Goal: Task Accomplishment & Management: Manage account settings

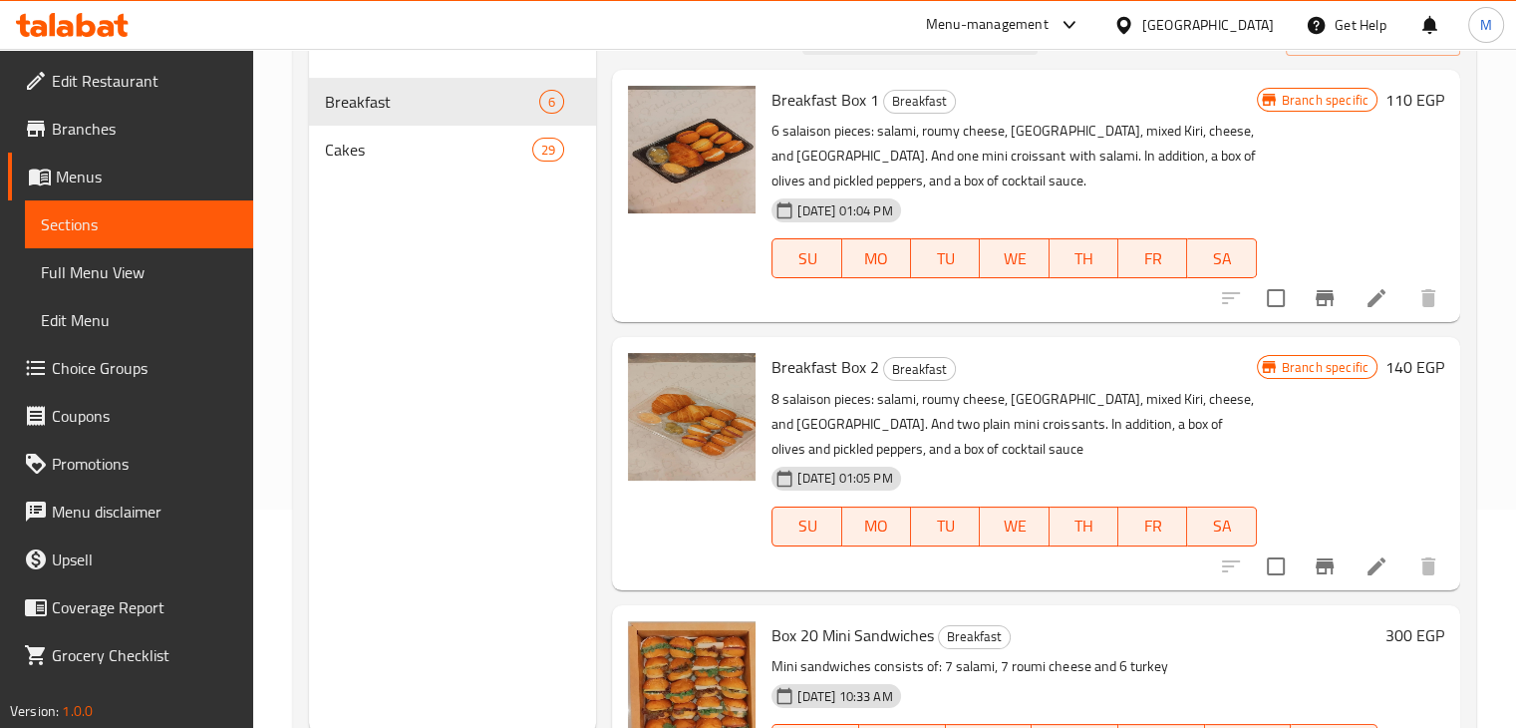
scroll to position [803, 0]
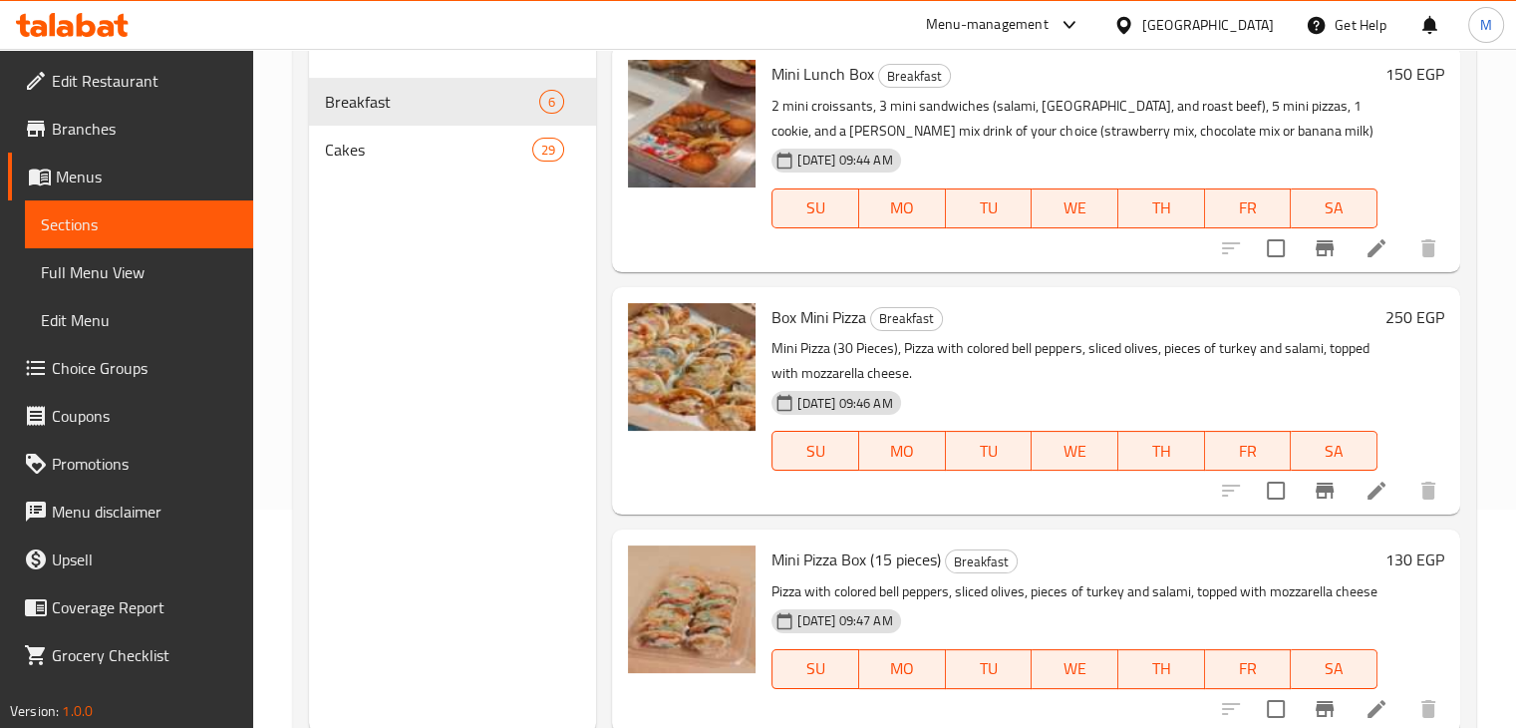
drag, startPoint x: 0, startPoint y: 0, endPoint x: 78, endPoint y: 25, distance: 81.6
click at [78, 25] on icon at bounding box center [86, 25] width 19 height 24
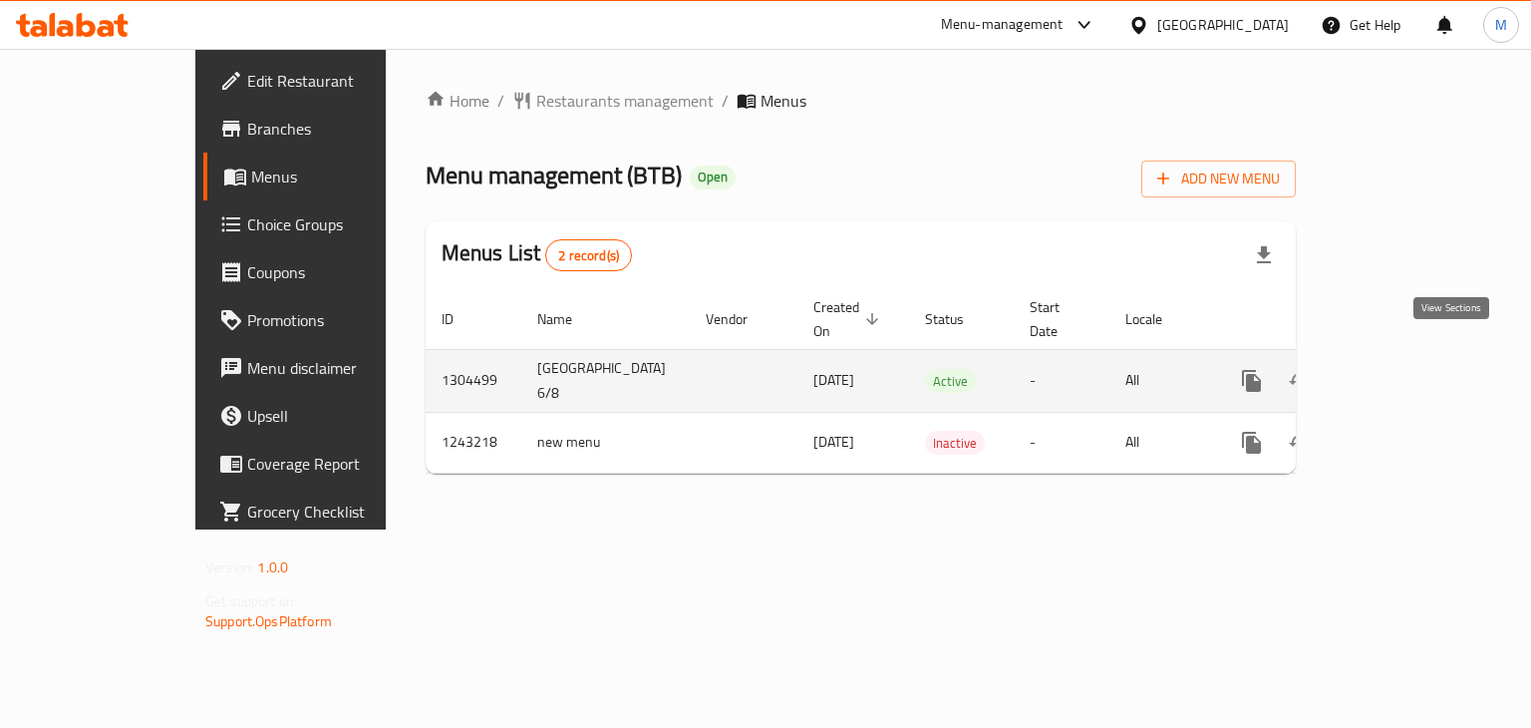
click at [1419, 362] on link "enhanced table" at bounding box center [1395, 381] width 48 height 48
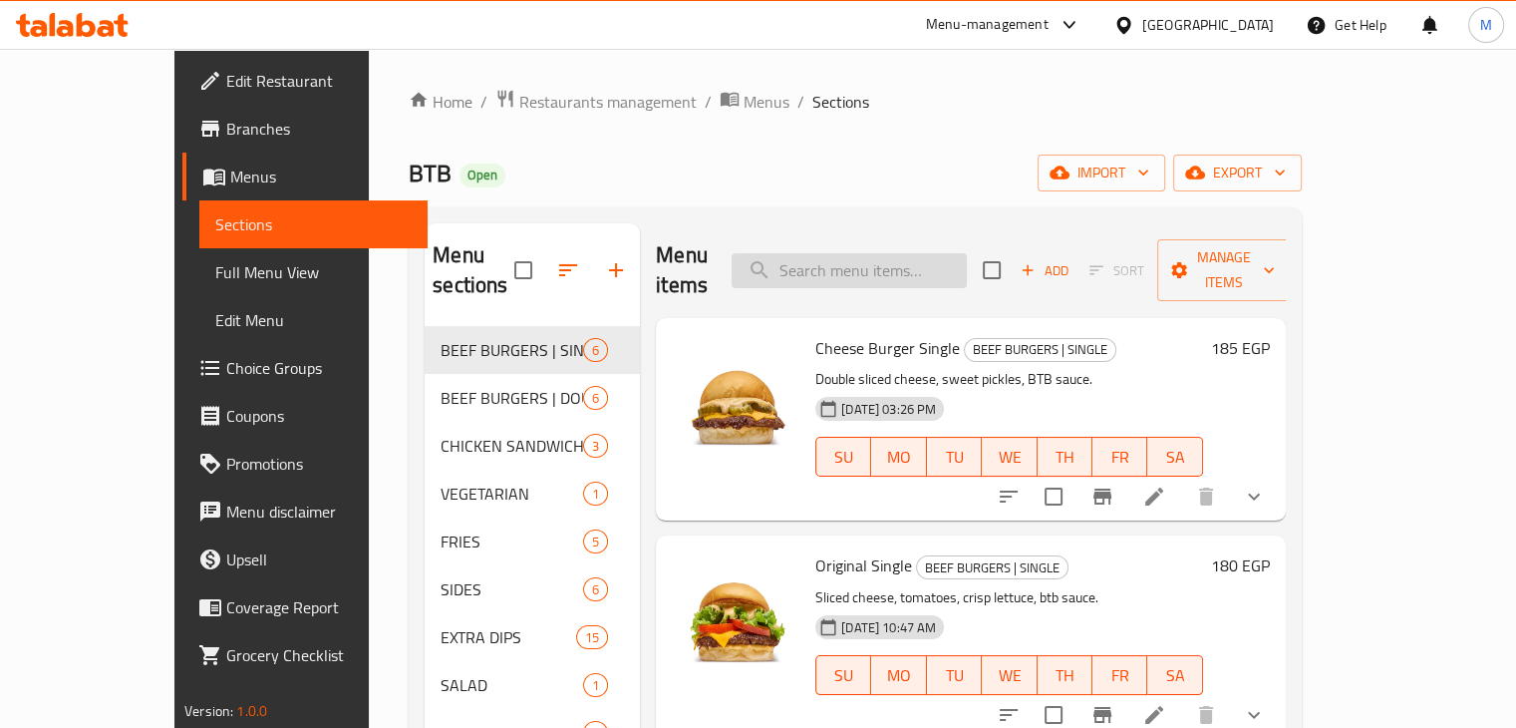
click at [885, 253] on input "search" at bounding box center [849, 270] width 235 height 35
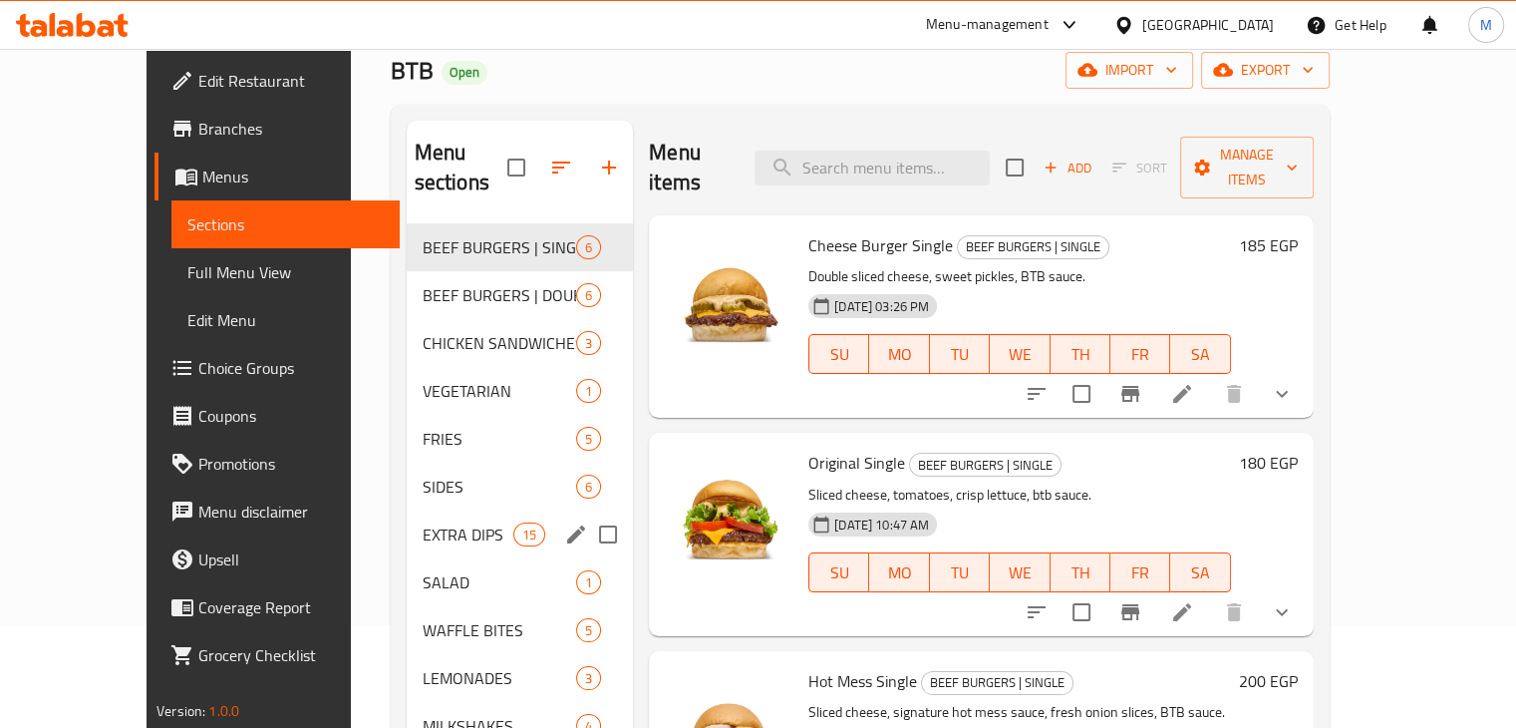
scroll to position [107, 0]
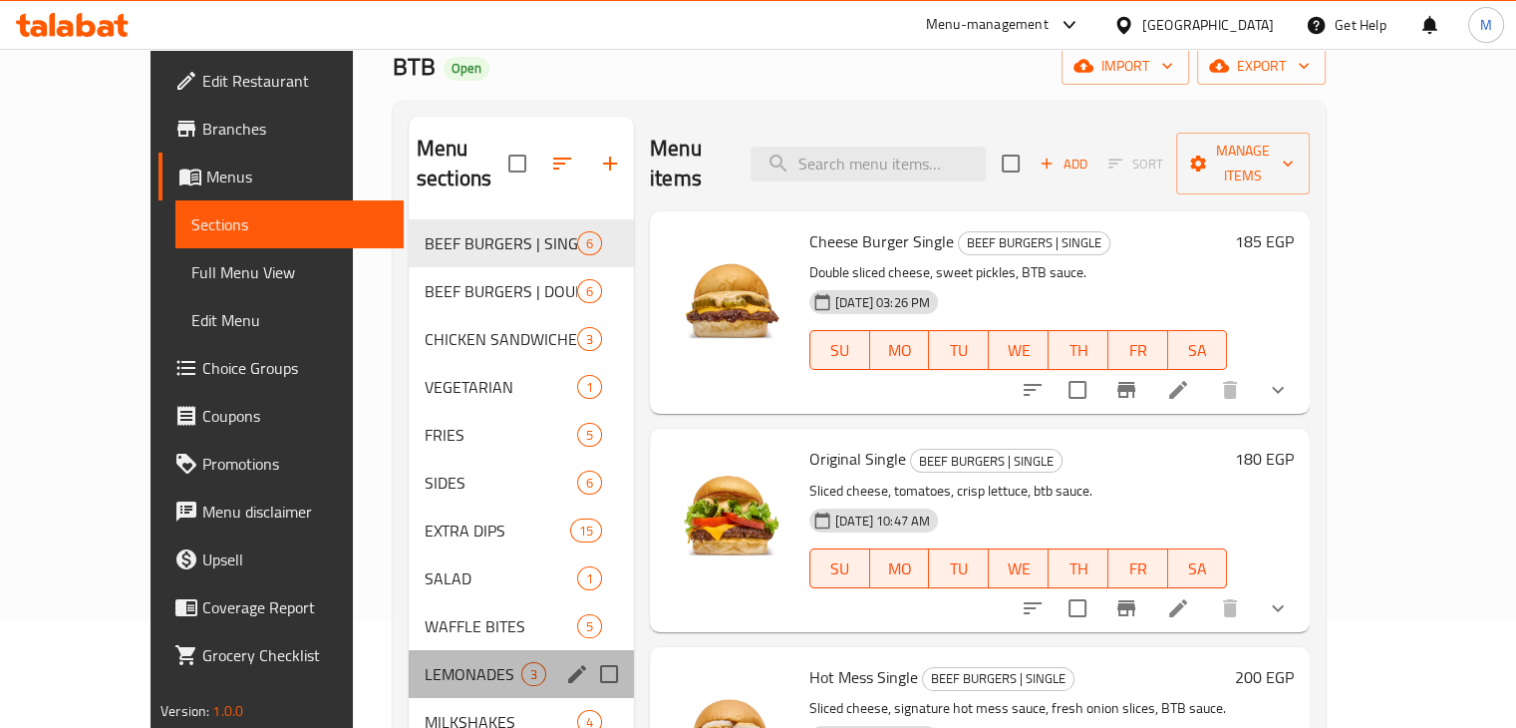
click at [447, 650] on div "LEMONADES 3" at bounding box center [521, 674] width 225 height 48
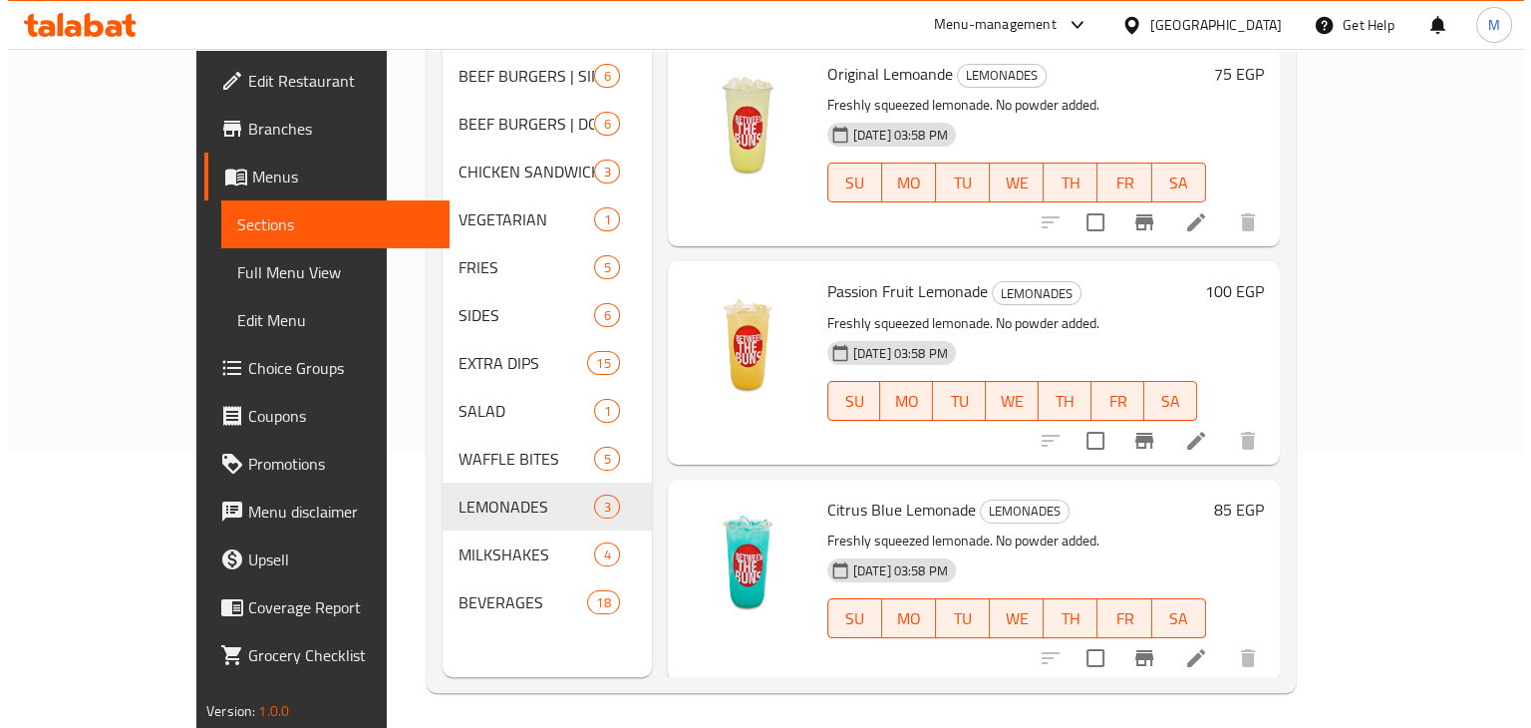
scroll to position [271, 0]
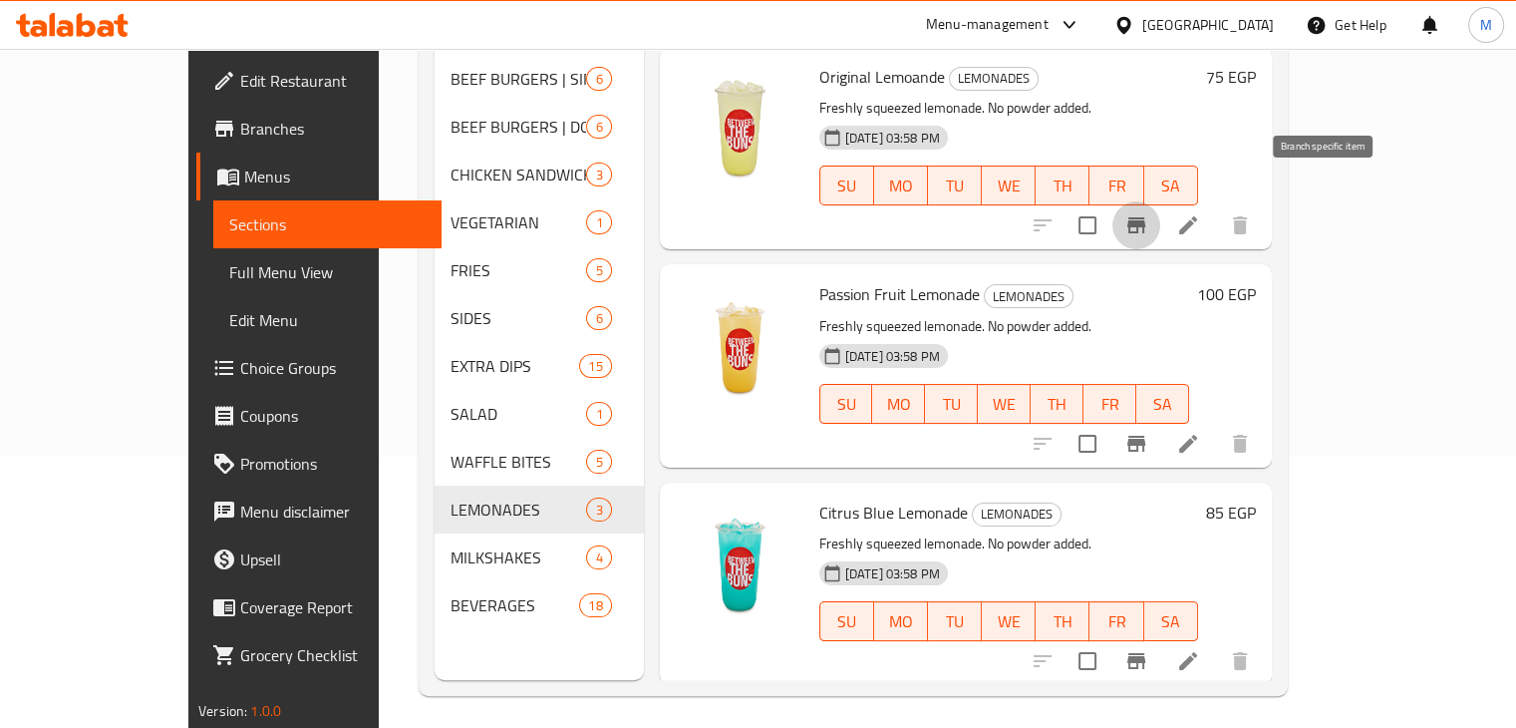
click at [1160, 208] on button "Branch-specific-item" at bounding box center [1136, 225] width 48 height 48
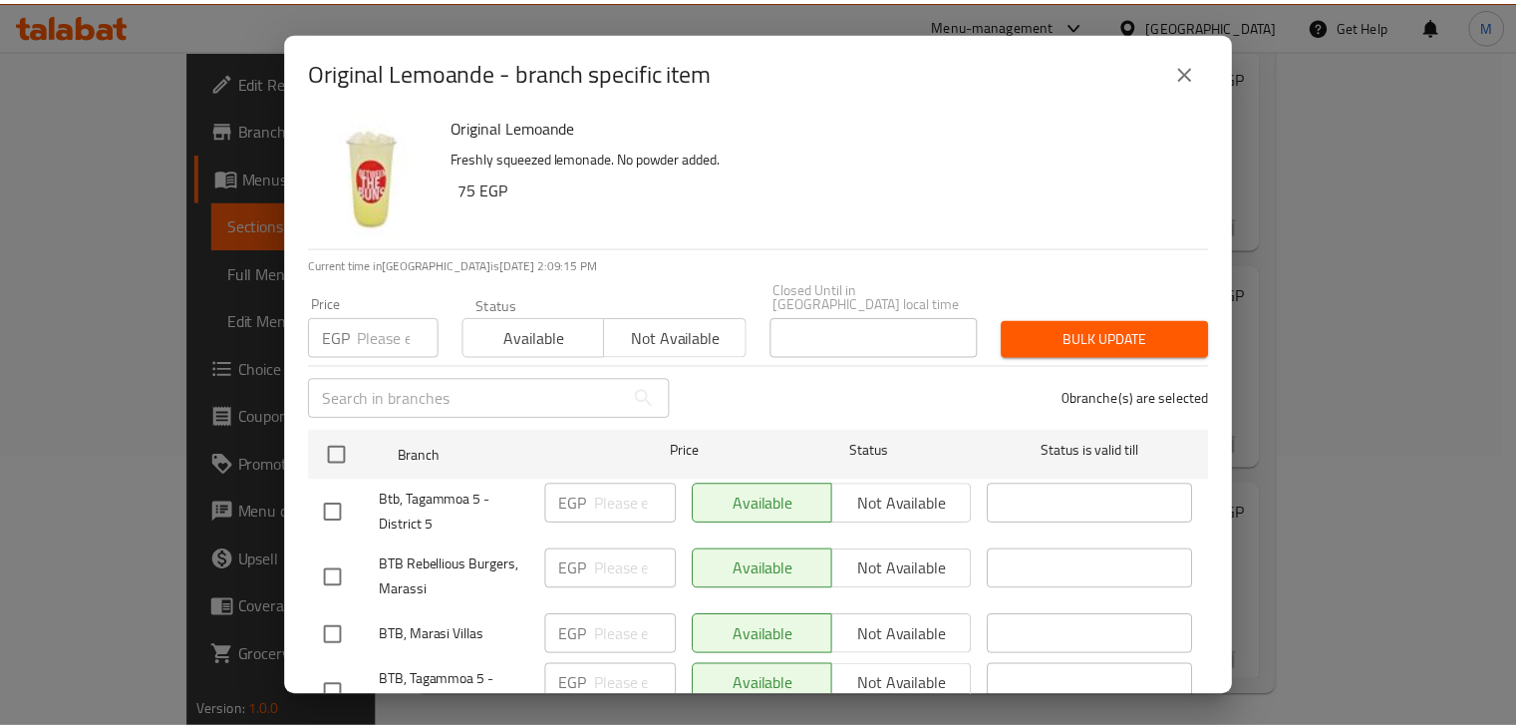
scroll to position [0, 0]
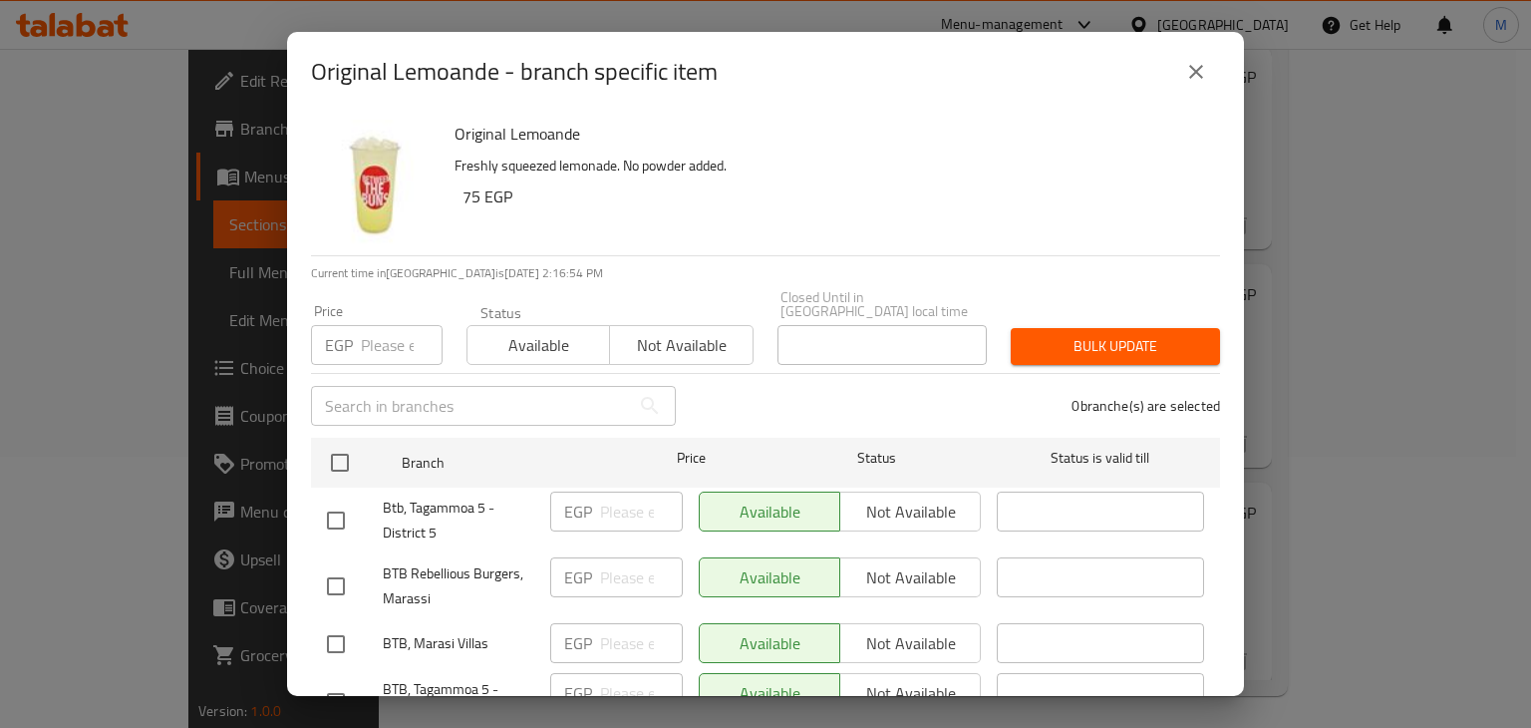
click at [204, 258] on div "Original Lemoande - branch specific item Original Lemoande Freshly squeezed lem…" at bounding box center [765, 364] width 1531 height 728
click at [1203, 77] on icon "close" at bounding box center [1196, 72] width 24 height 24
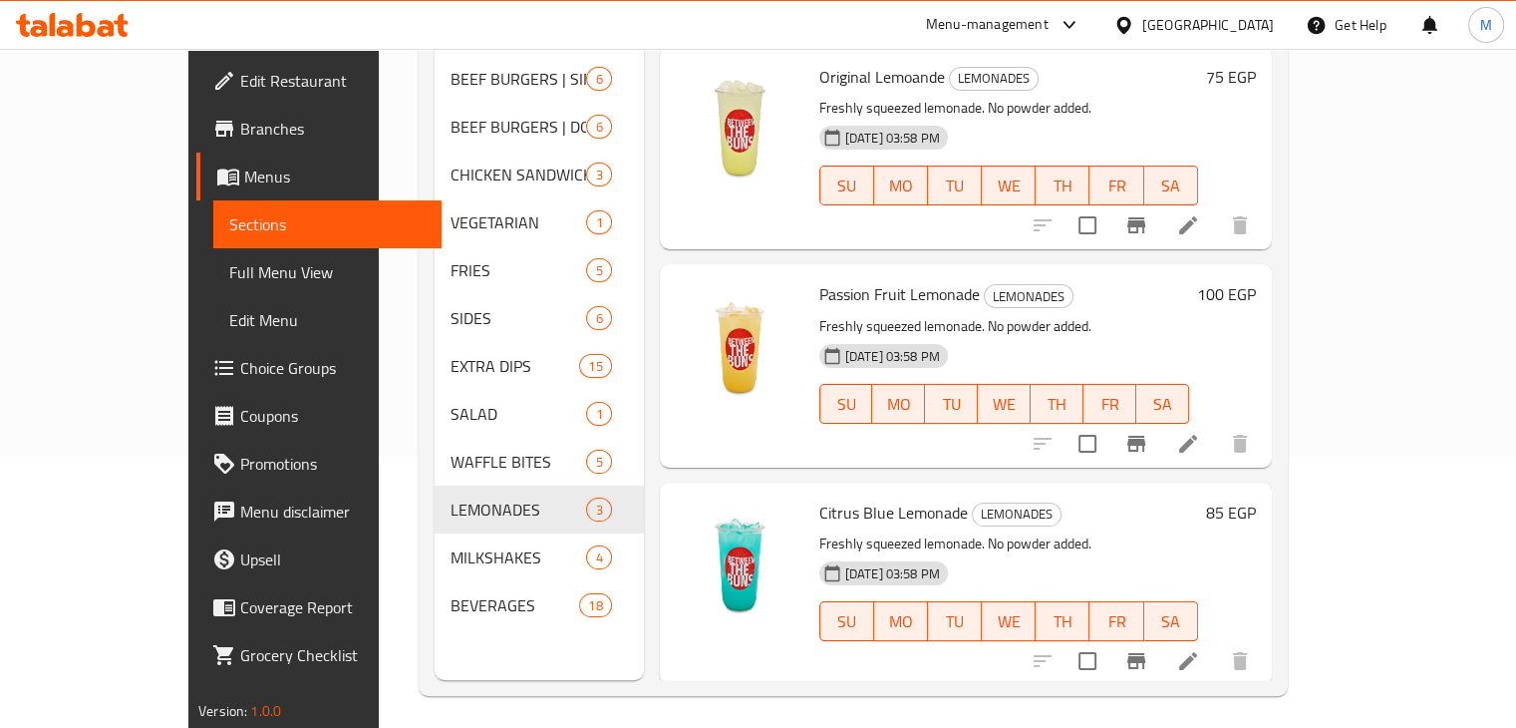
click at [110, 33] on icon at bounding box center [106, 28] width 17 height 17
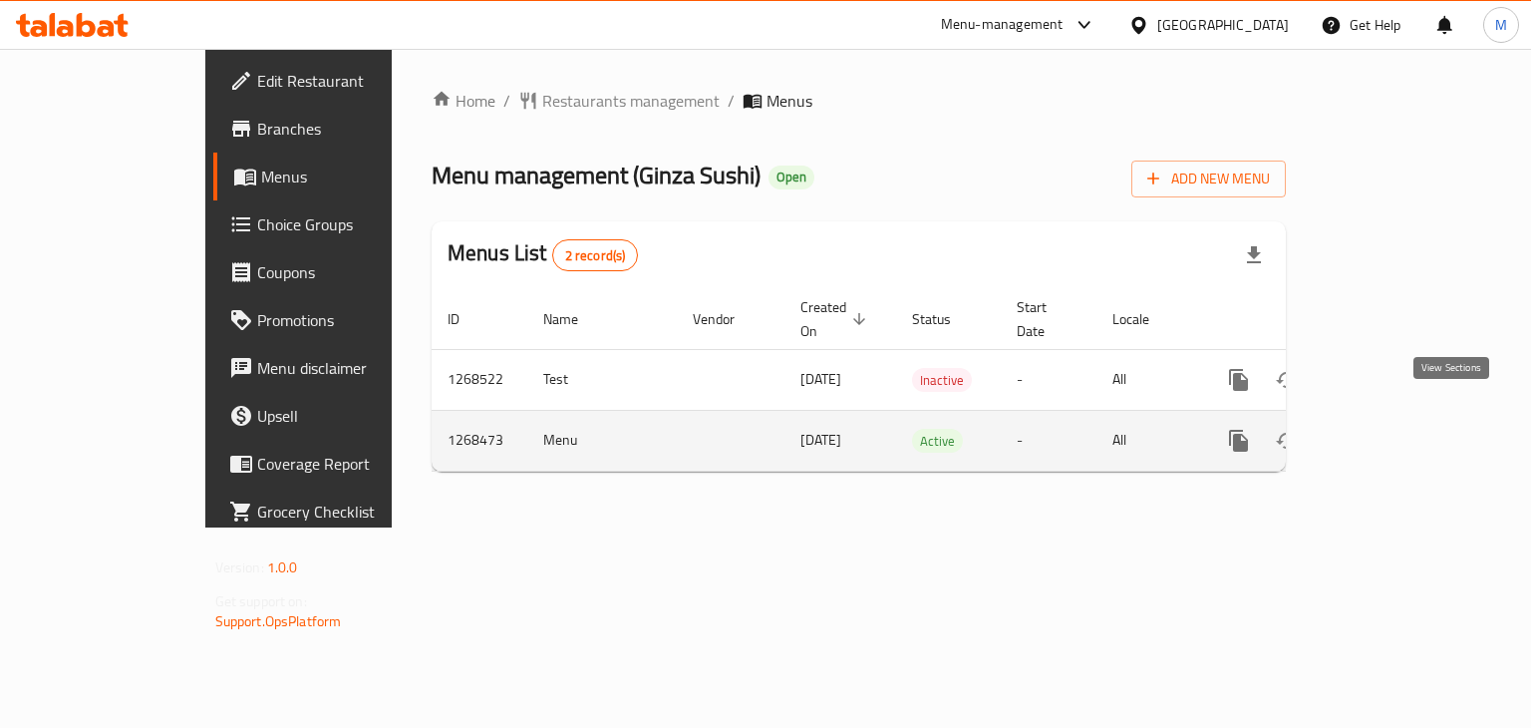
click at [1406, 428] on link "enhanced table" at bounding box center [1382, 441] width 48 height 48
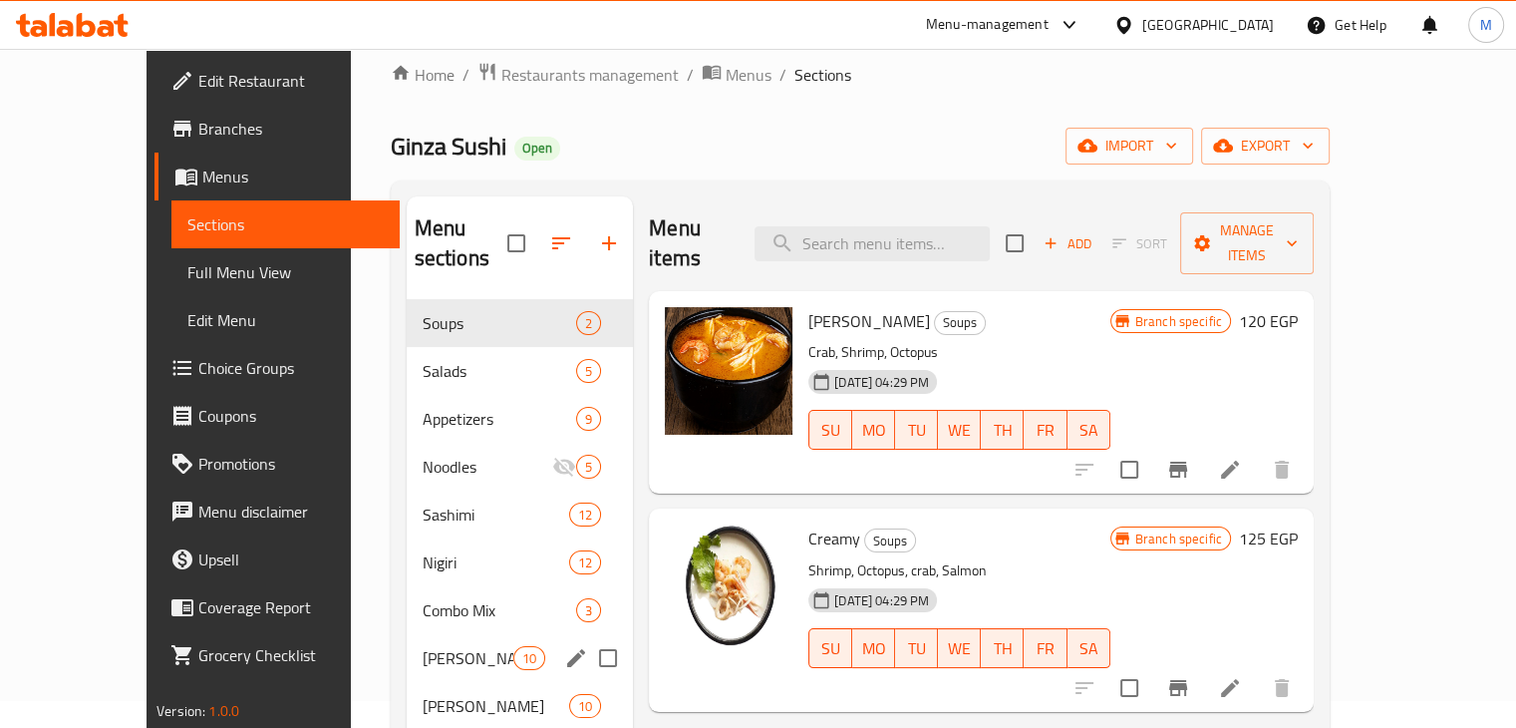
scroll to position [28, 0]
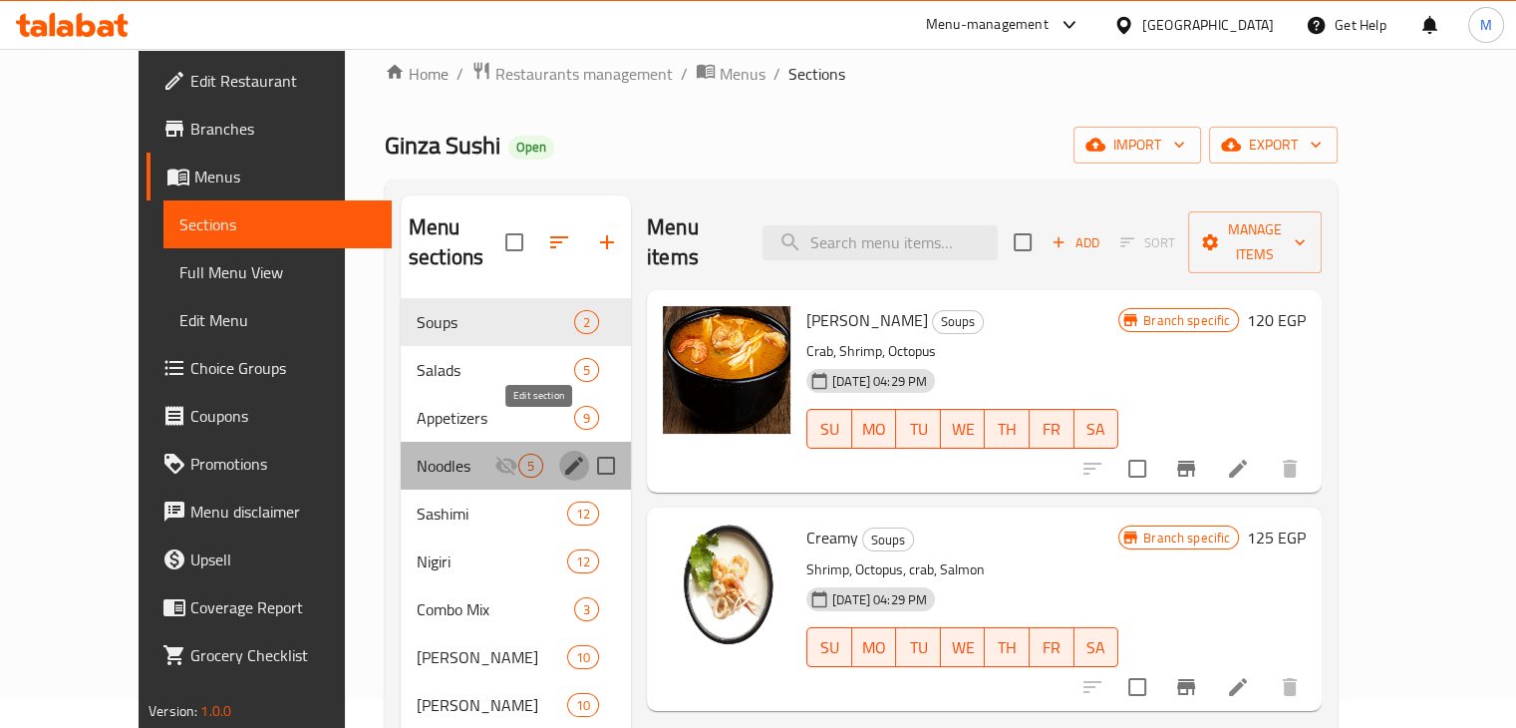
click at [562, 453] on icon "edit" at bounding box center [574, 465] width 24 height 24
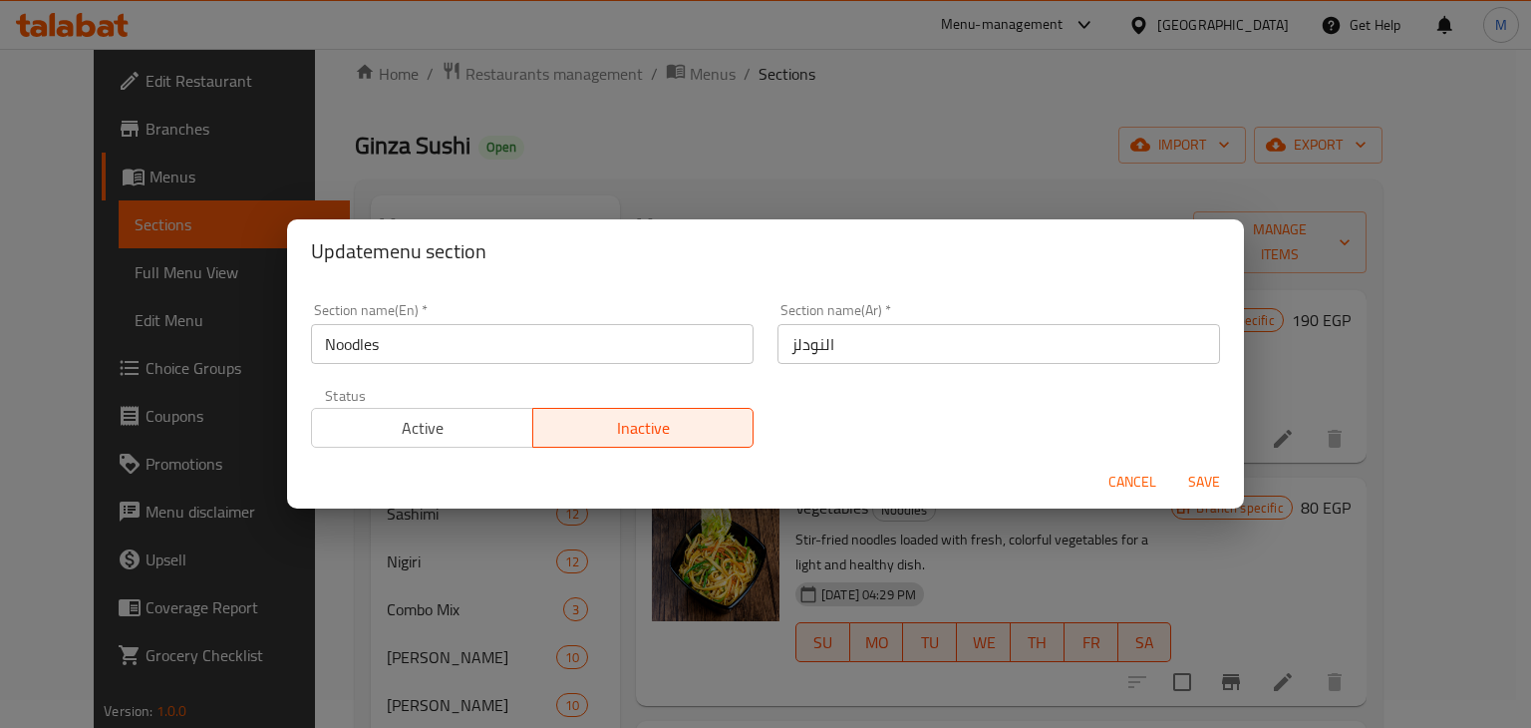
click at [454, 448] on div "Status Active Inactive" at bounding box center [532, 418] width 466 height 84
click at [449, 432] on span "Active" at bounding box center [422, 428] width 205 height 29
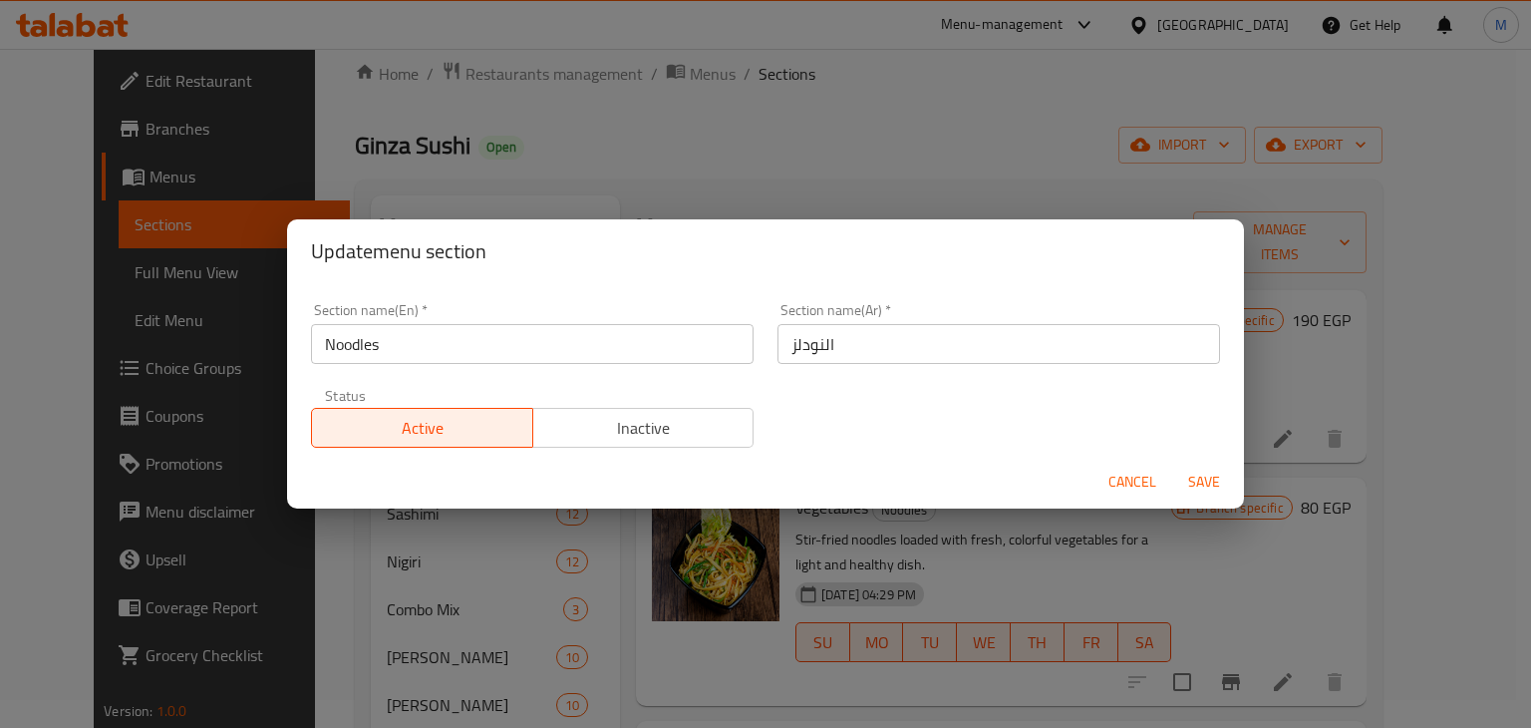
click at [1210, 480] on span "Save" at bounding box center [1204, 481] width 48 height 25
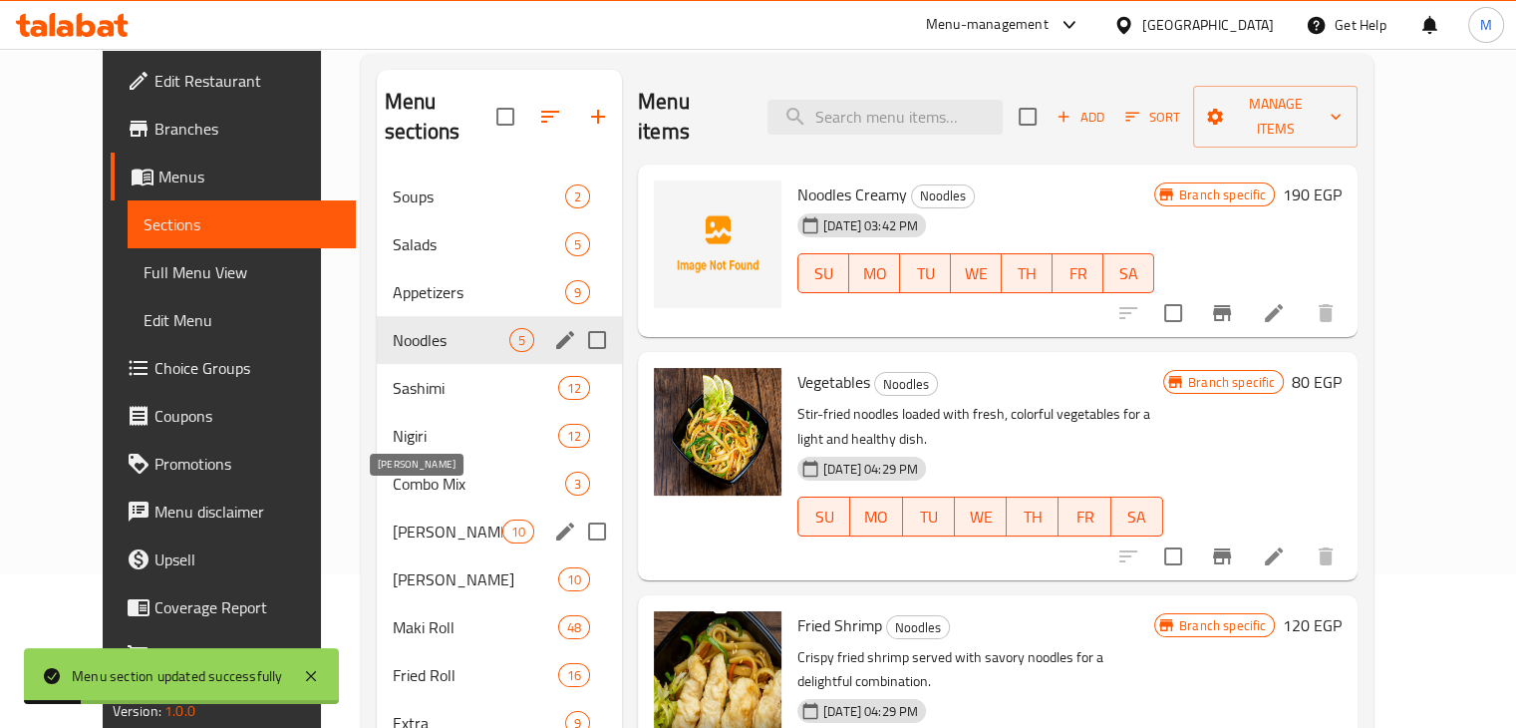
scroll to position [302, 0]
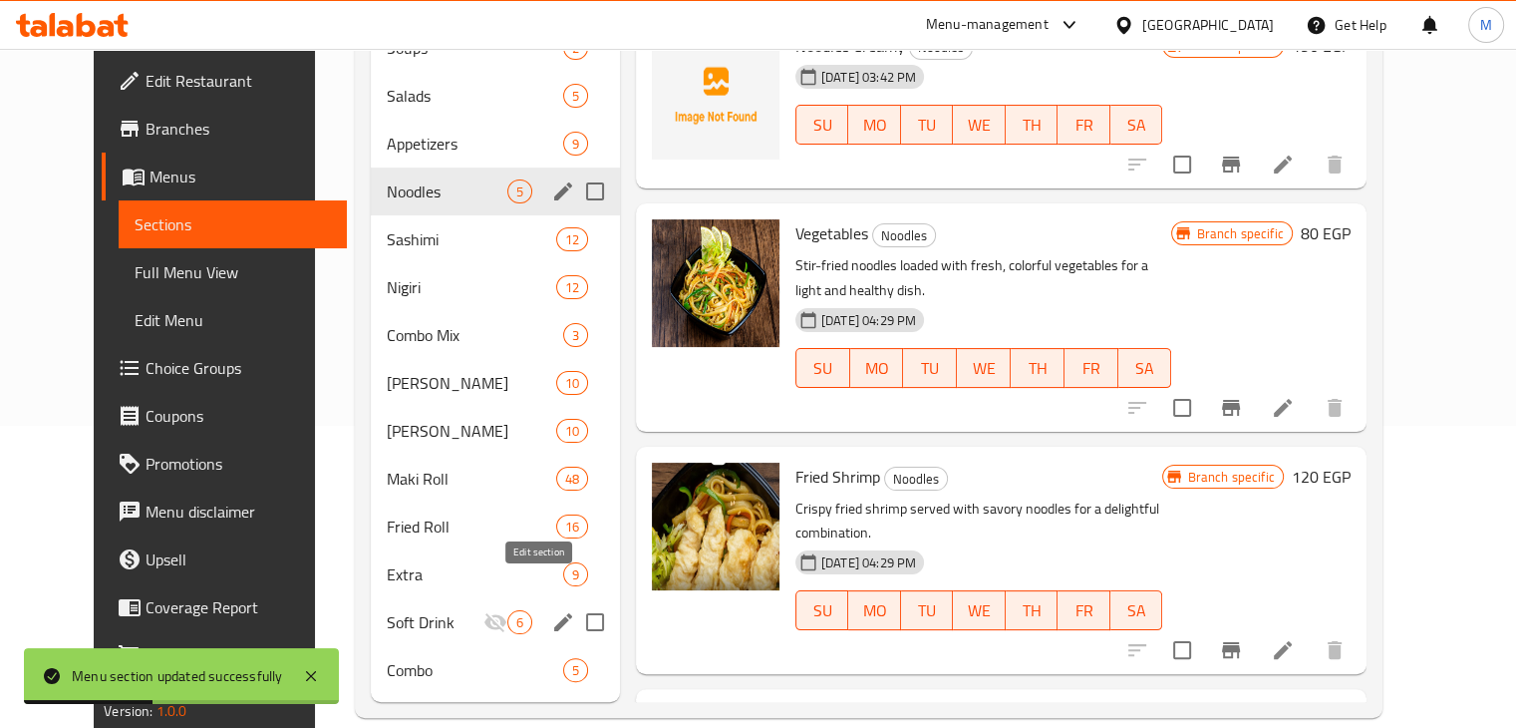
click at [551, 610] on icon "edit" at bounding box center [563, 622] width 24 height 24
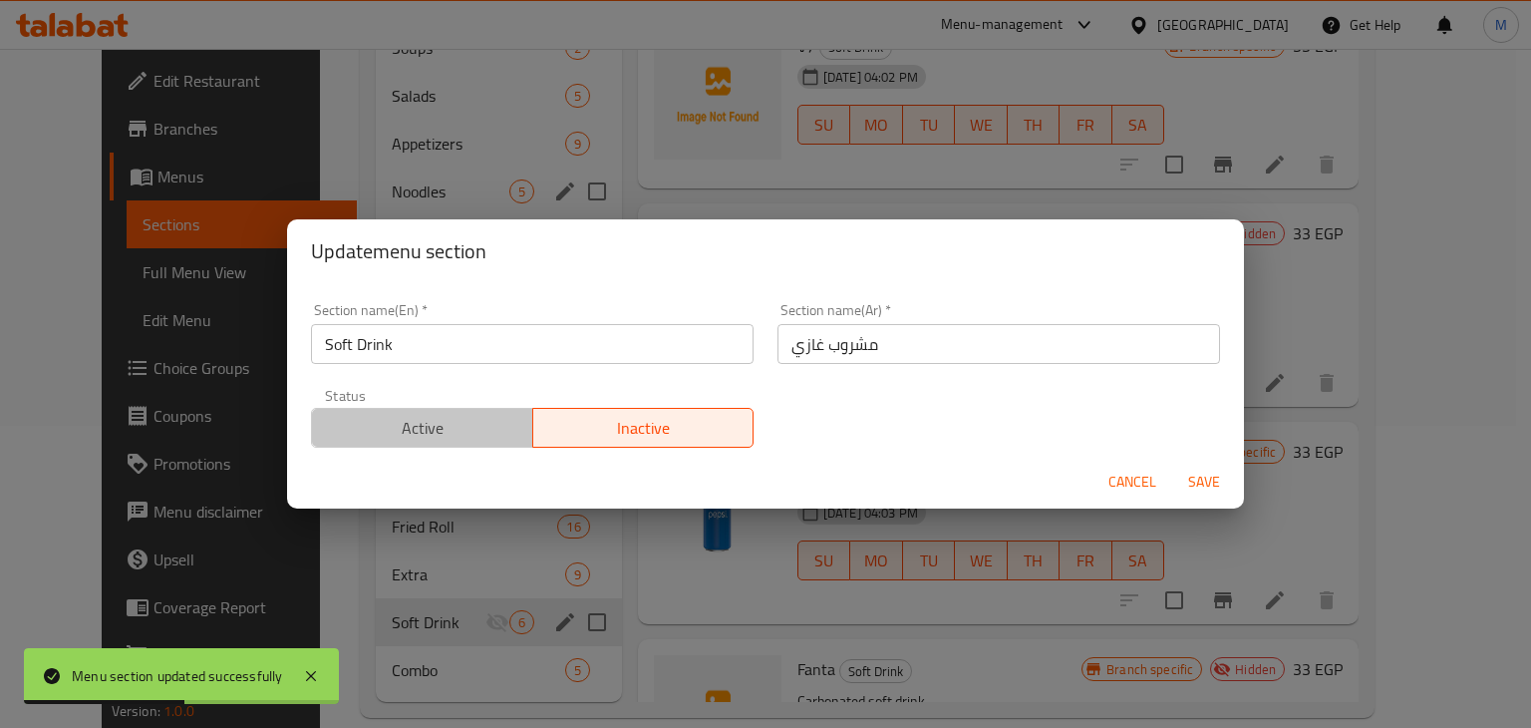
click at [476, 425] on span "Active" at bounding box center [422, 428] width 205 height 29
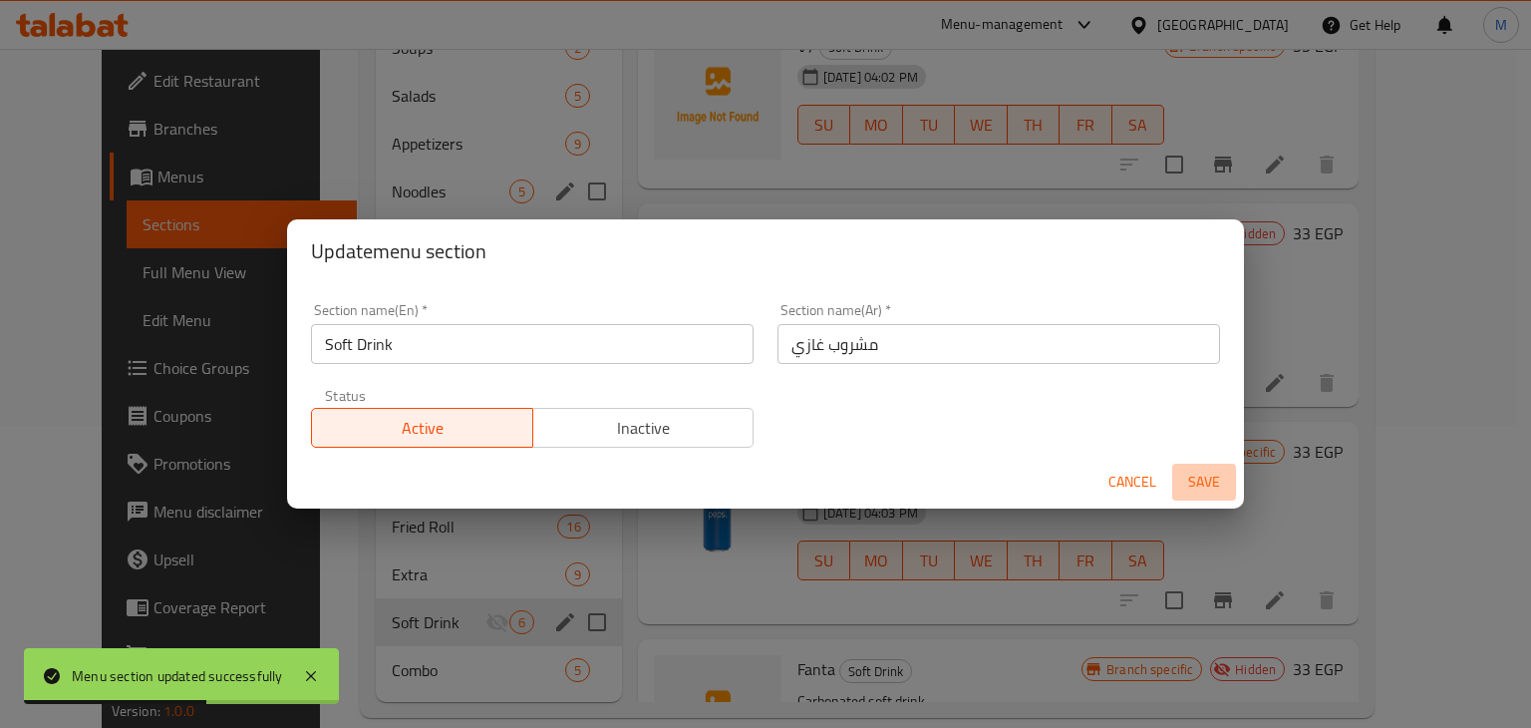
click at [1199, 479] on span "Save" at bounding box center [1204, 481] width 48 height 25
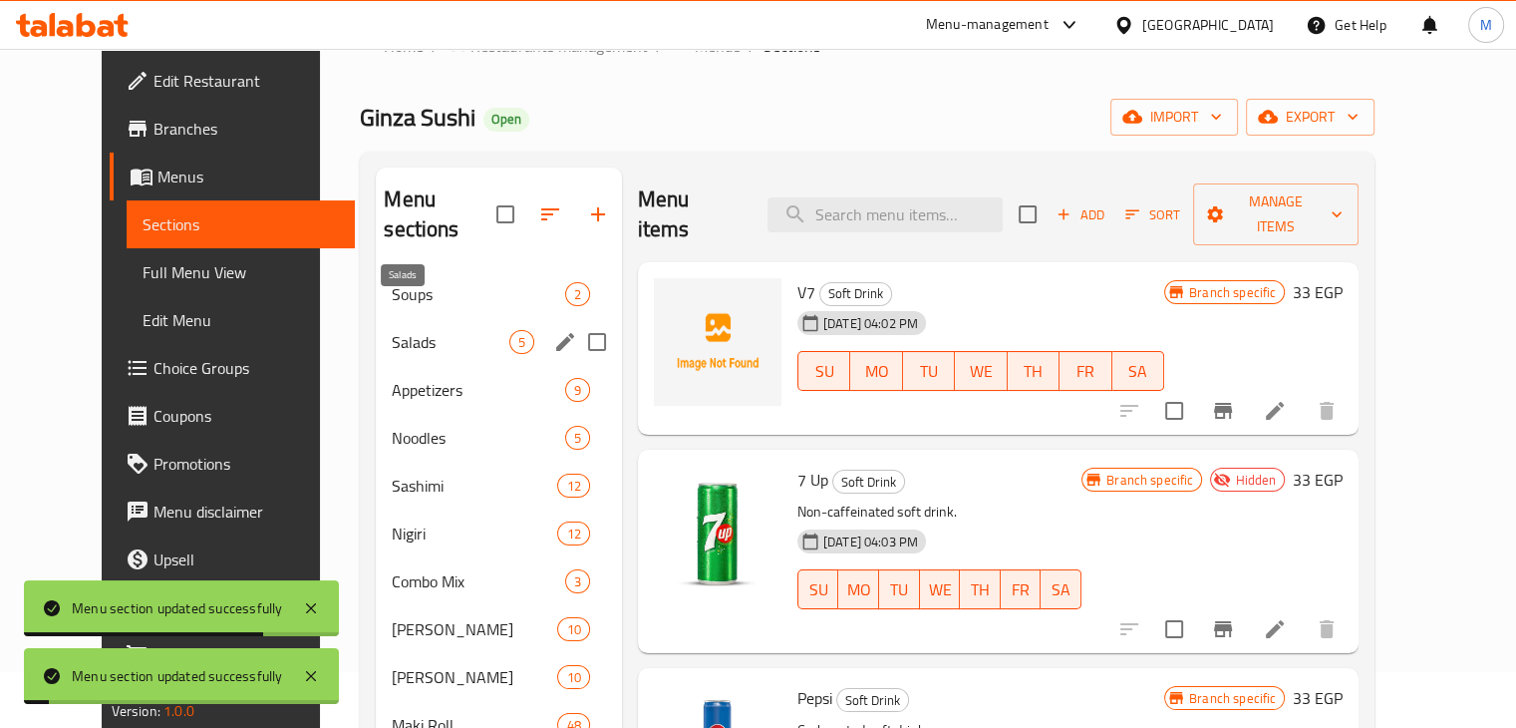
scroll to position [55, 0]
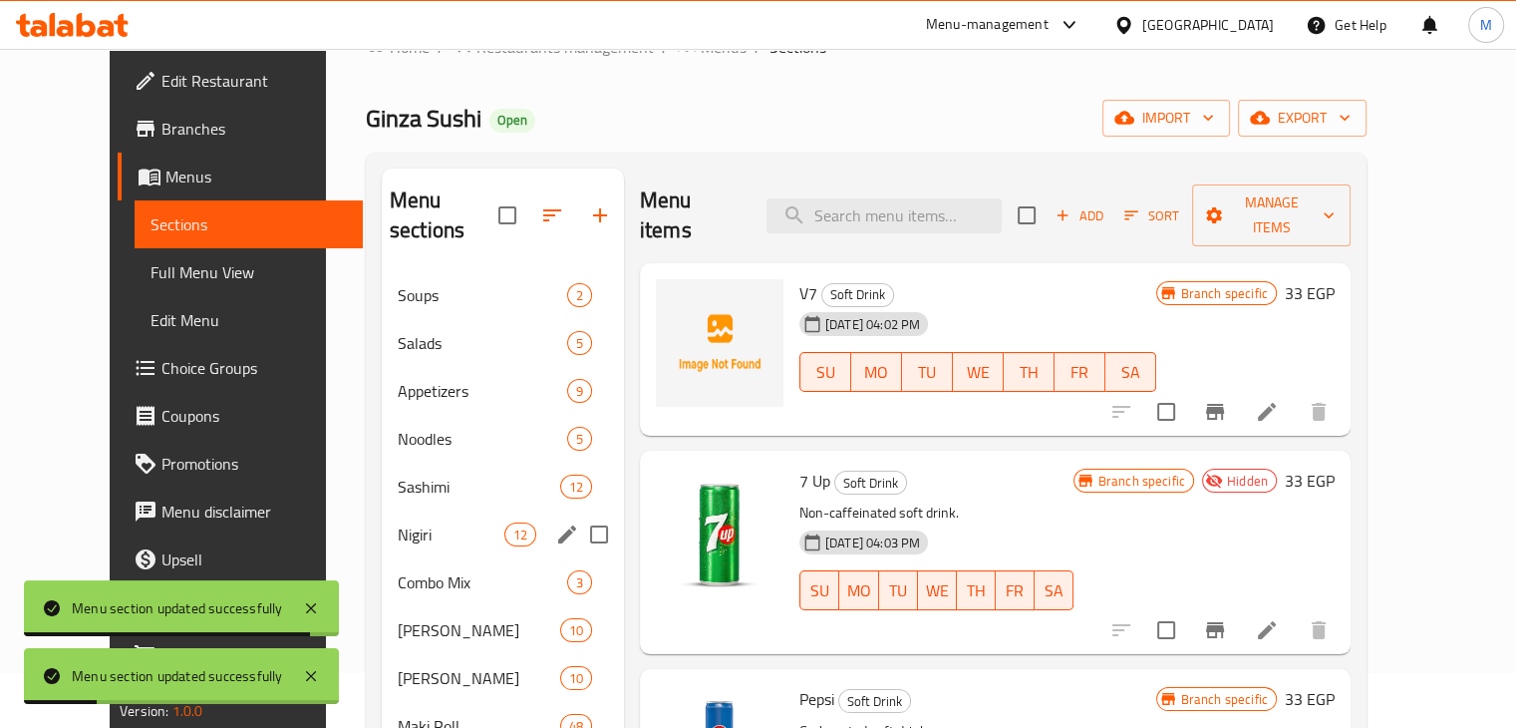
click at [455, 570] on span "Combo Mix" at bounding box center [482, 582] width 169 height 24
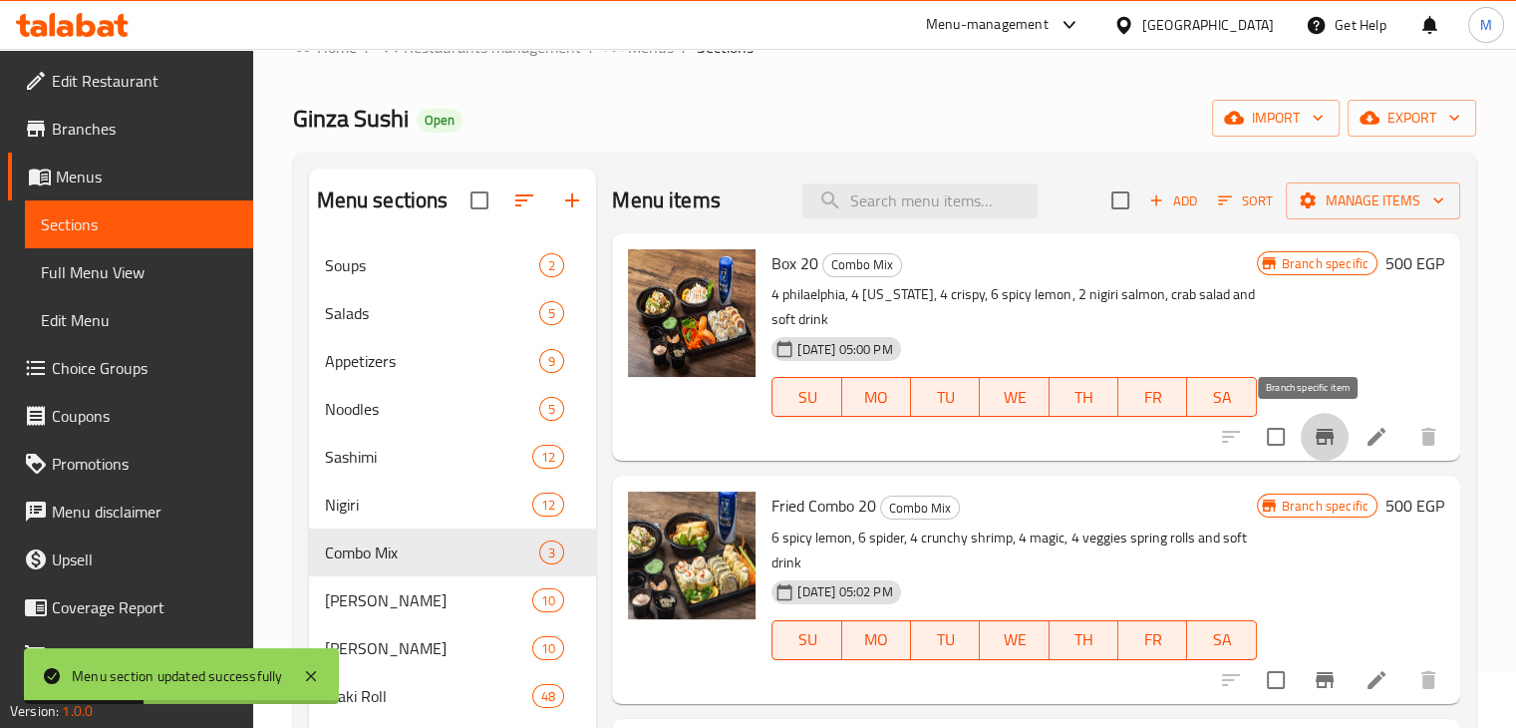
click at [1313, 431] on icon "Branch-specific-item" at bounding box center [1325, 437] width 24 height 24
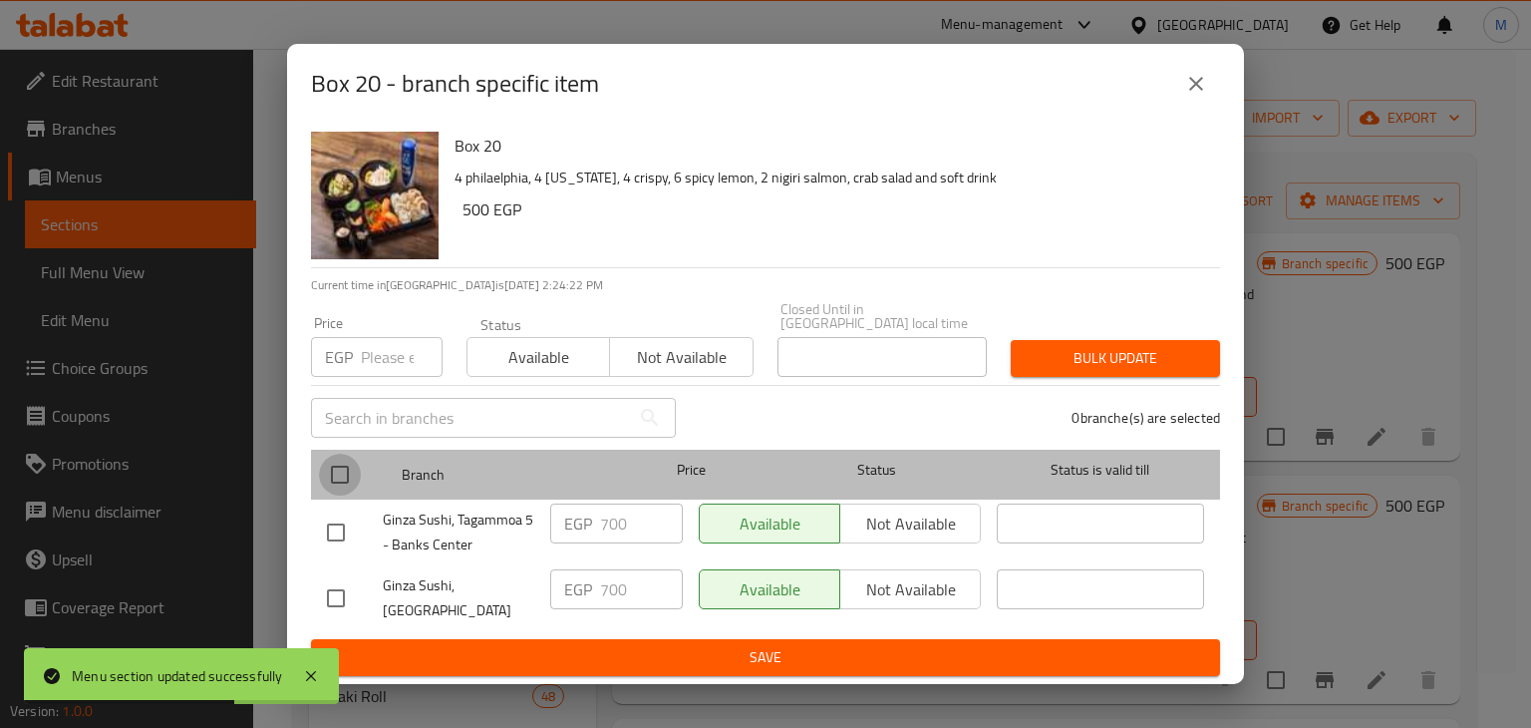
click at [329, 479] on input "checkbox" at bounding box center [340, 474] width 42 height 42
checkbox input "true"
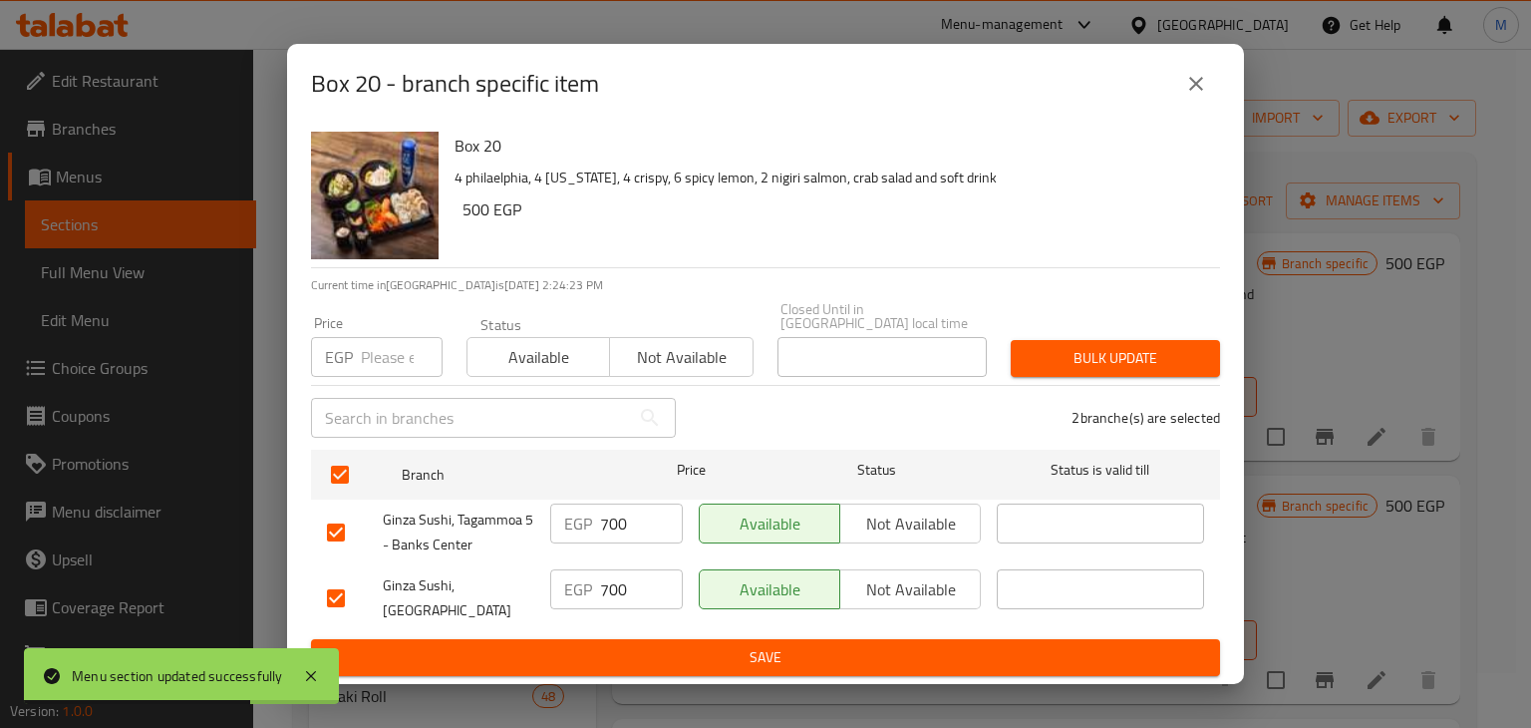
click at [374, 364] on input "number" at bounding box center [402, 357] width 82 height 40
type input "900"
click at [536, 366] on span "Available" at bounding box center [538, 357] width 127 height 29
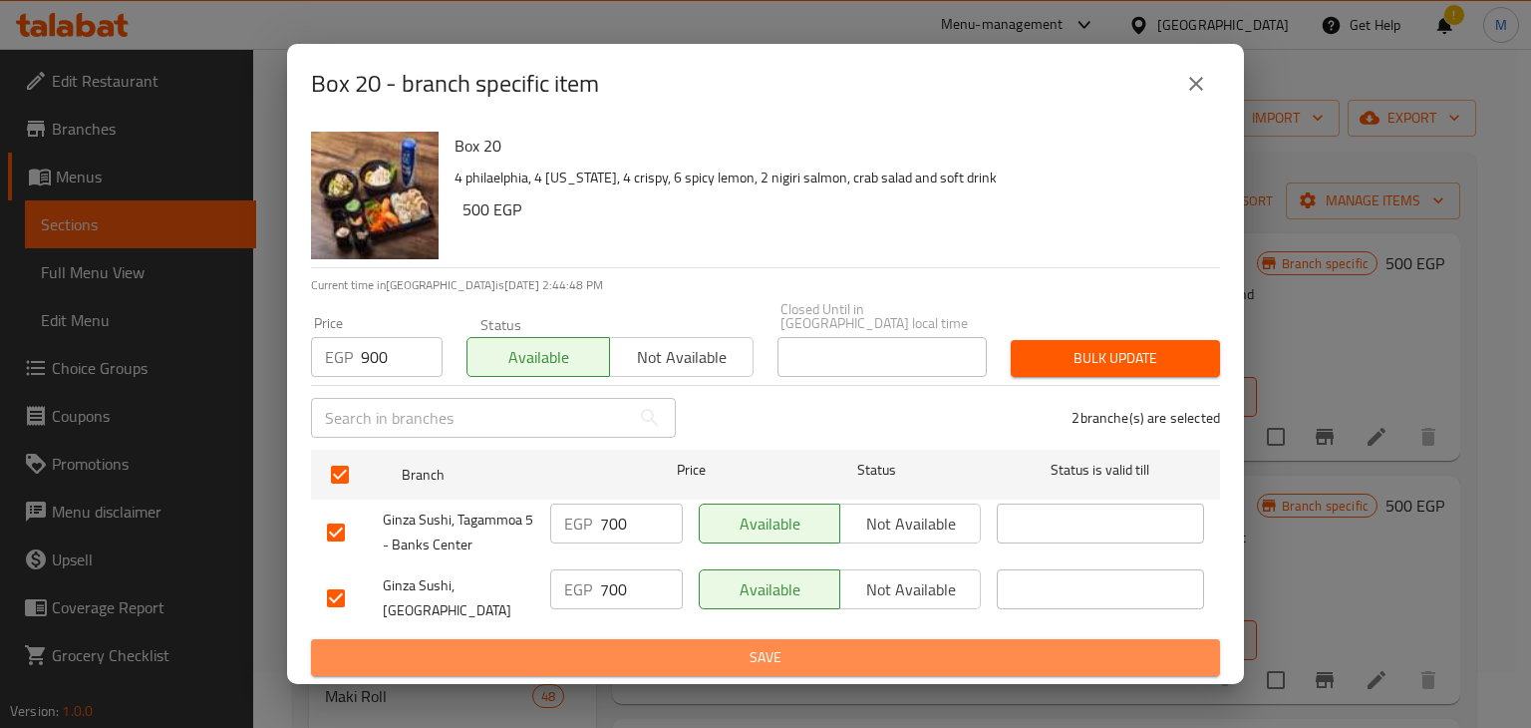
click at [693, 645] on span "Save" at bounding box center [765, 657] width 877 height 25
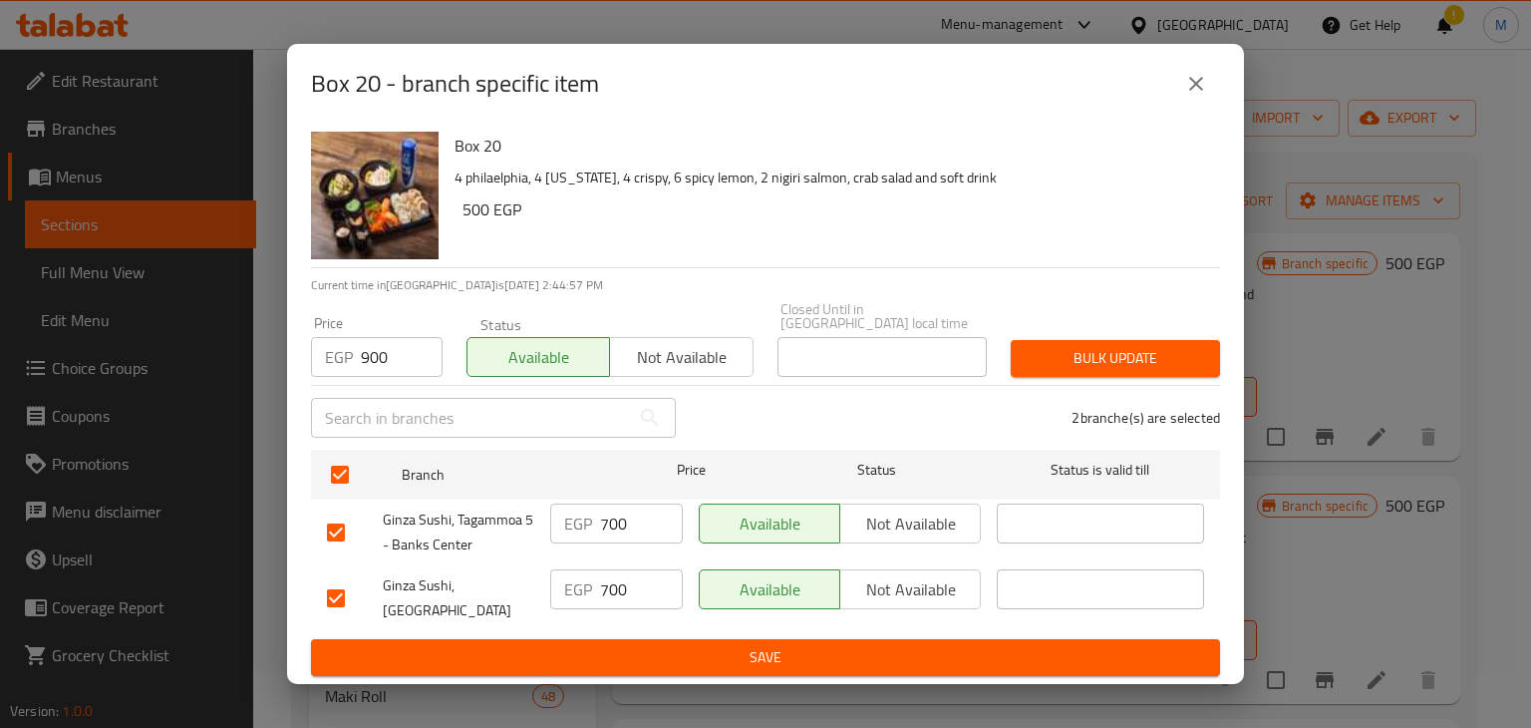
click at [695, 665] on div "Box 20 4 philaelphia, 4 [US_STATE], 4 crispy, 6 spicy lemon, 2 nigiri salmon, c…" at bounding box center [765, 404] width 957 height 560
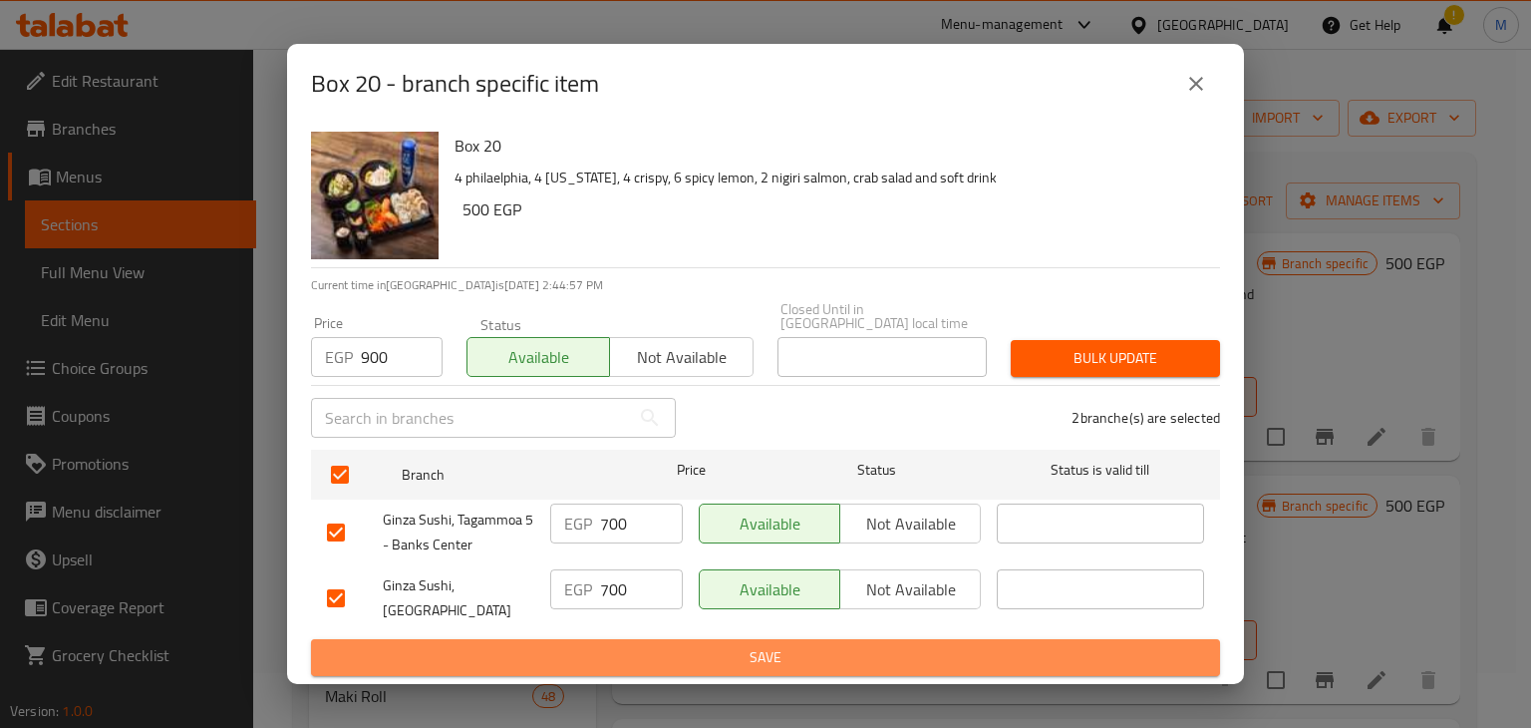
click at [722, 645] on span "Save" at bounding box center [765, 657] width 877 height 25
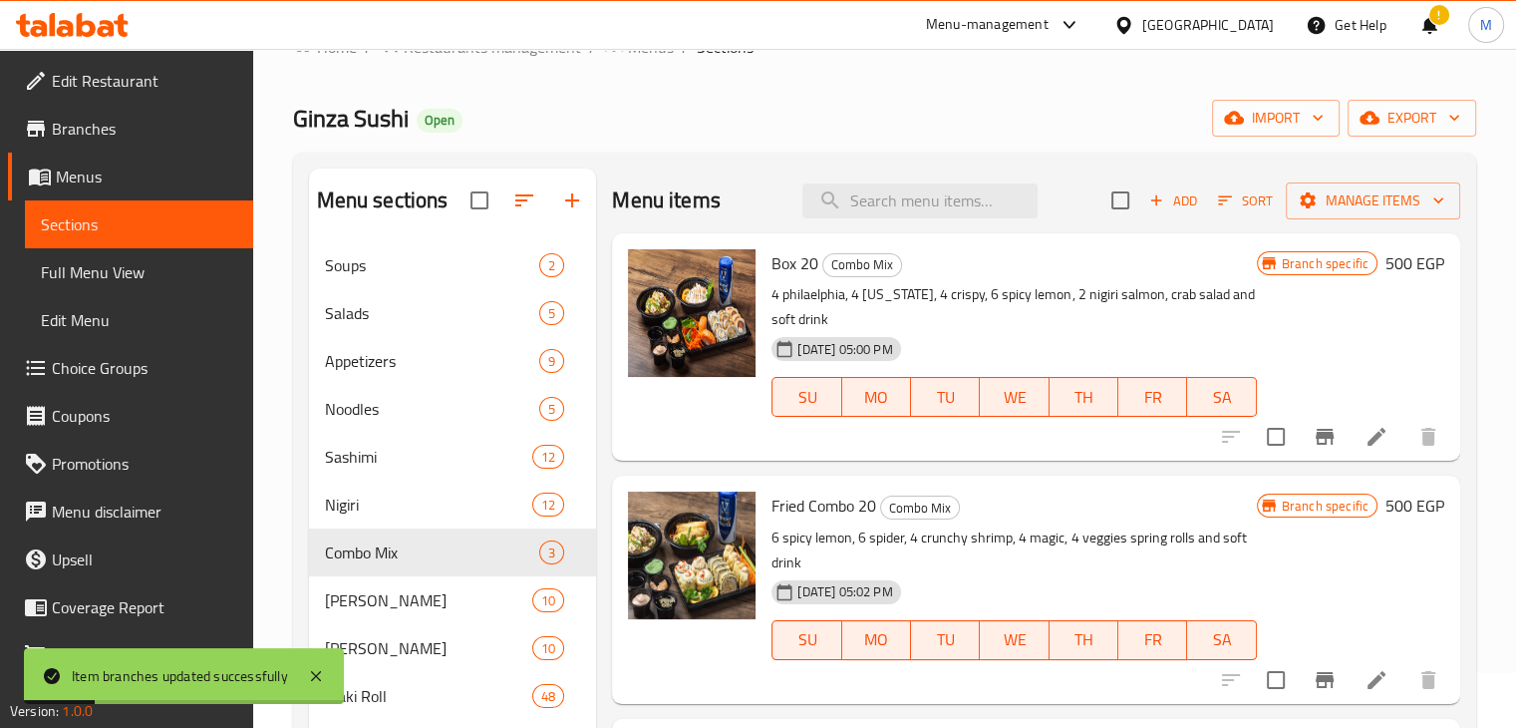
click at [1284, 435] on div at bounding box center [1329, 437] width 245 height 48
click at [1313, 436] on icon "Branch-specific-item" at bounding box center [1325, 437] width 24 height 24
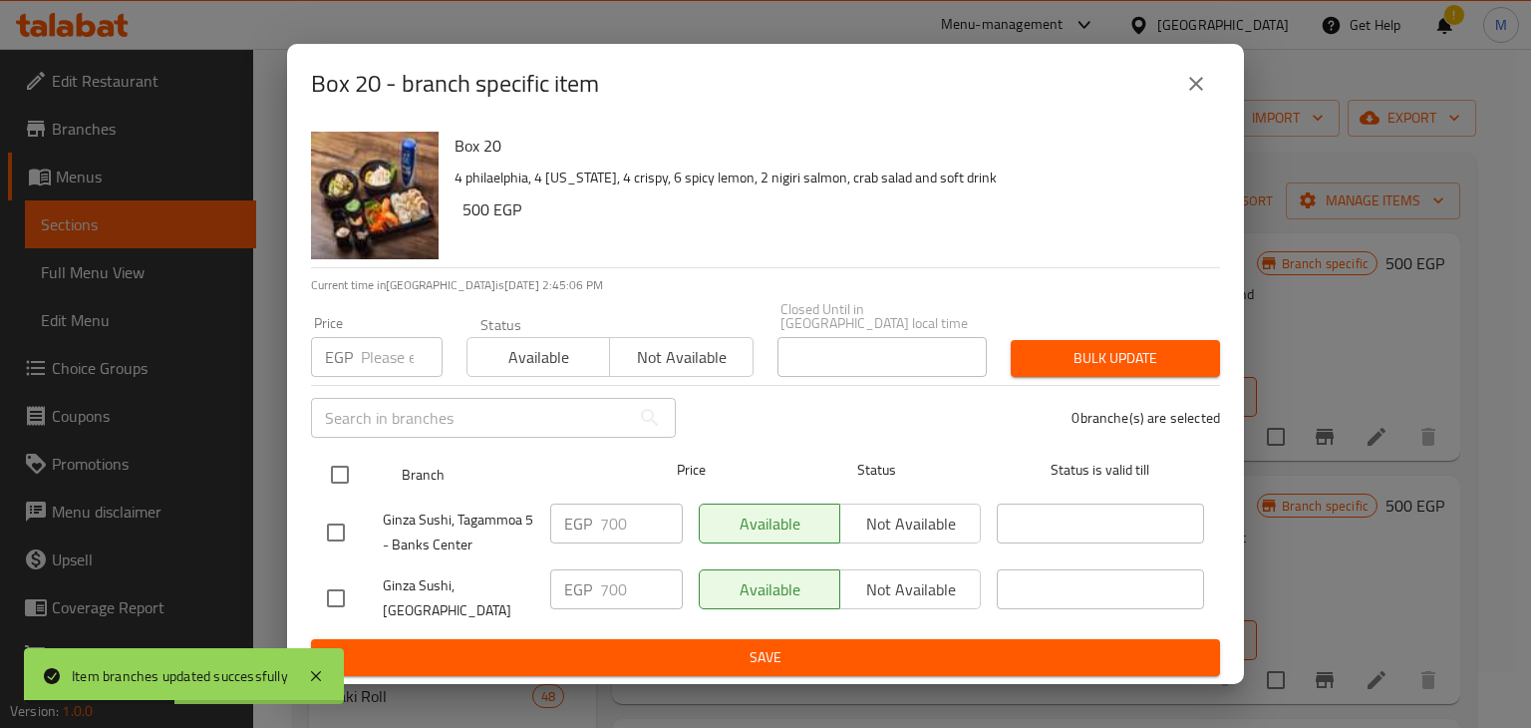
click at [335, 486] on input "checkbox" at bounding box center [340, 474] width 42 height 42
checkbox input "true"
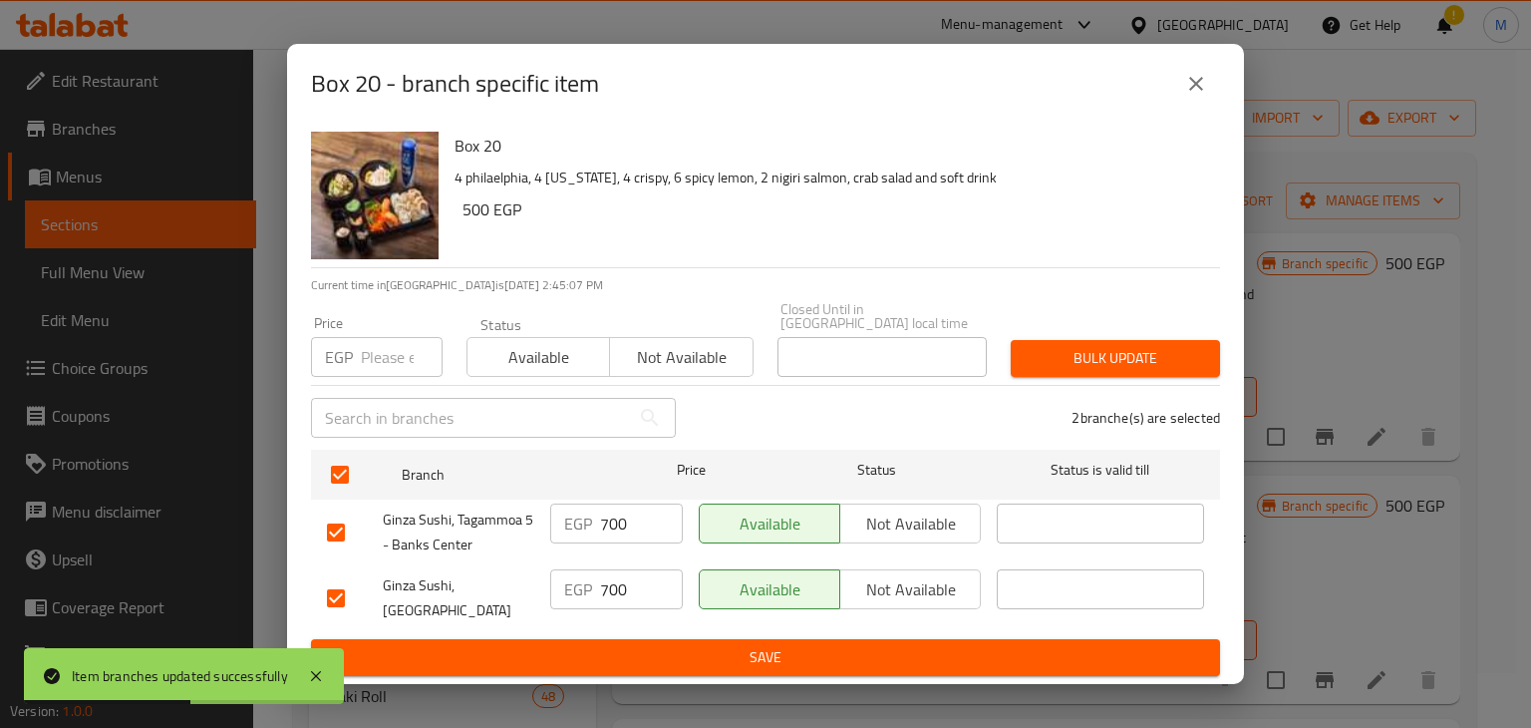
click at [385, 355] on input "number" at bounding box center [402, 357] width 82 height 40
type input "900"
click at [553, 344] on span "Available" at bounding box center [538, 357] width 127 height 29
click at [1039, 357] on span "Bulk update" at bounding box center [1115, 358] width 177 height 25
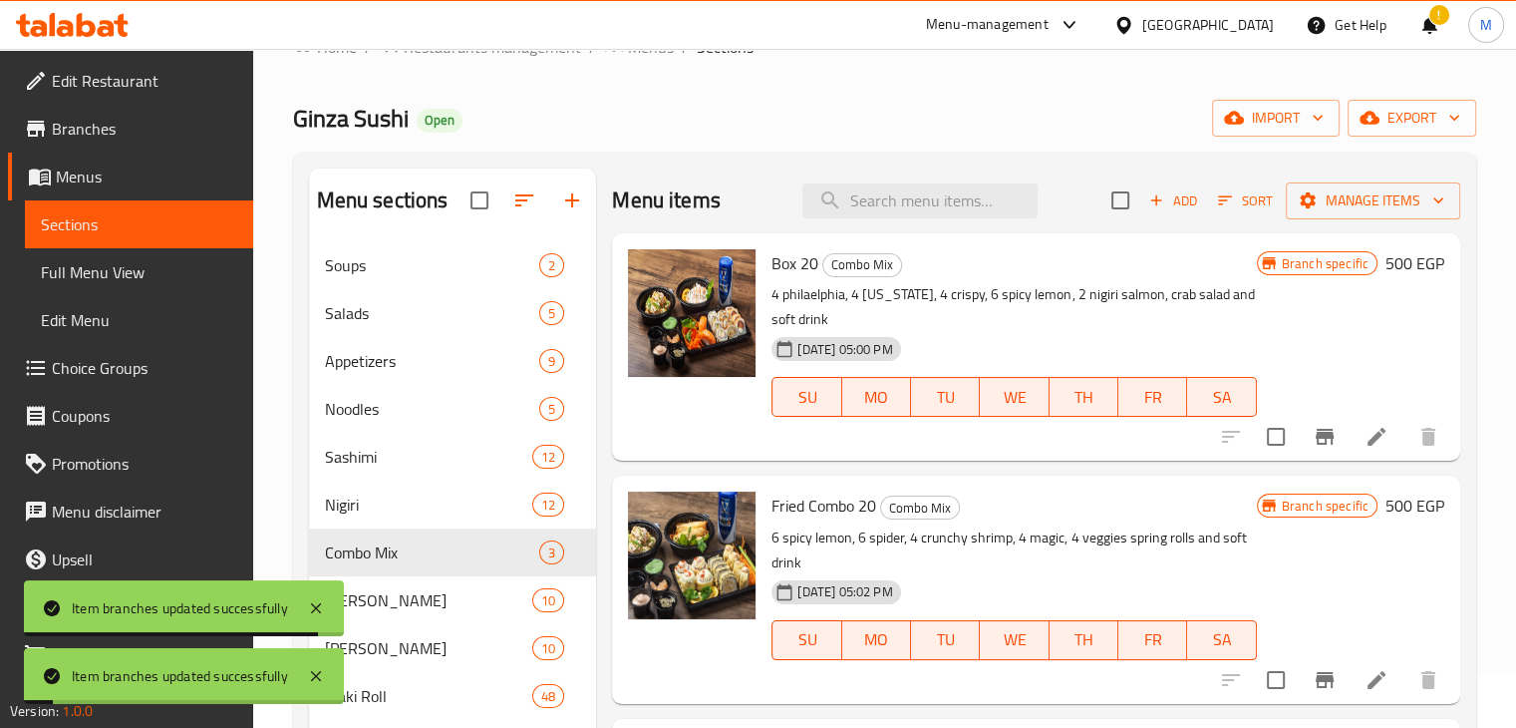
click at [1316, 680] on icon "Branch-specific-item" at bounding box center [1325, 680] width 18 height 16
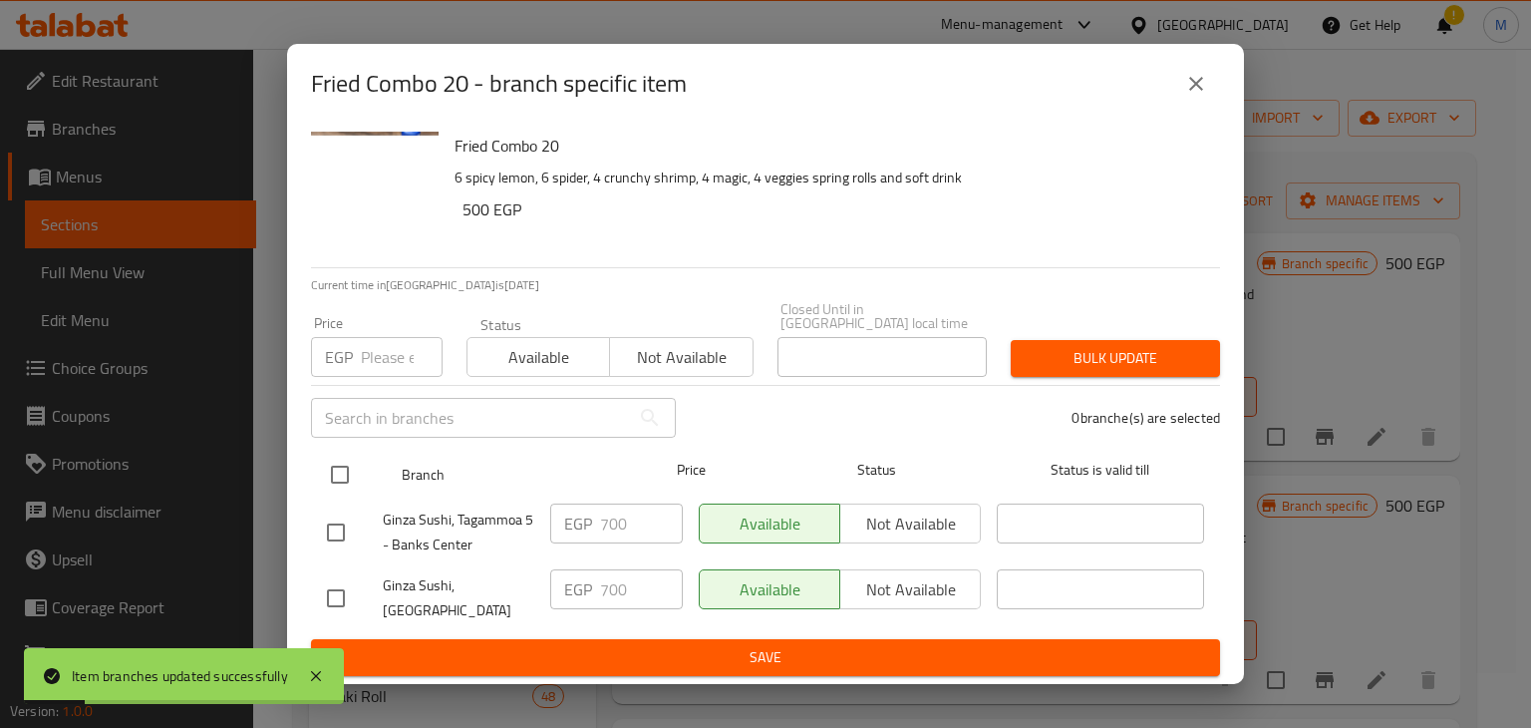
click at [329, 484] on input "checkbox" at bounding box center [340, 474] width 42 height 42
checkbox input "true"
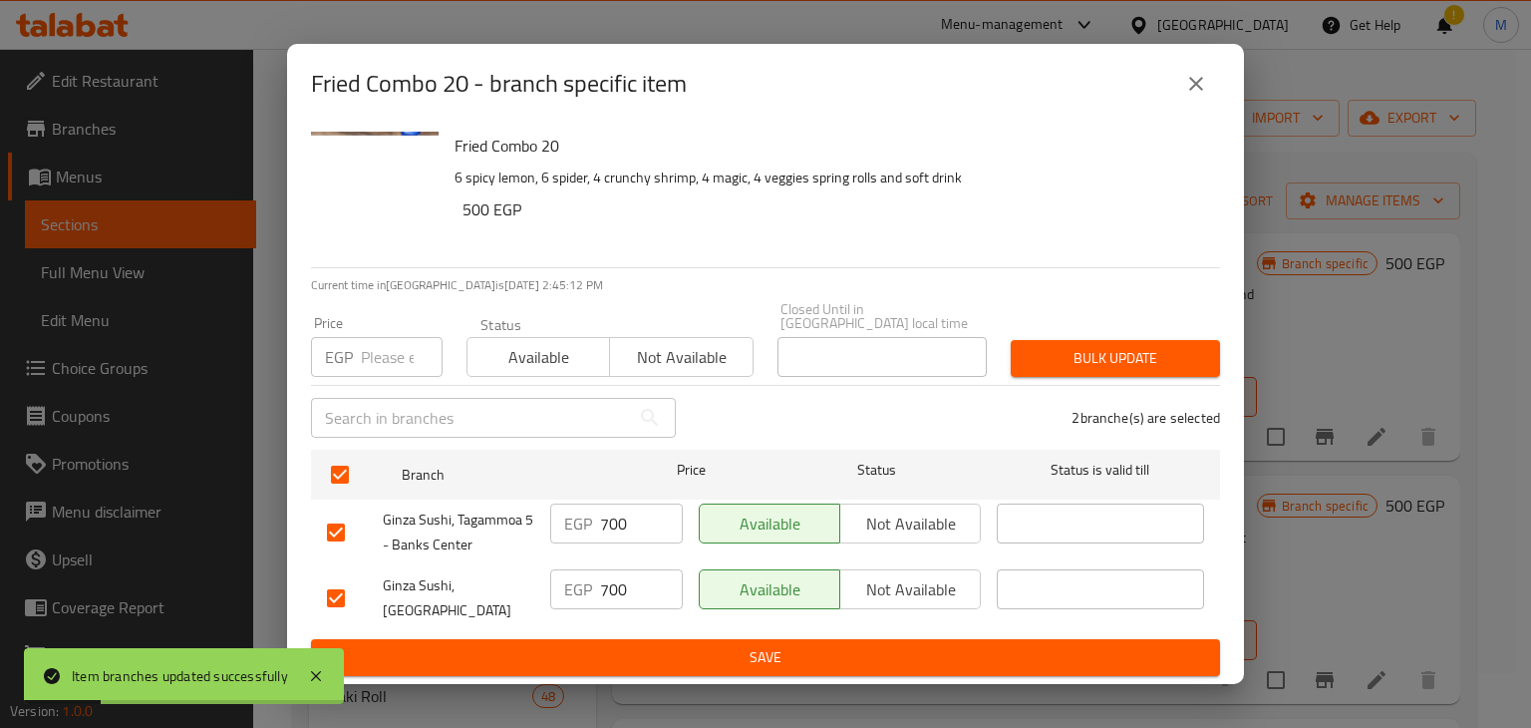
click at [384, 357] on input "number" at bounding box center [402, 357] width 82 height 40
type input "900"
click at [540, 354] on span "Available" at bounding box center [538, 357] width 127 height 29
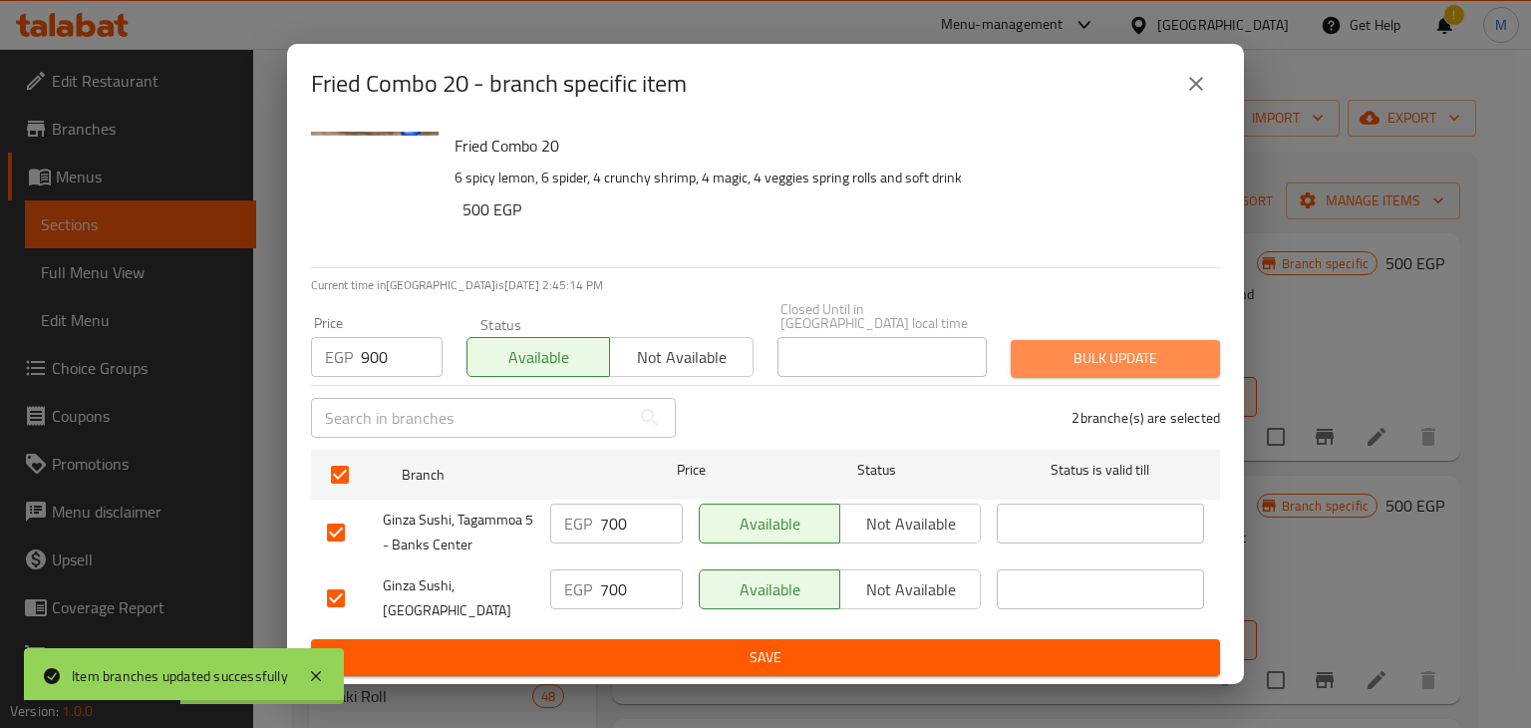
click at [1111, 374] on button "Bulk update" at bounding box center [1115, 358] width 209 height 37
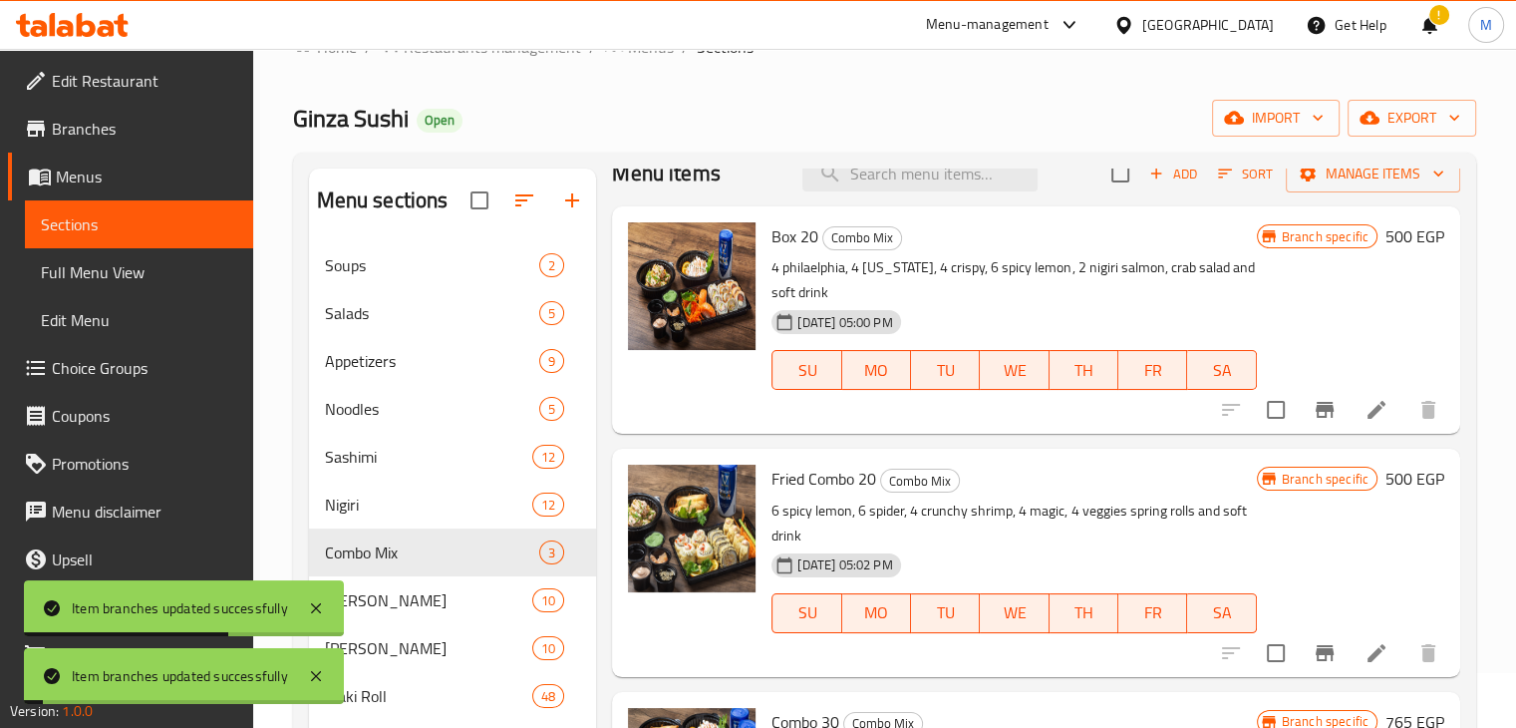
scroll to position [302, 0]
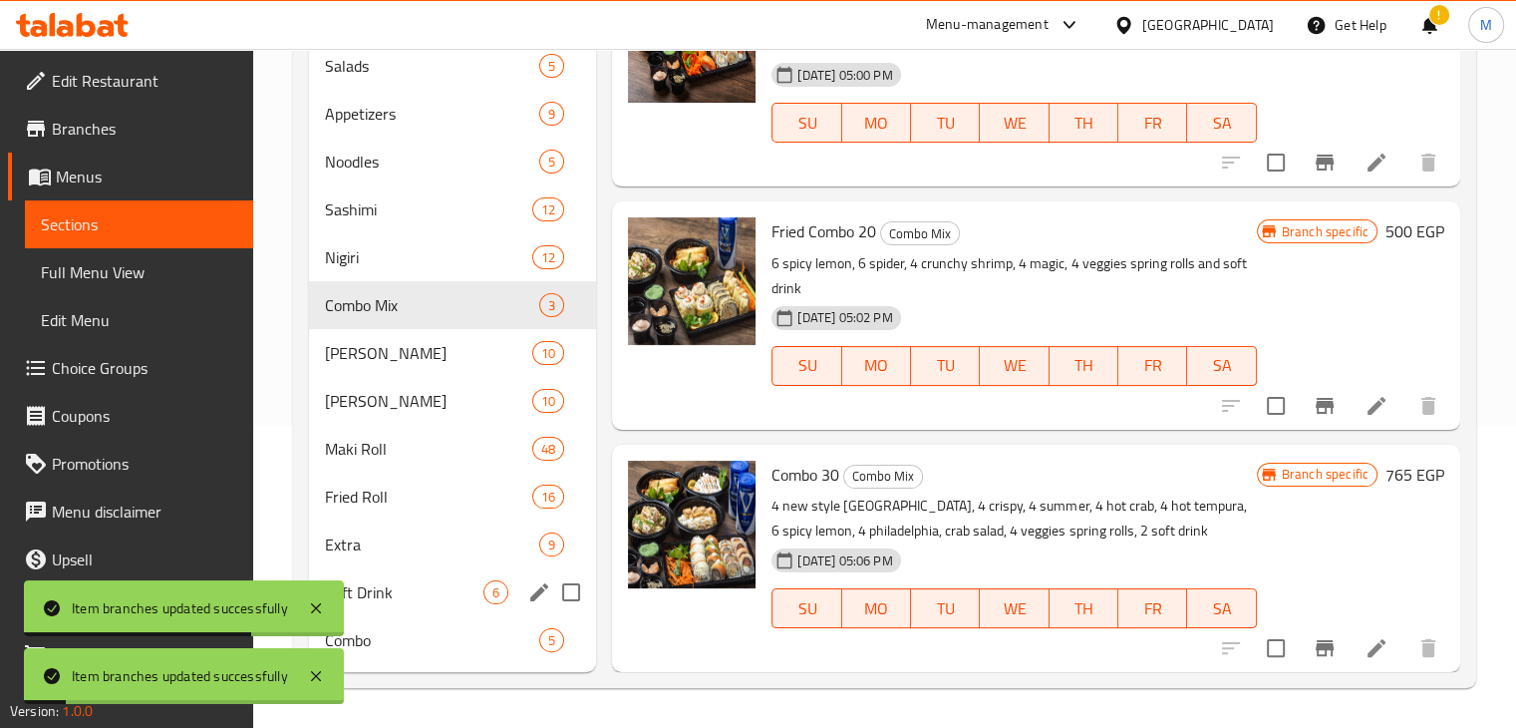
click at [1316, 649] on icon "Branch-specific-item" at bounding box center [1325, 648] width 18 height 16
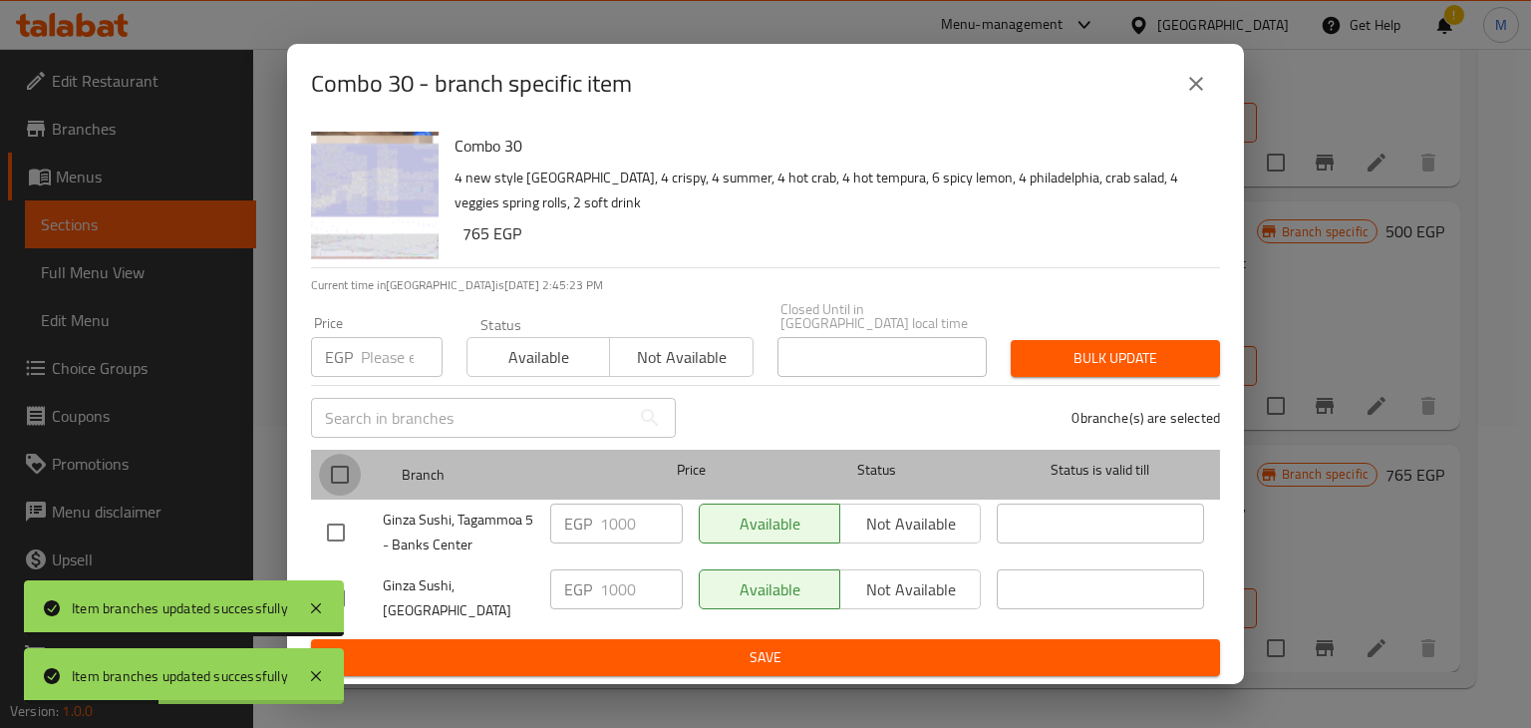
click at [349, 467] on input "checkbox" at bounding box center [340, 474] width 42 height 42
checkbox input "true"
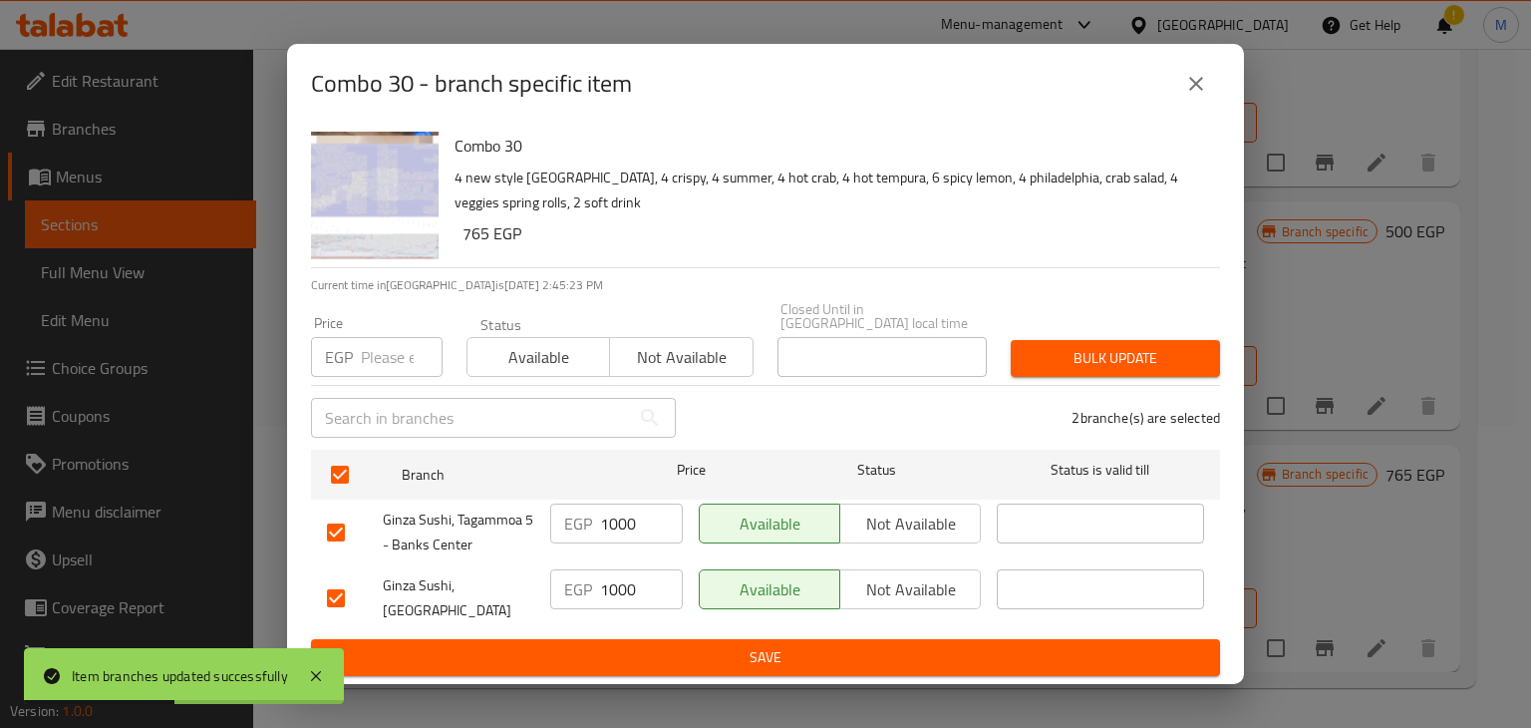
click at [366, 355] on input "number" at bounding box center [402, 357] width 82 height 40
type input "1250"
click at [554, 331] on div "Available Not available" at bounding box center [609, 347] width 287 height 60
click at [574, 348] on span "Available" at bounding box center [538, 357] width 127 height 29
click at [1111, 376] on button "Bulk update" at bounding box center [1115, 358] width 209 height 37
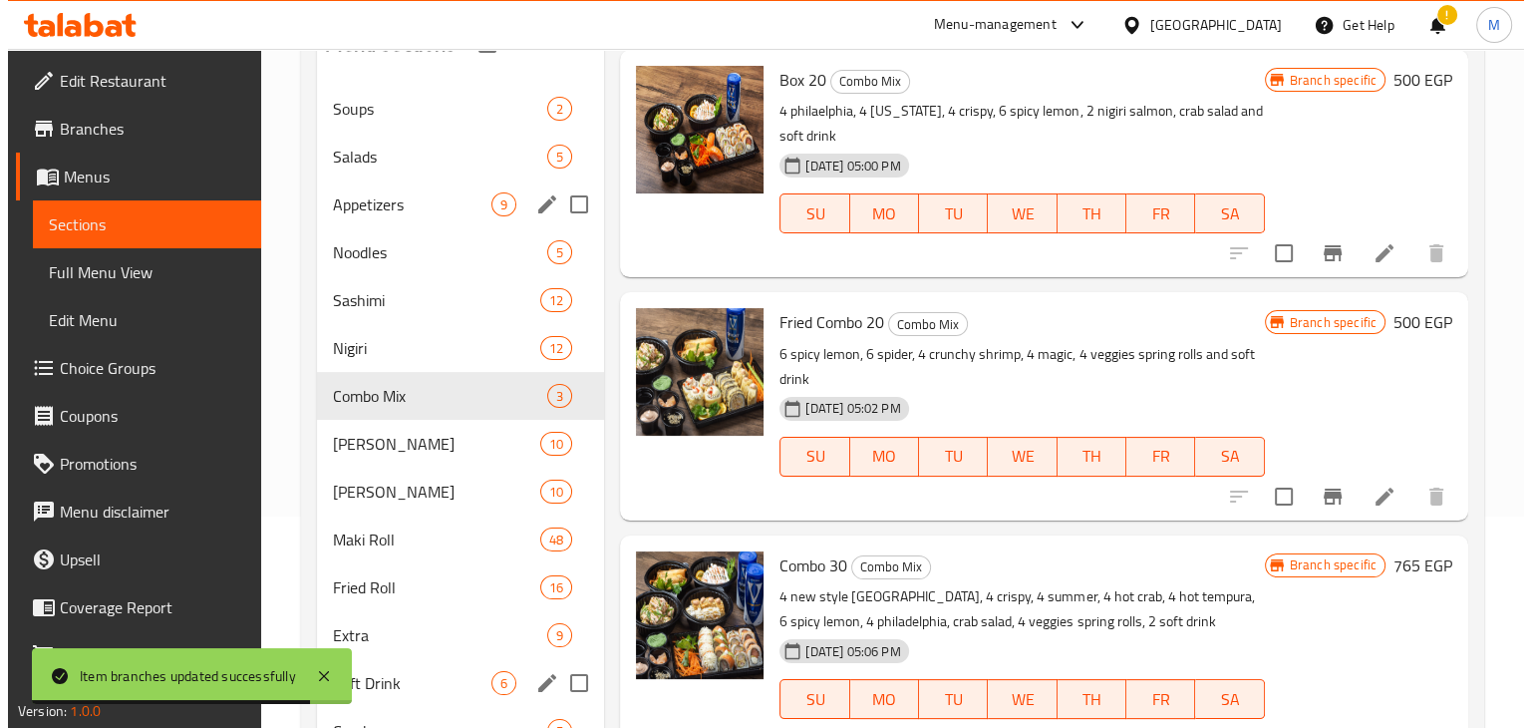
scroll to position [215, 0]
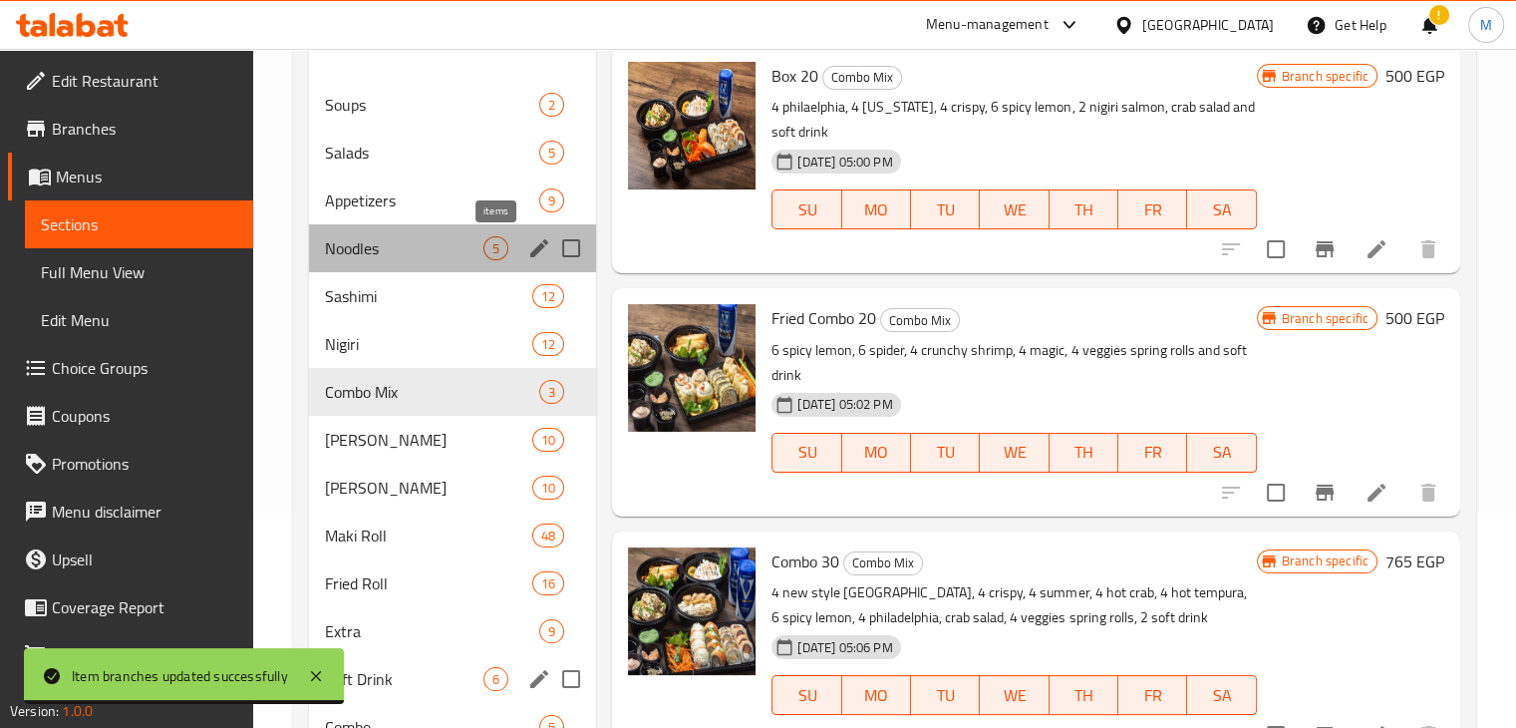
click at [490, 256] on span "5" at bounding box center [495, 248] width 23 height 19
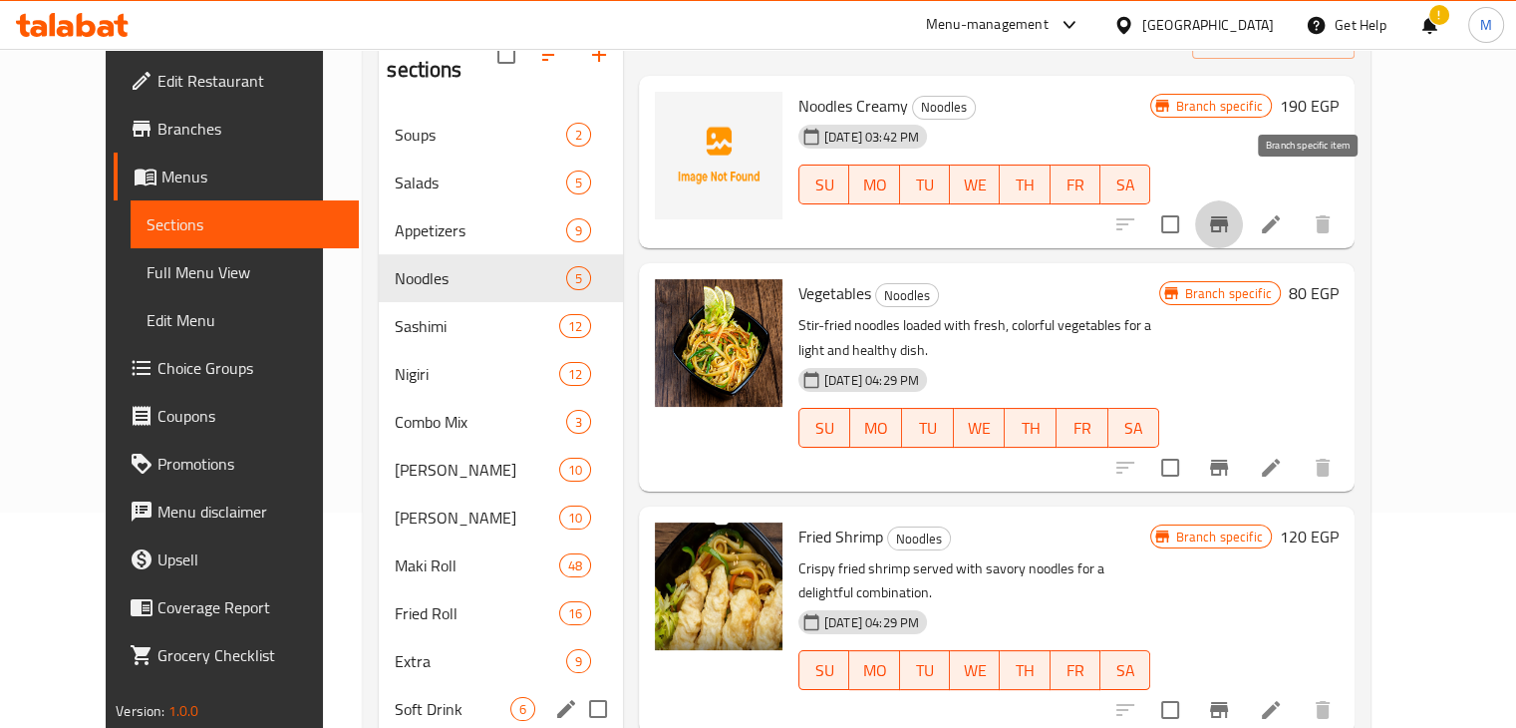
click at [1243, 200] on button "Branch-specific-item" at bounding box center [1219, 224] width 48 height 48
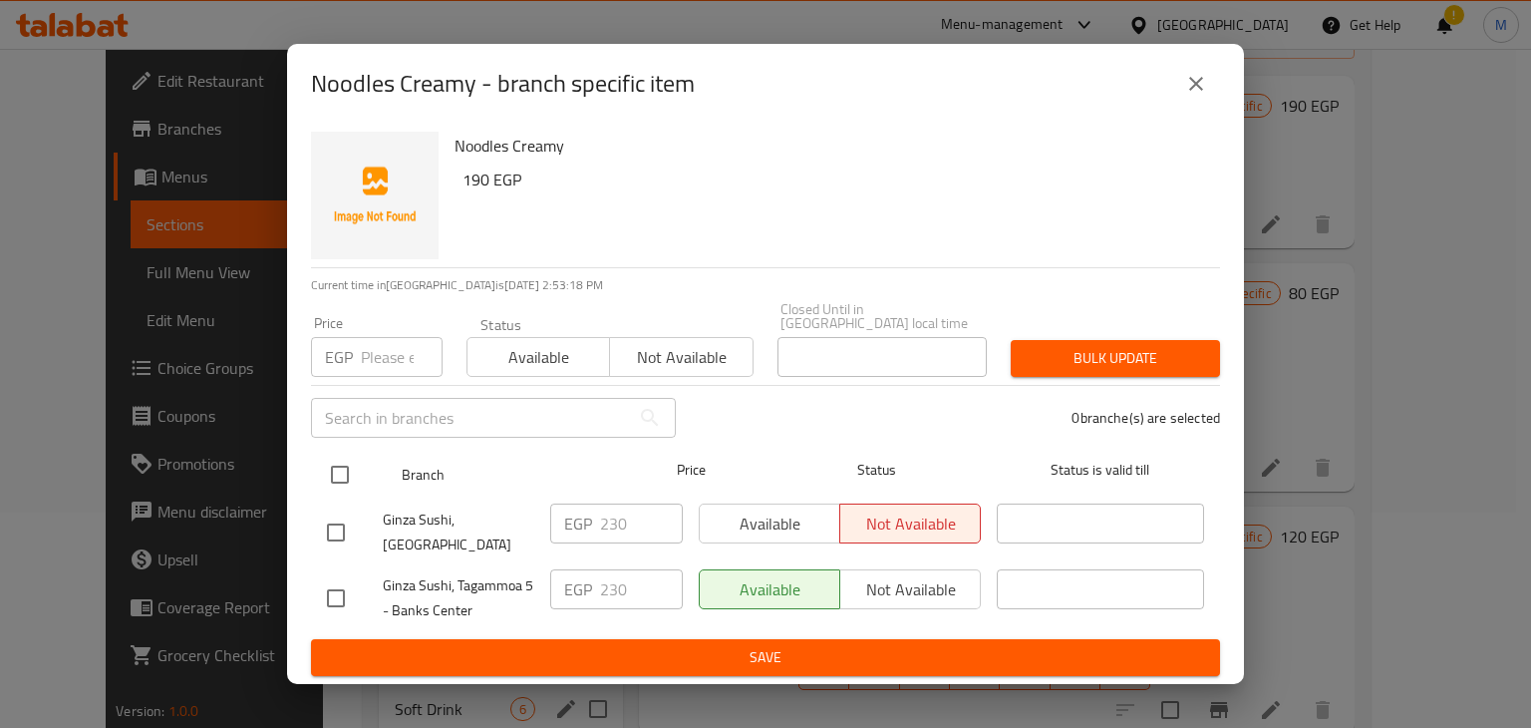
click at [334, 472] on input "checkbox" at bounding box center [340, 474] width 42 height 42
checkbox input "true"
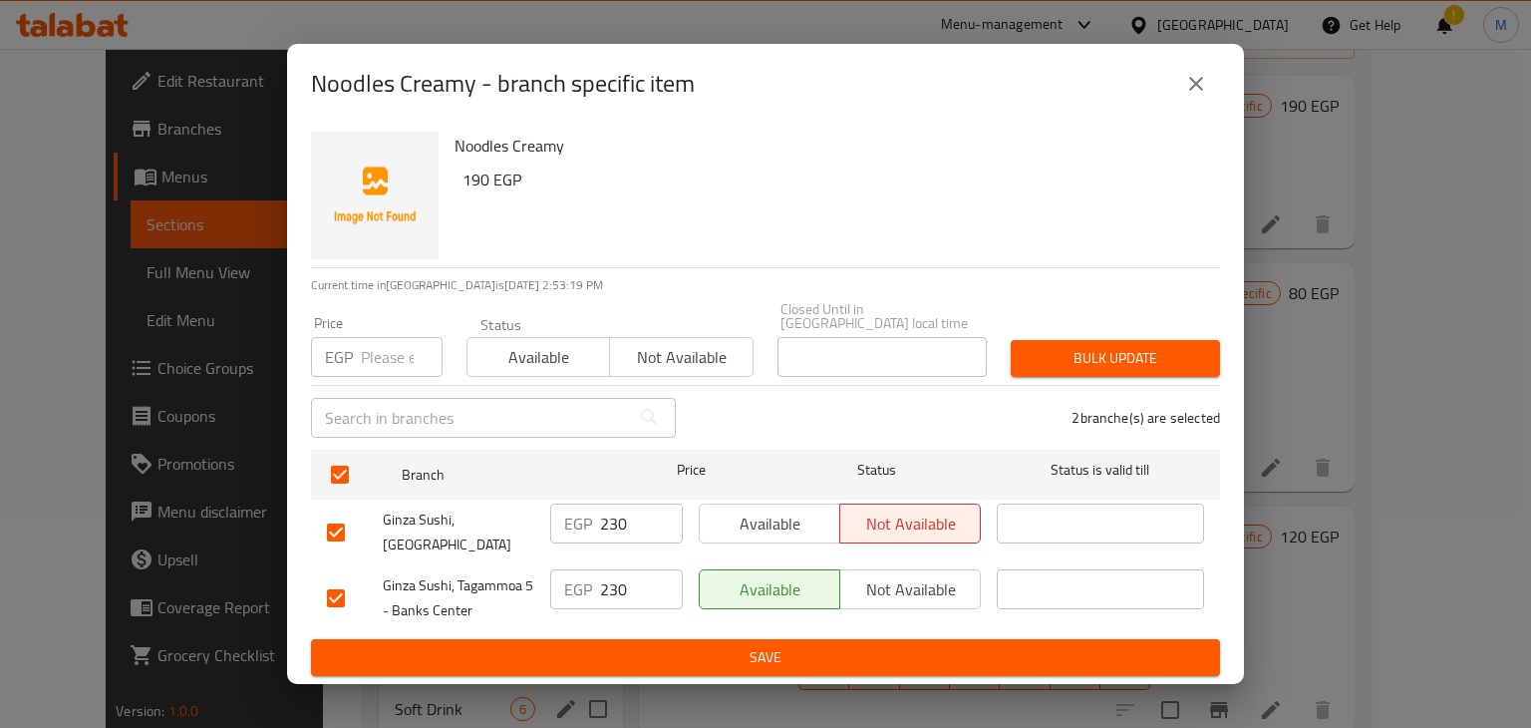
click at [586, 355] on span "Available" at bounding box center [538, 357] width 127 height 29
click at [805, 645] on span "Save" at bounding box center [765, 657] width 877 height 25
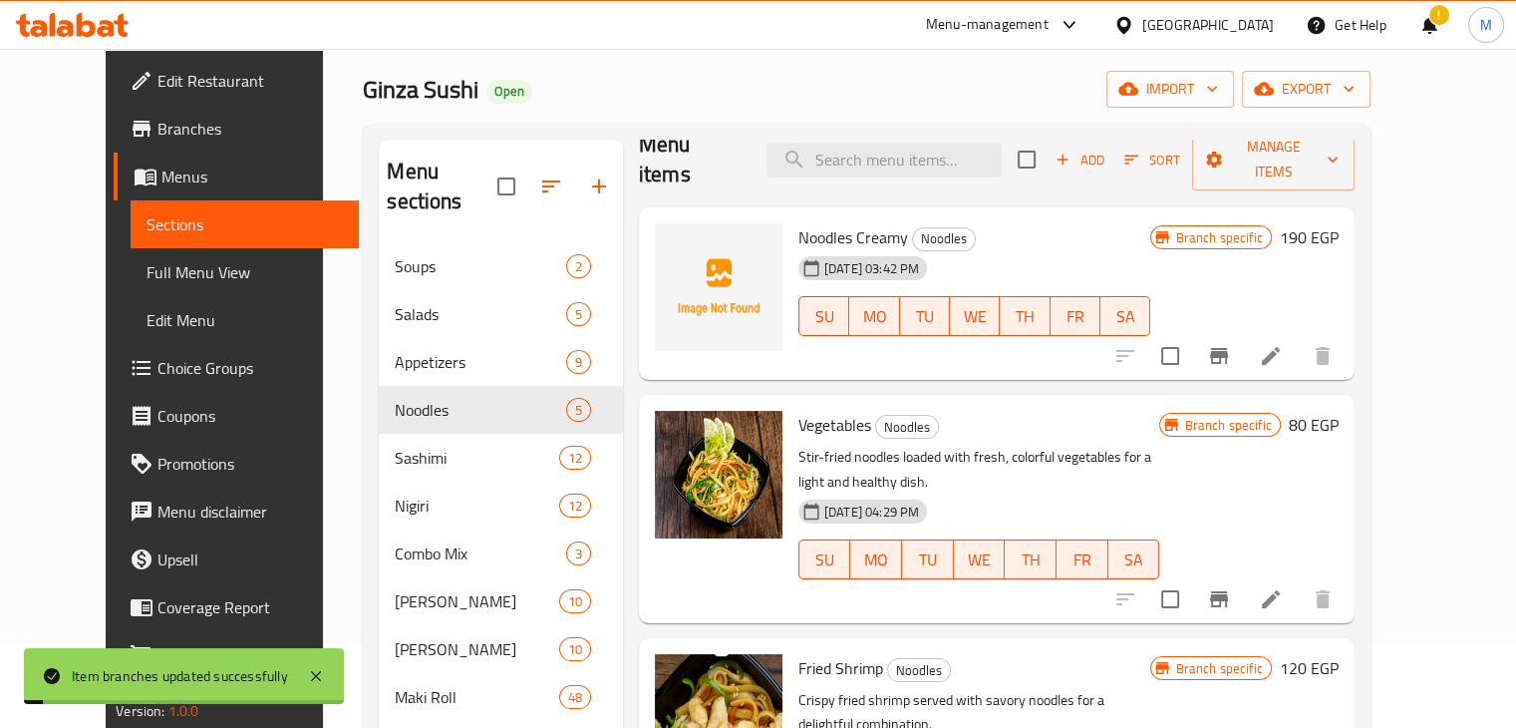
scroll to position [161, 0]
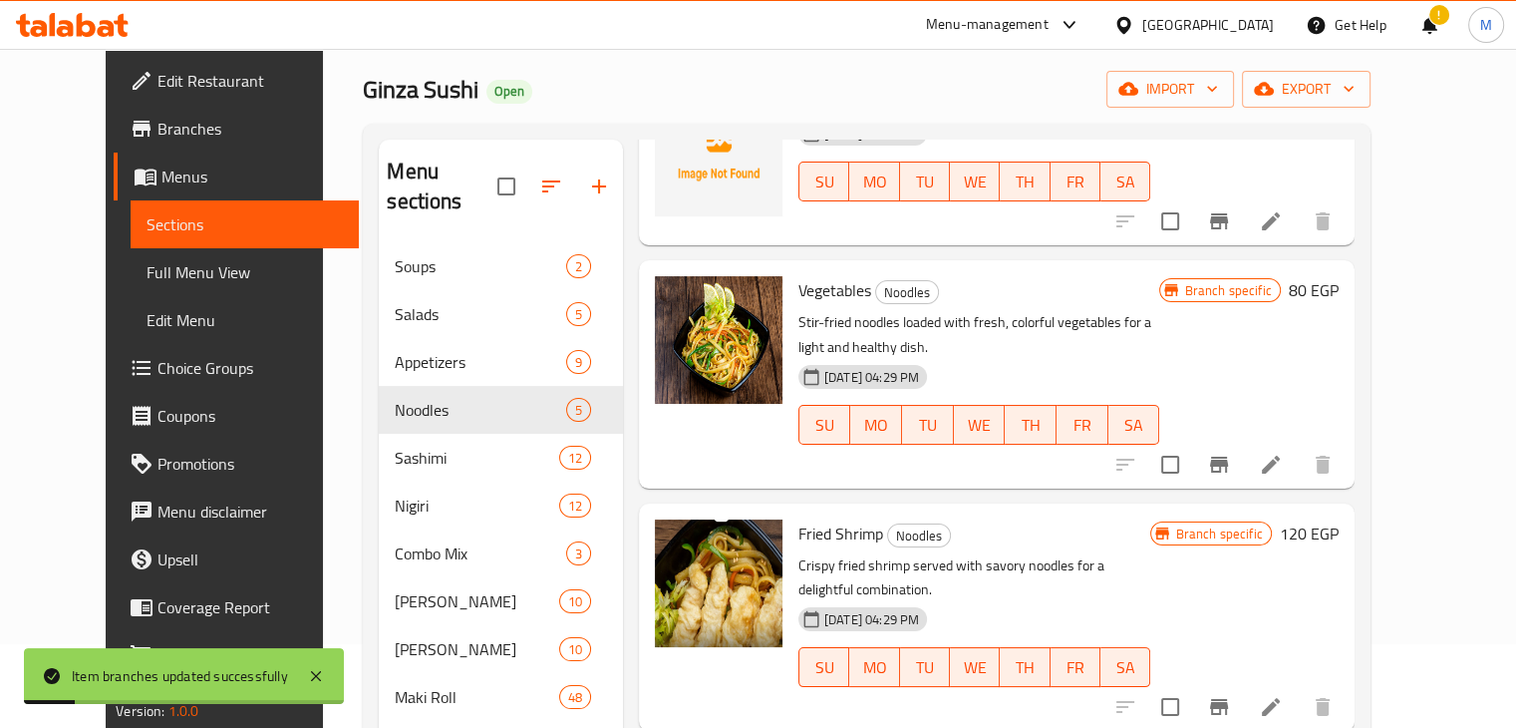
click at [1231, 452] on icon "Branch-specific-item" at bounding box center [1219, 464] width 24 height 24
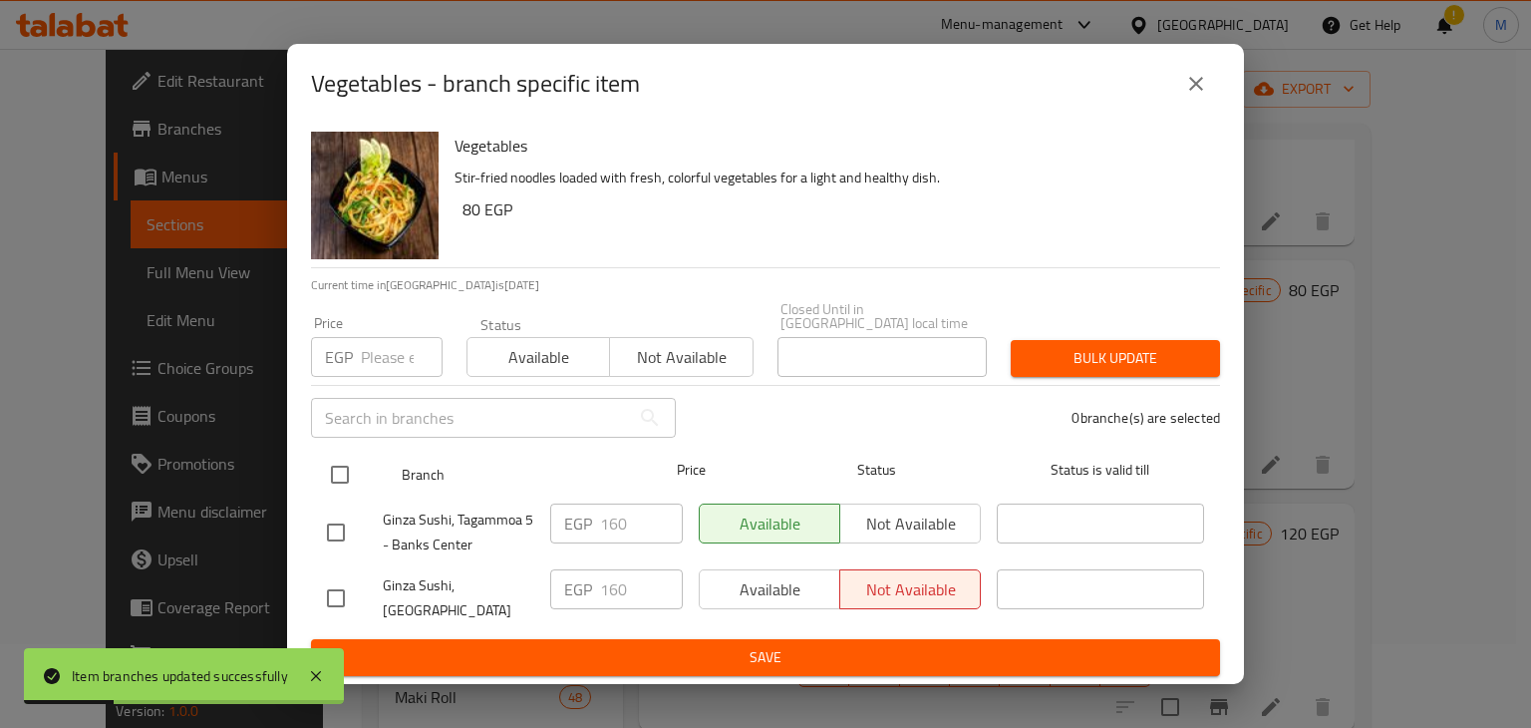
click at [365, 475] on div at bounding box center [356, 475] width 75 height 58
click at [341, 479] on input "checkbox" at bounding box center [340, 474] width 42 height 42
checkbox input "true"
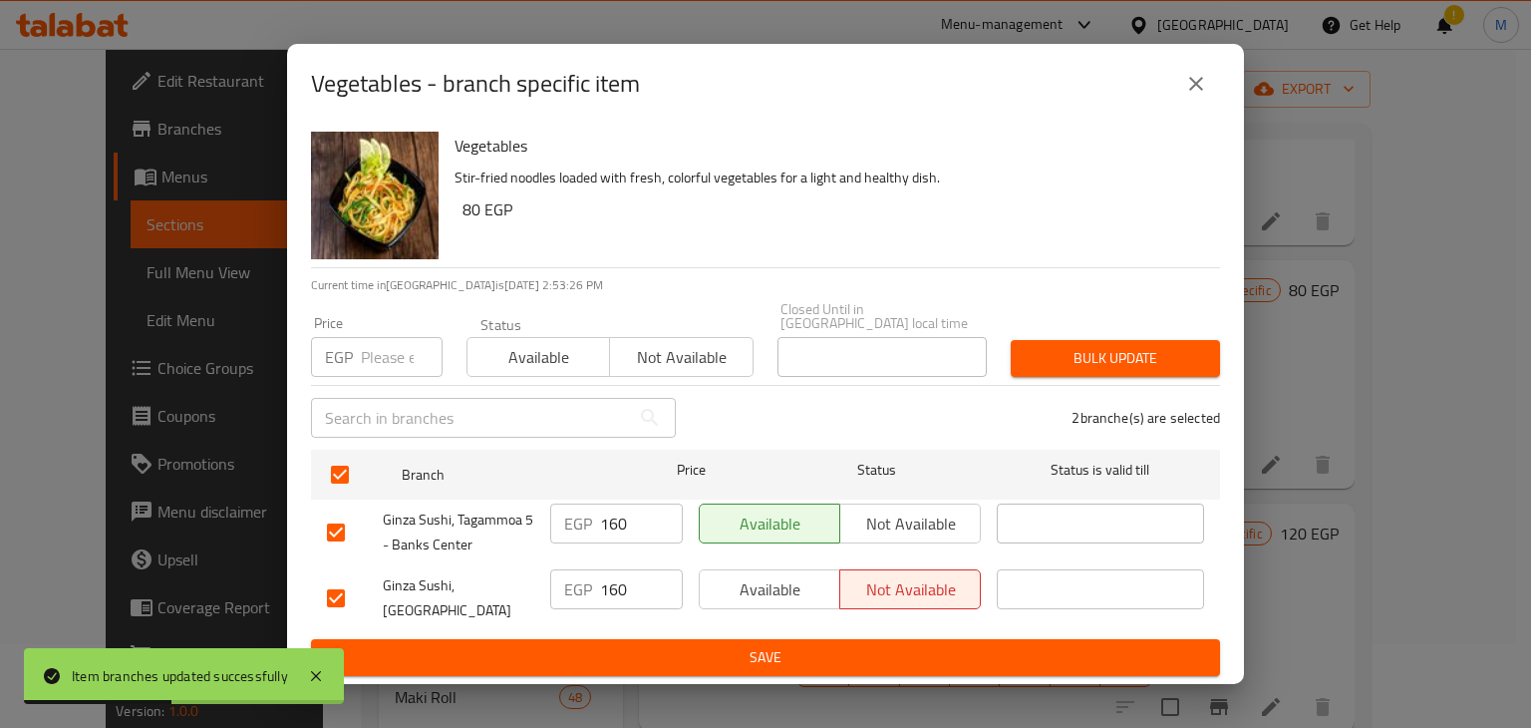
click at [570, 364] on span "Available" at bounding box center [538, 357] width 127 height 29
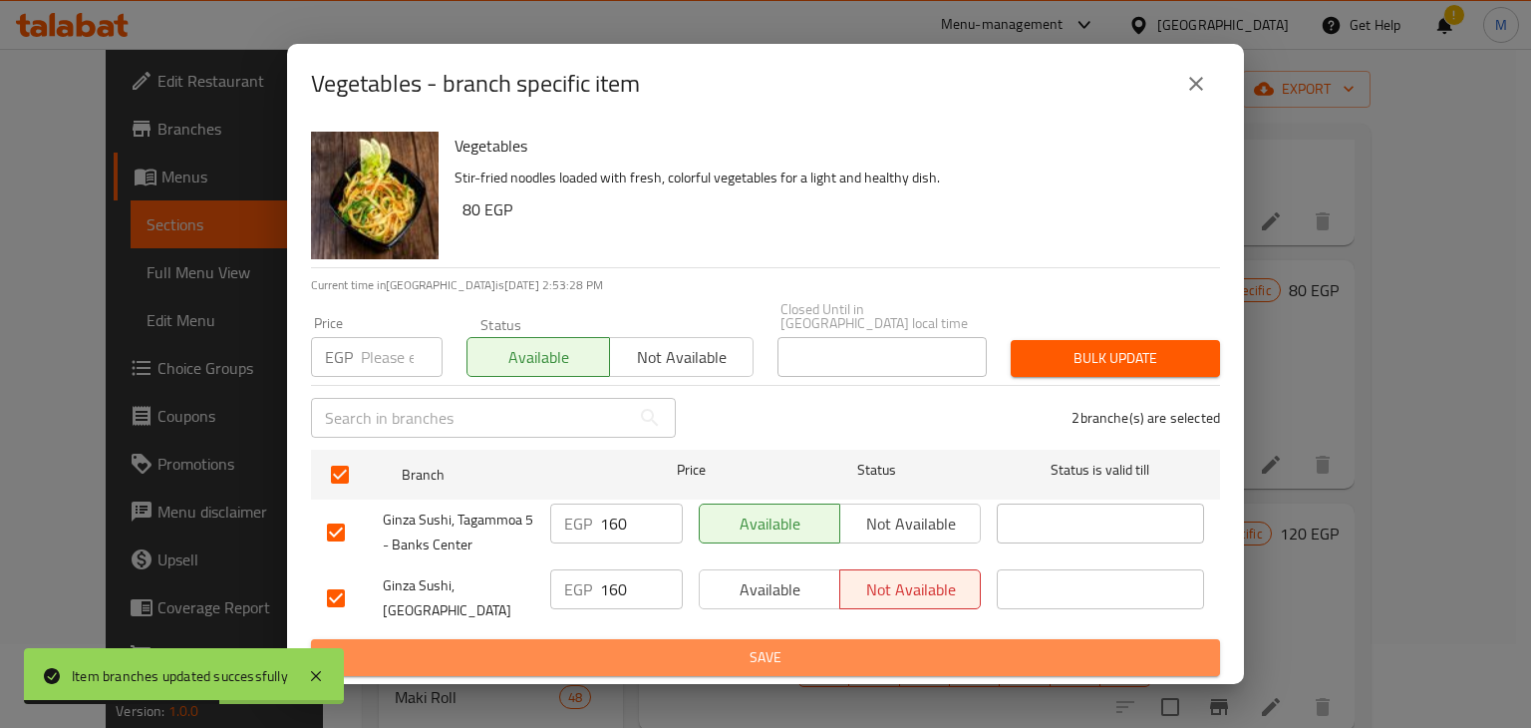
click at [684, 645] on span "Save" at bounding box center [765, 657] width 877 height 25
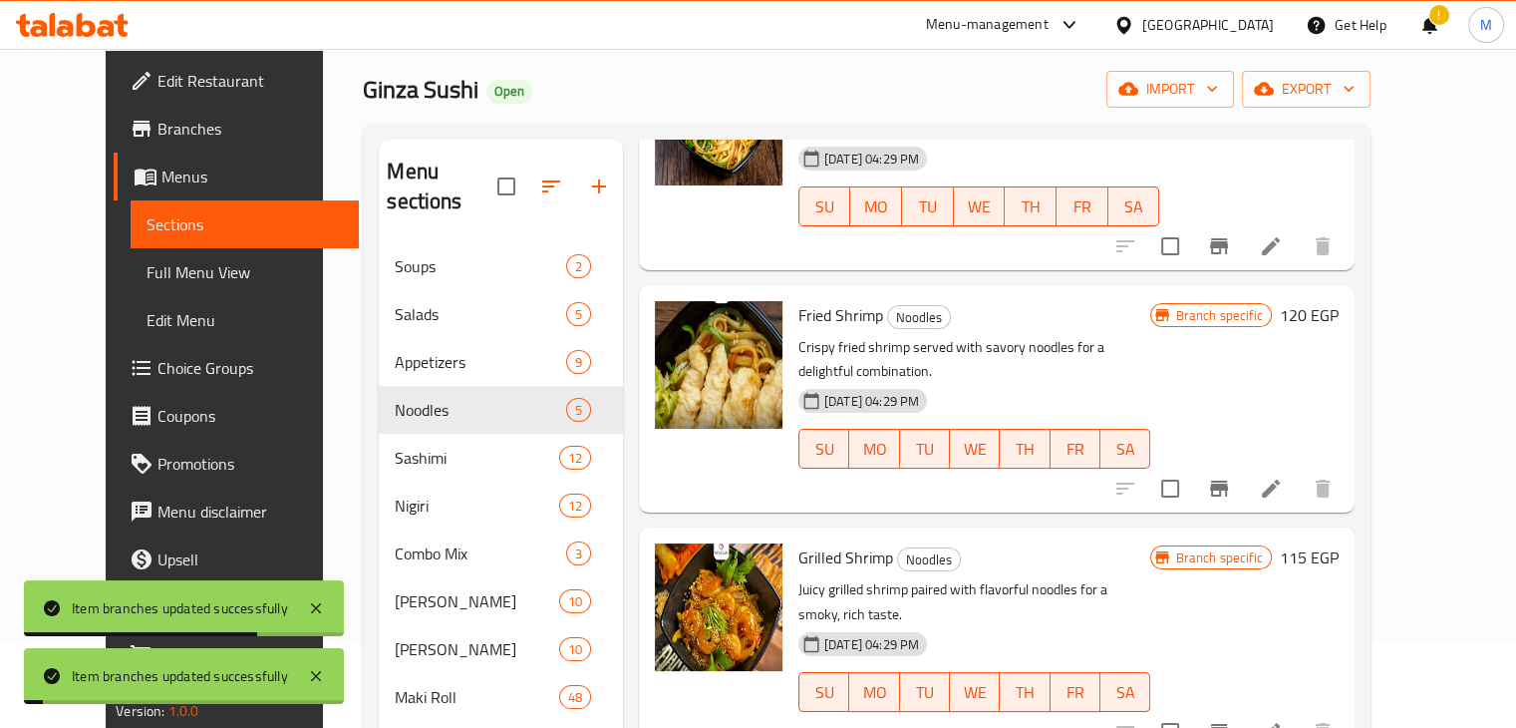
scroll to position [382, 0]
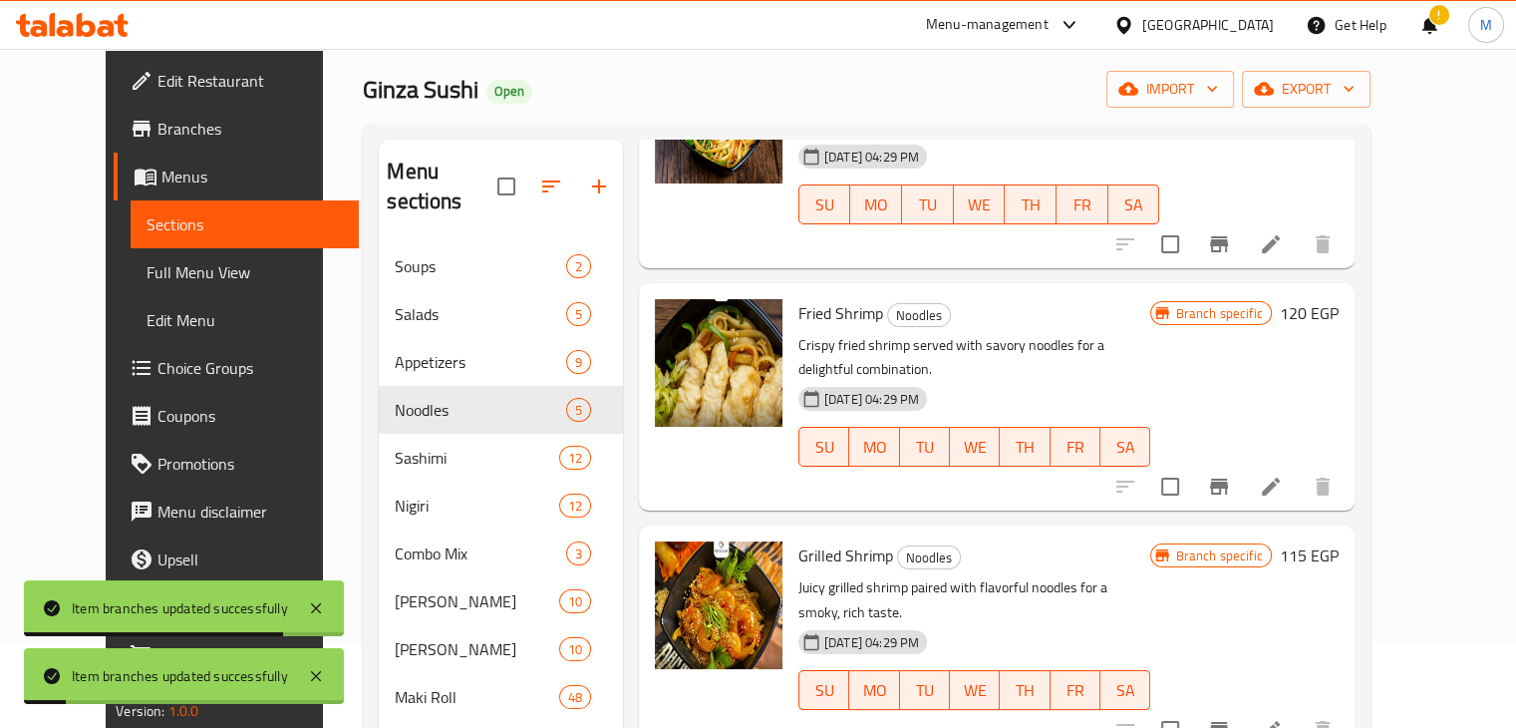
click at [1243, 462] on button "Branch-specific-item" at bounding box center [1219, 486] width 48 height 48
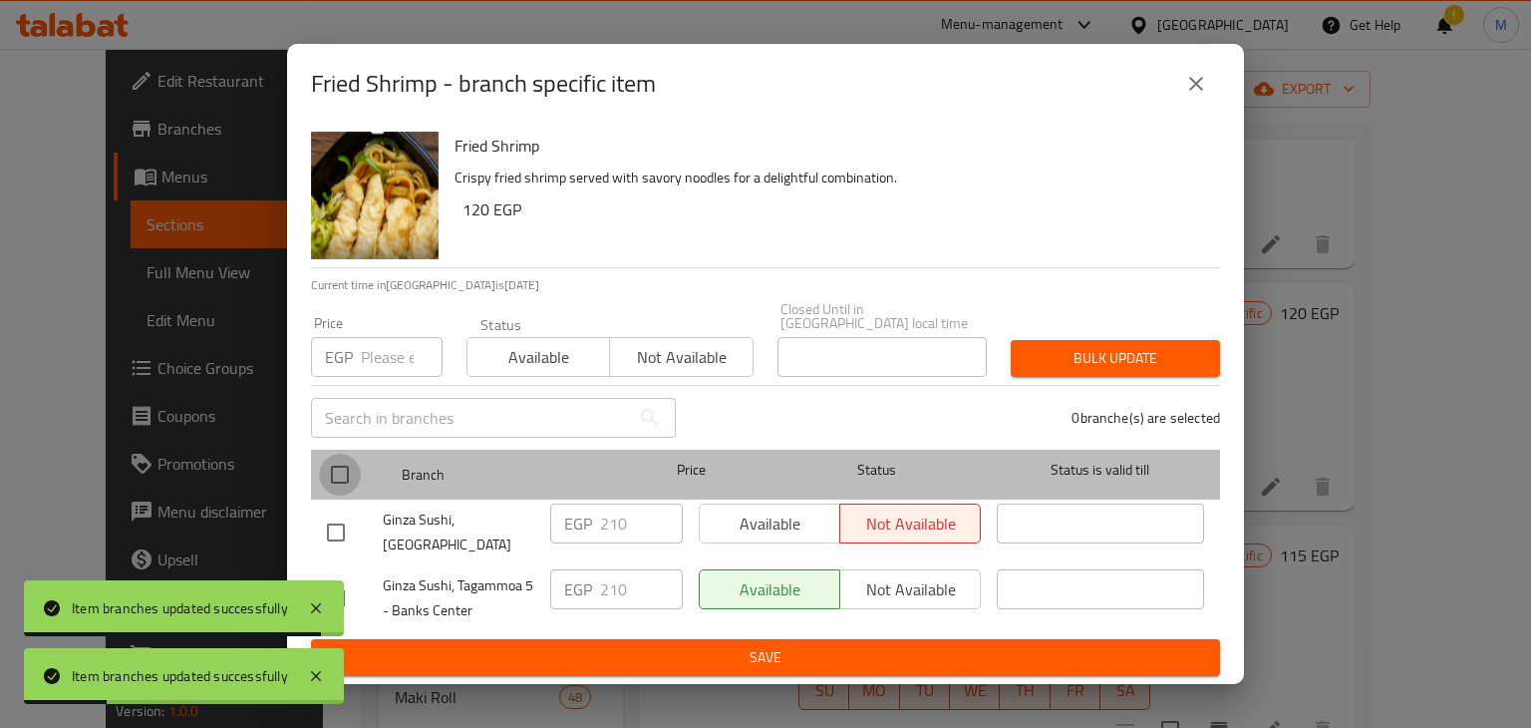
click at [351, 484] on input "checkbox" at bounding box center [340, 474] width 42 height 42
checkbox input "true"
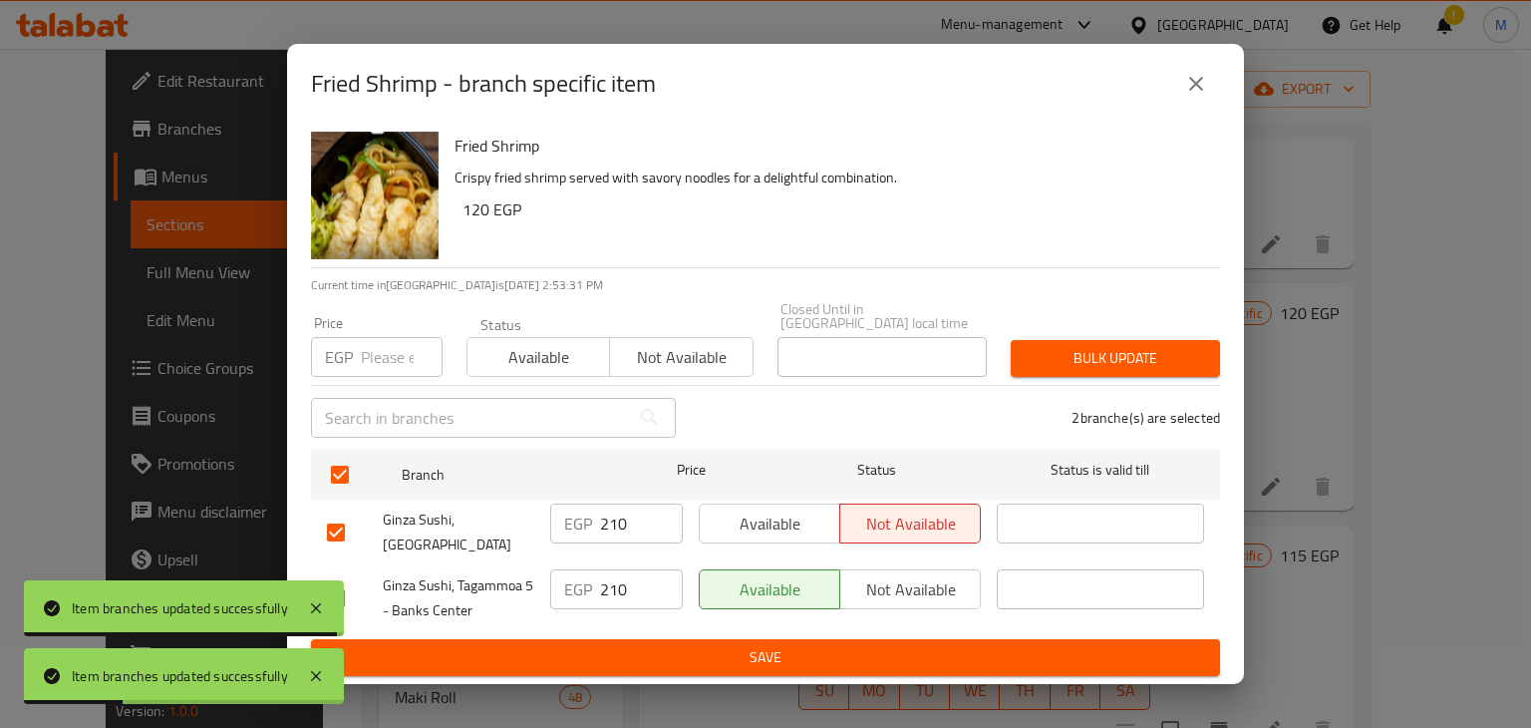
click at [503, 380] on div "Status Available Not available" at bounding box center [609, 347] width 311 height 84
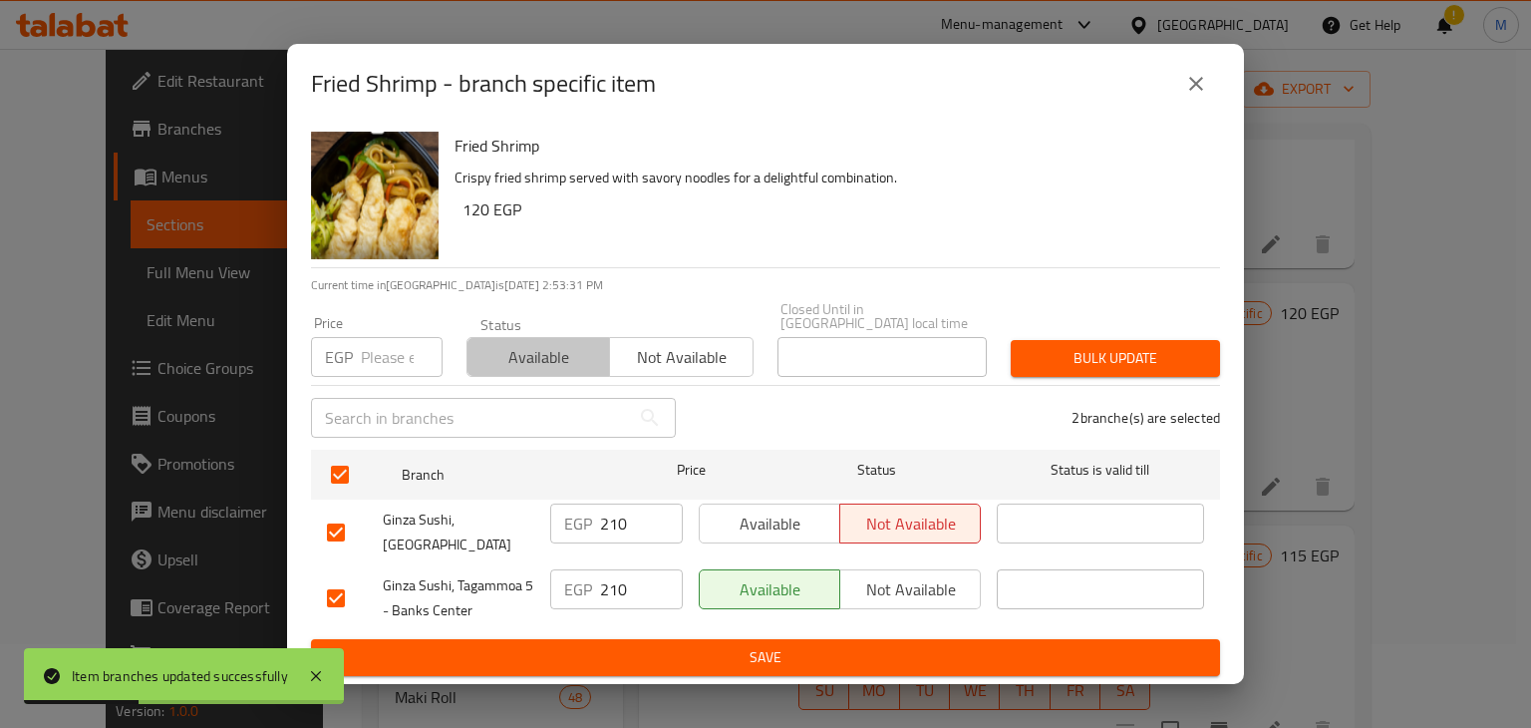
click at [542, 360] on span "Available" at bounding box center [538, 357] width 127 height 29
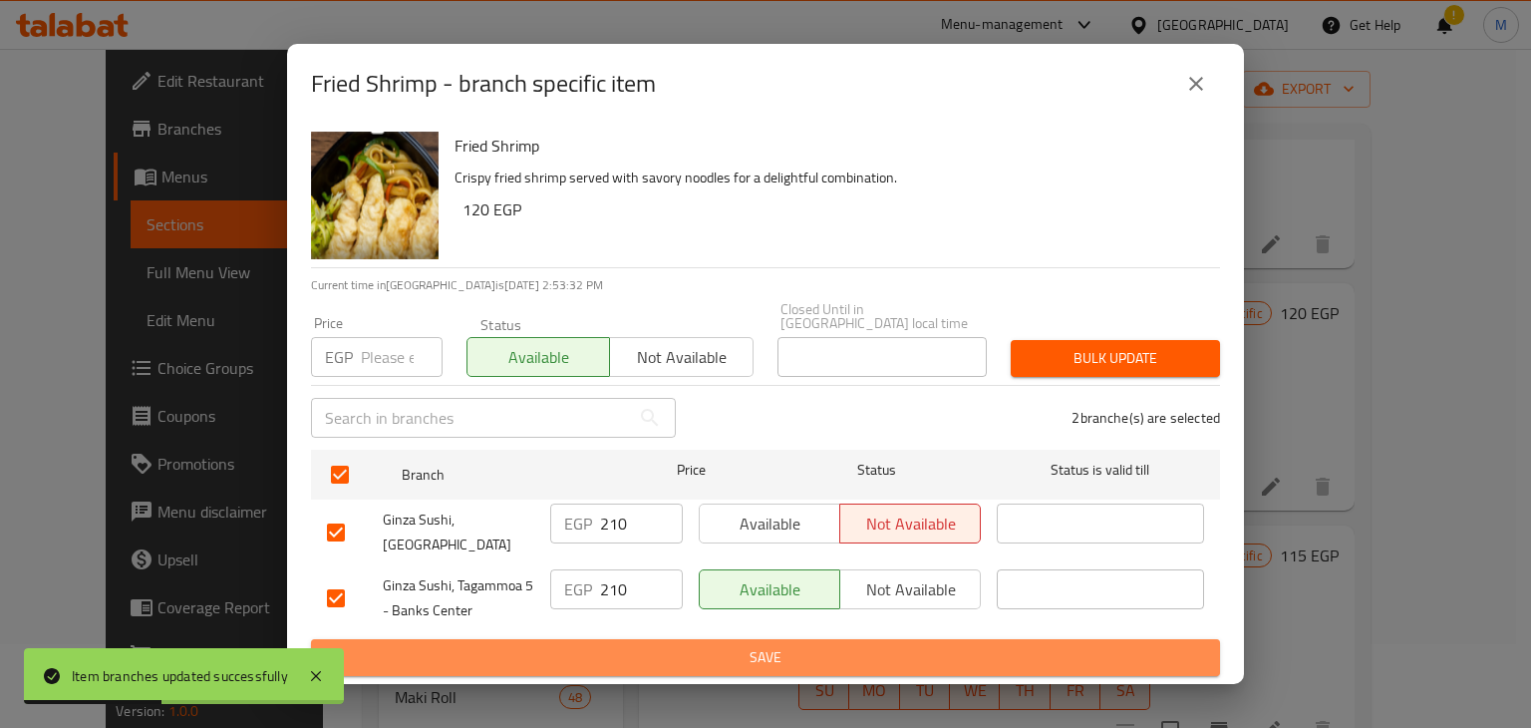
click at [687, 650] on span "Save" at bounding box center [765, 657] width 877 height 25
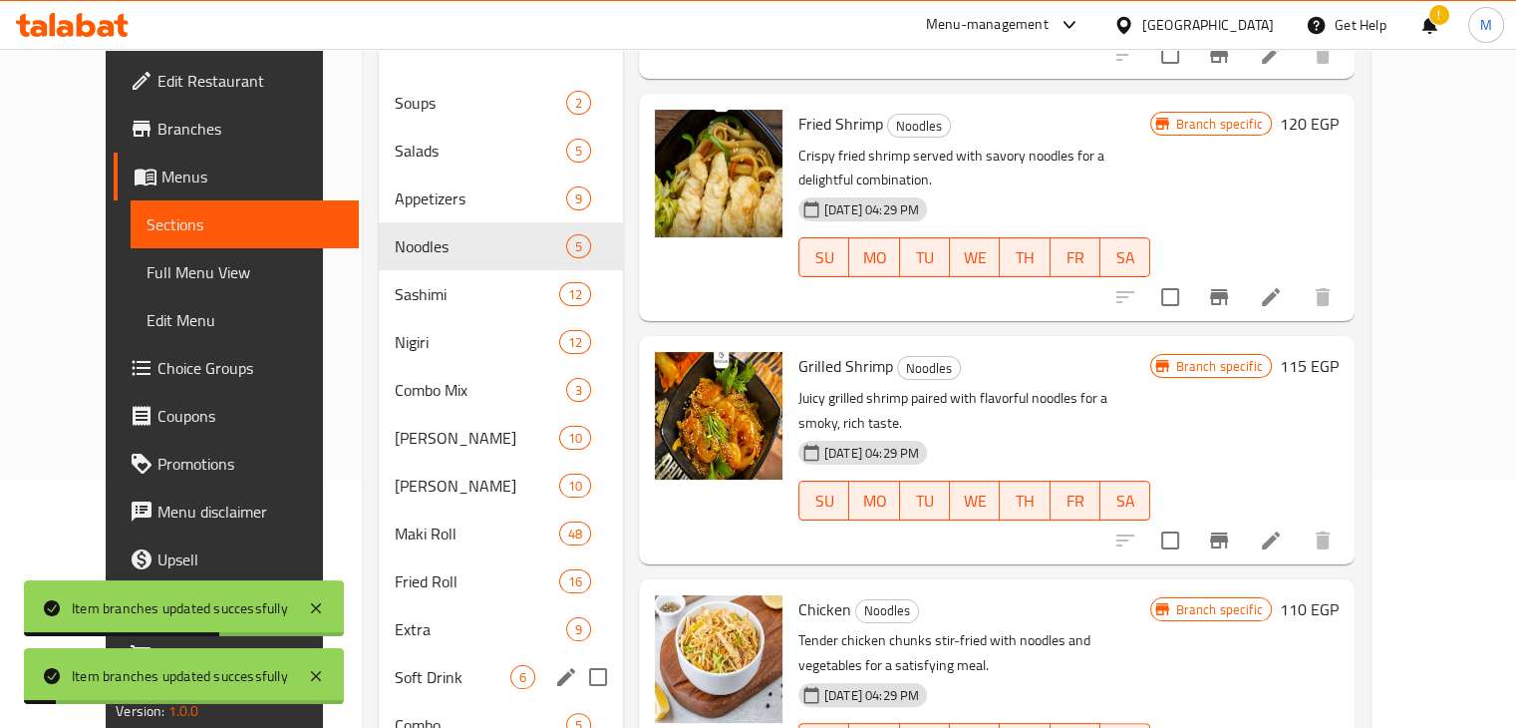
scroll to position [254, 0]
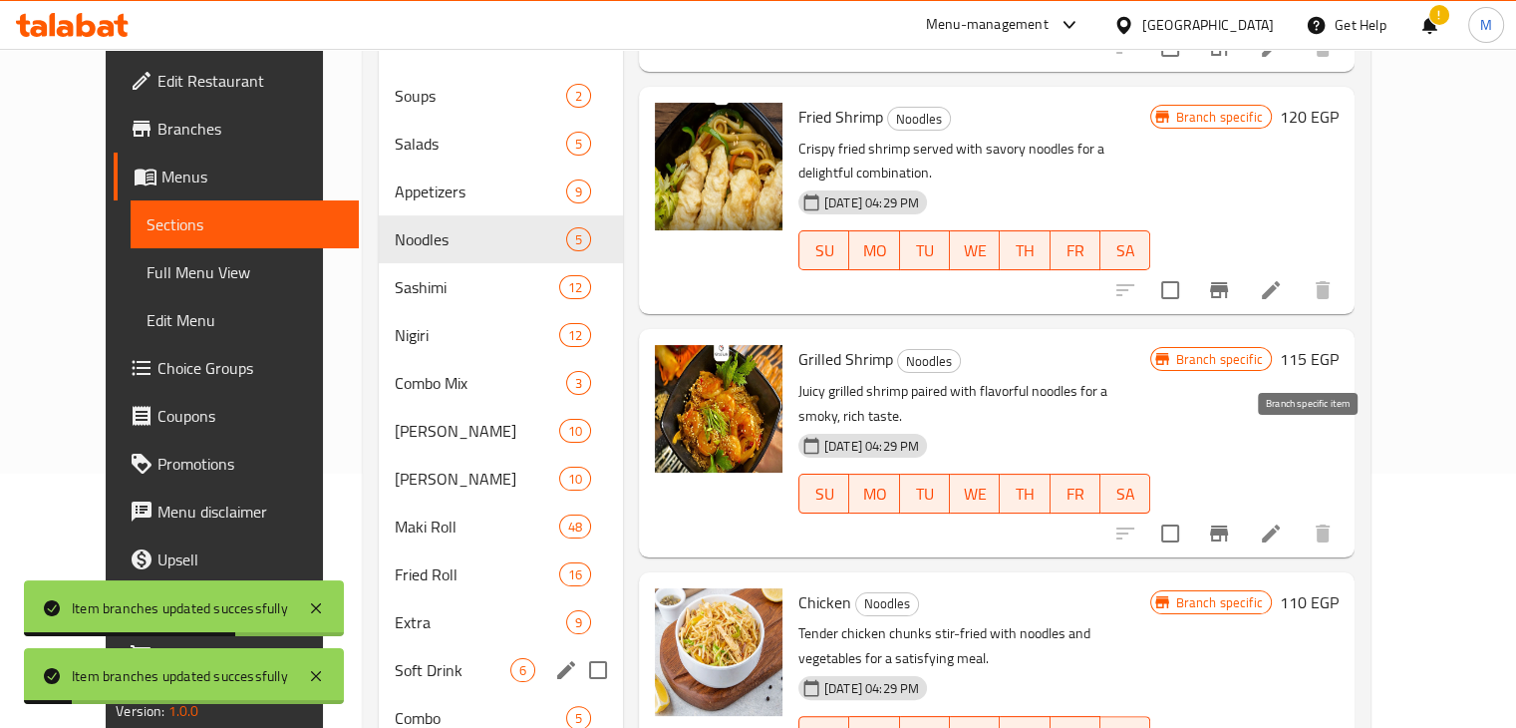
click at [1243, 509] on button "Branch-specific-item" at bounding box center [1219, 533] width 48 height 48
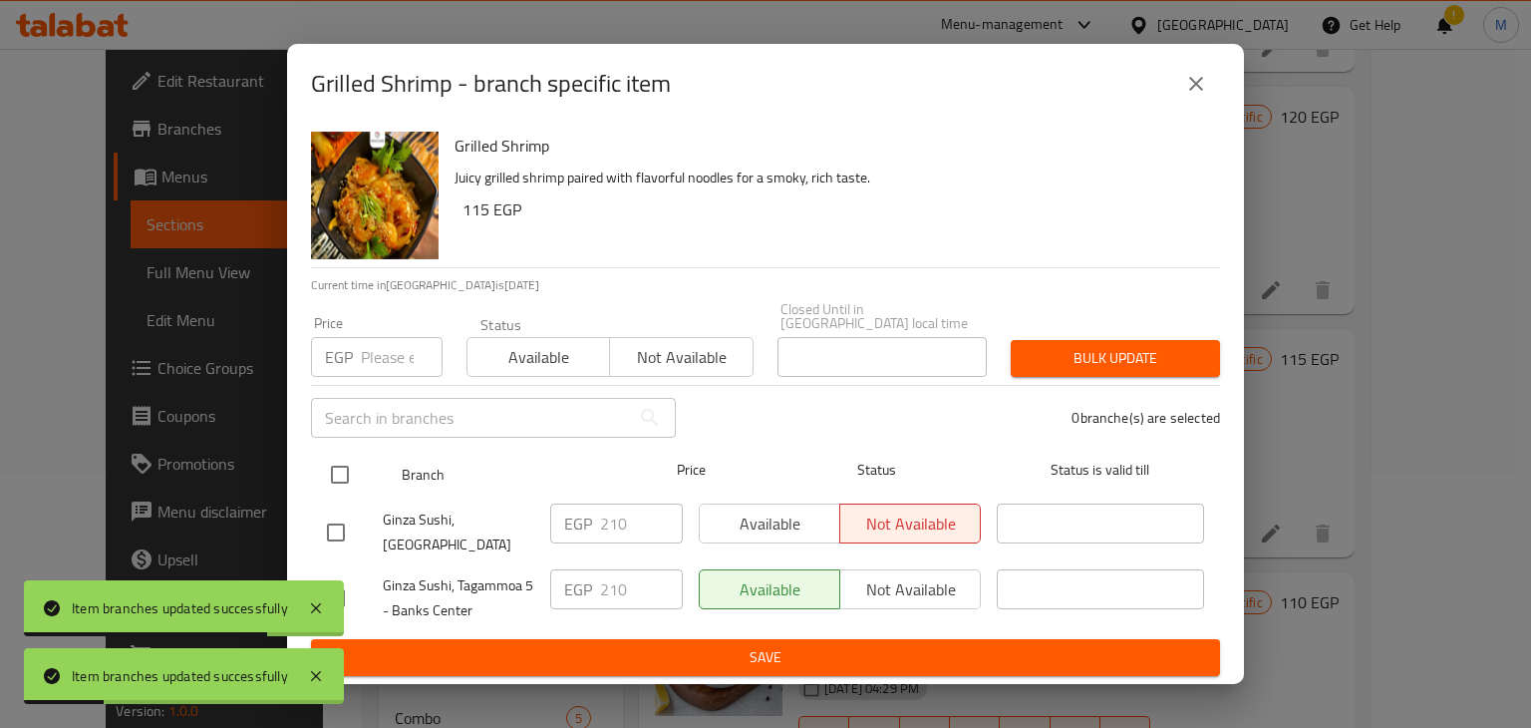
click at [352, 482] on input "checkbox" at bounding box center [340, 474] width 42 height 42
checkbox input "true"
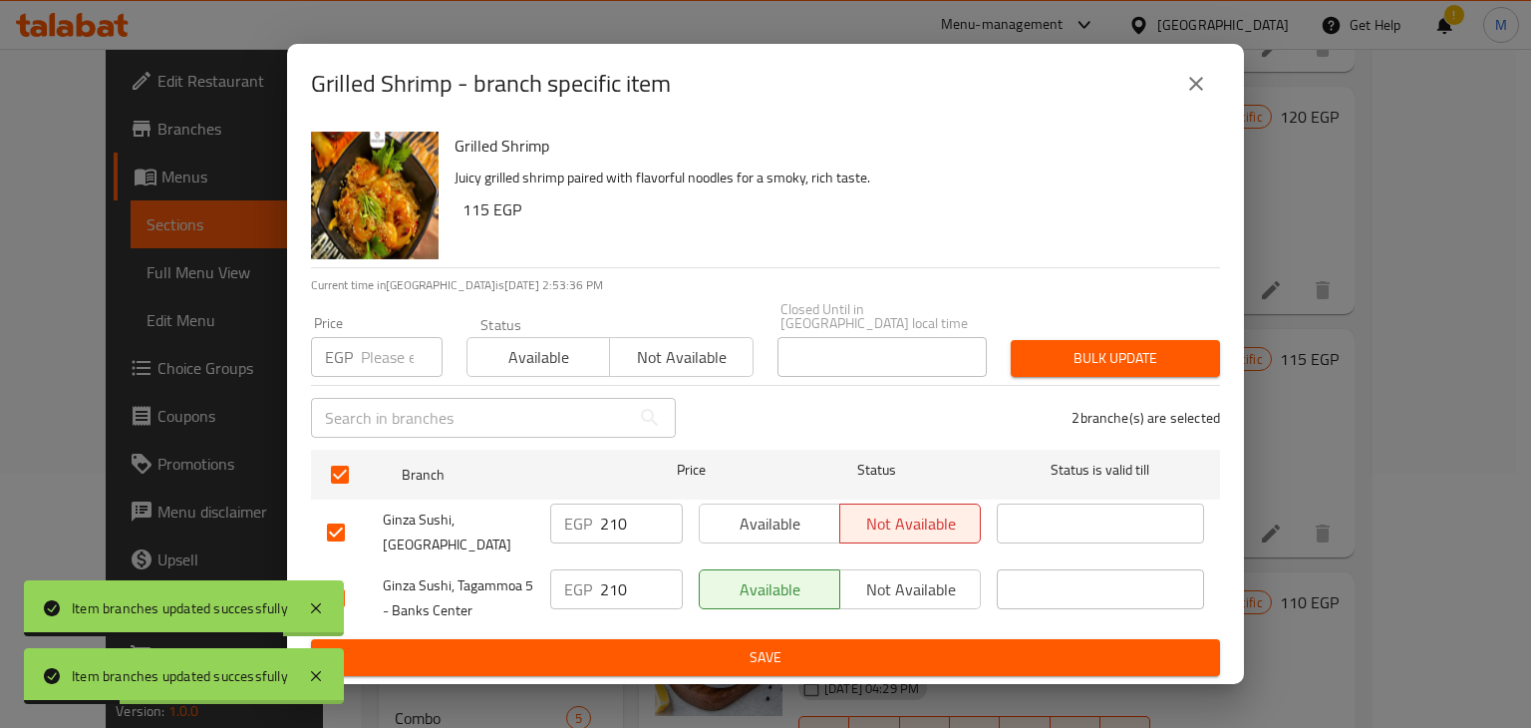
click at [572, 356] on span "Available" at bounding box center [538, 357] width 127 height 29
click at [745, 654] on span "Save" at bounding box center [765, 657] width 877 height 25
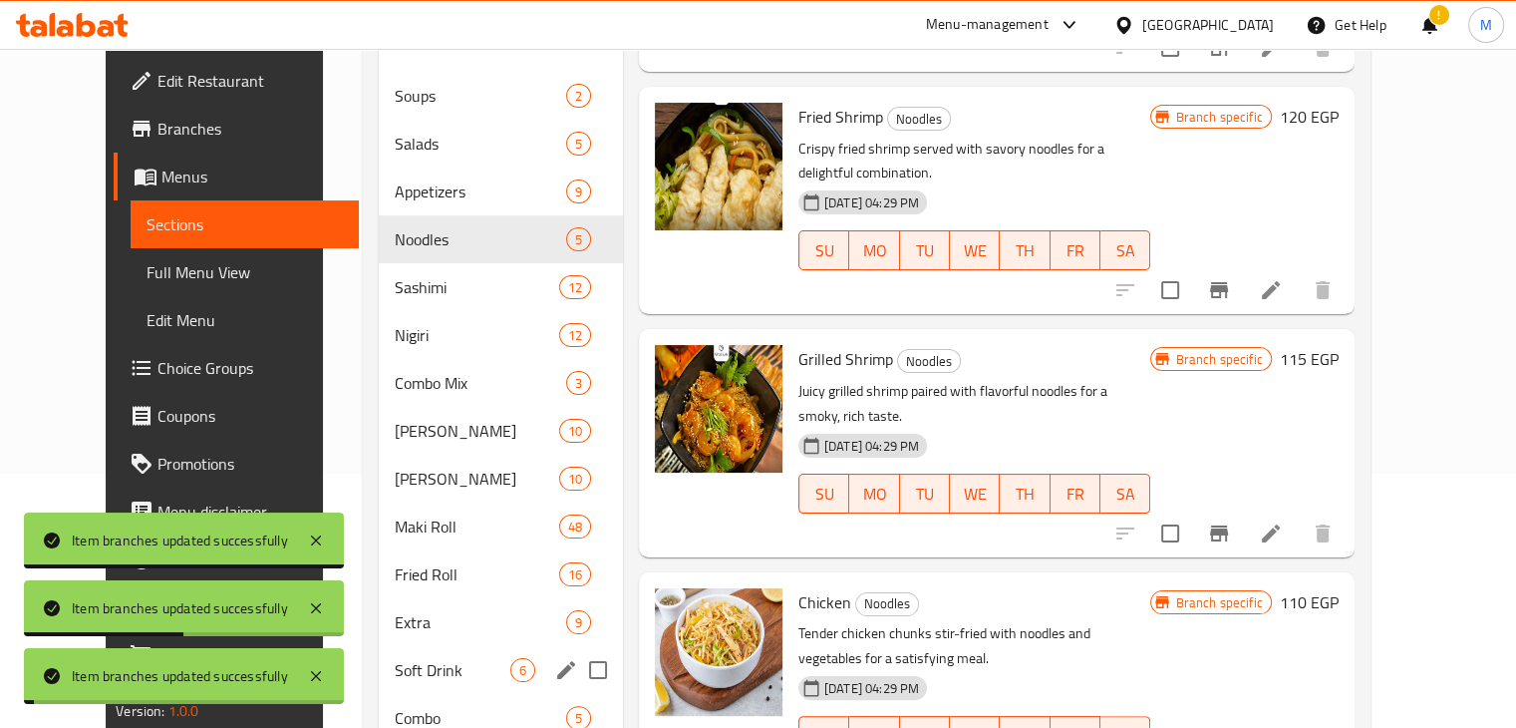
scroll to position [302, 0]
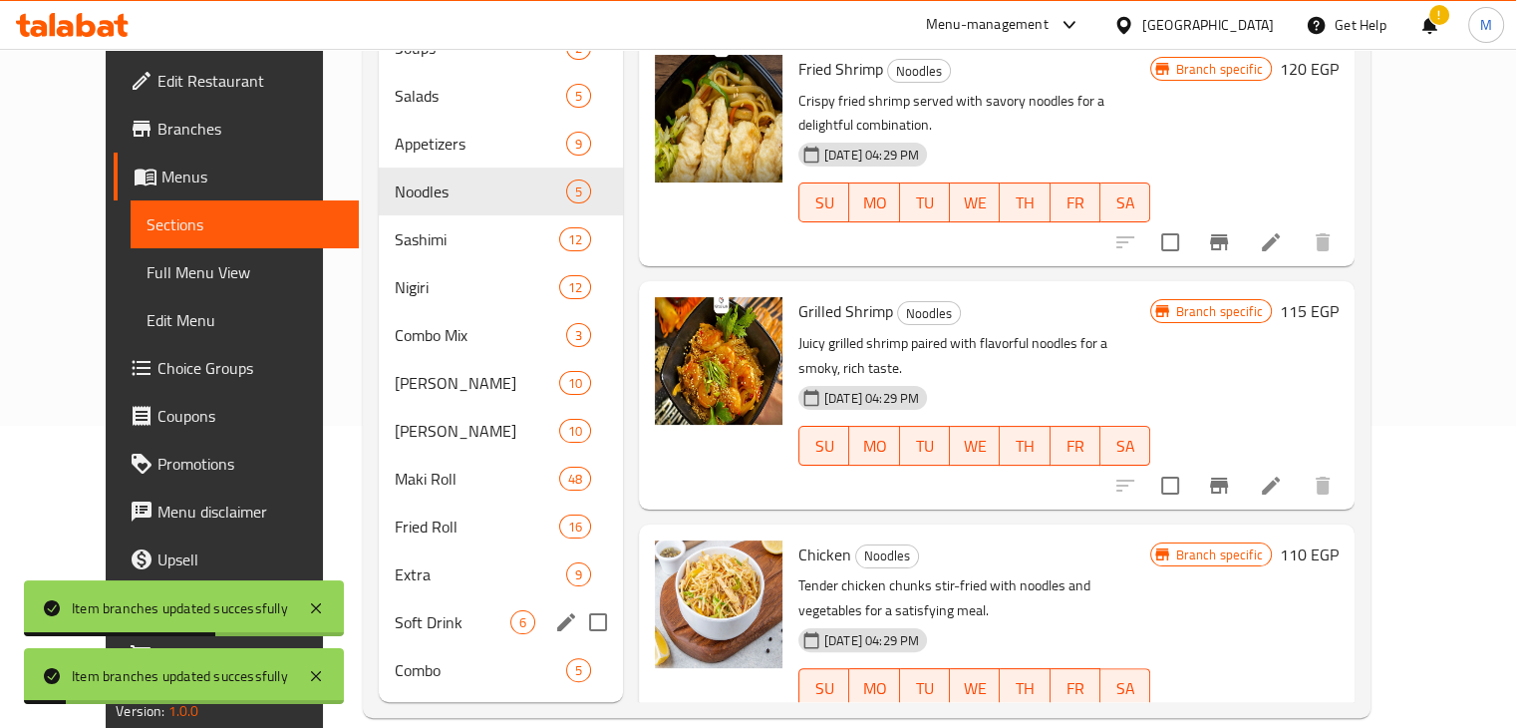
click at [1231, 716] on icon "Branch-specific-item" at bounding box center [1219, 728] width 24 height 24
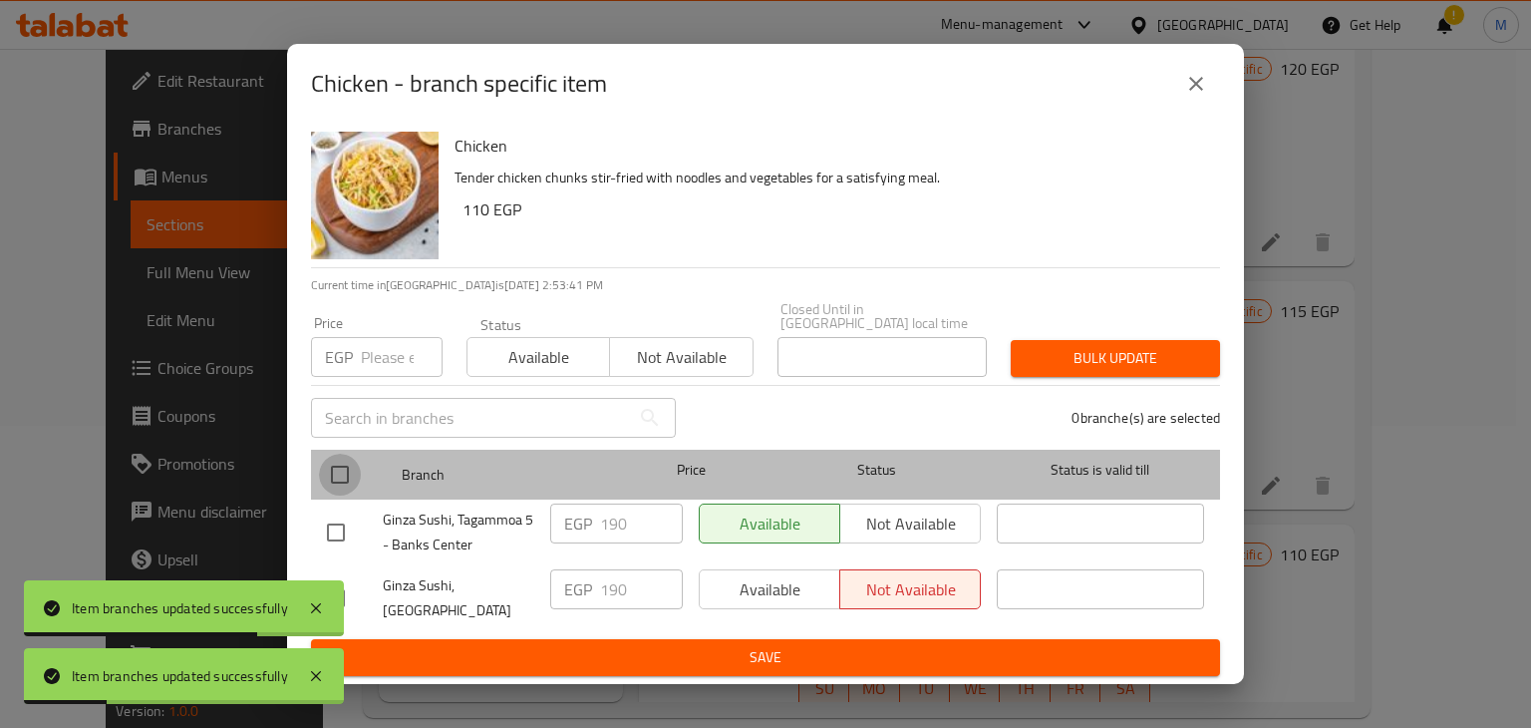
click at [352, 467] on input "checkbox" at bounding box center [340, 474] width 42 height 42
checkbox input "true"
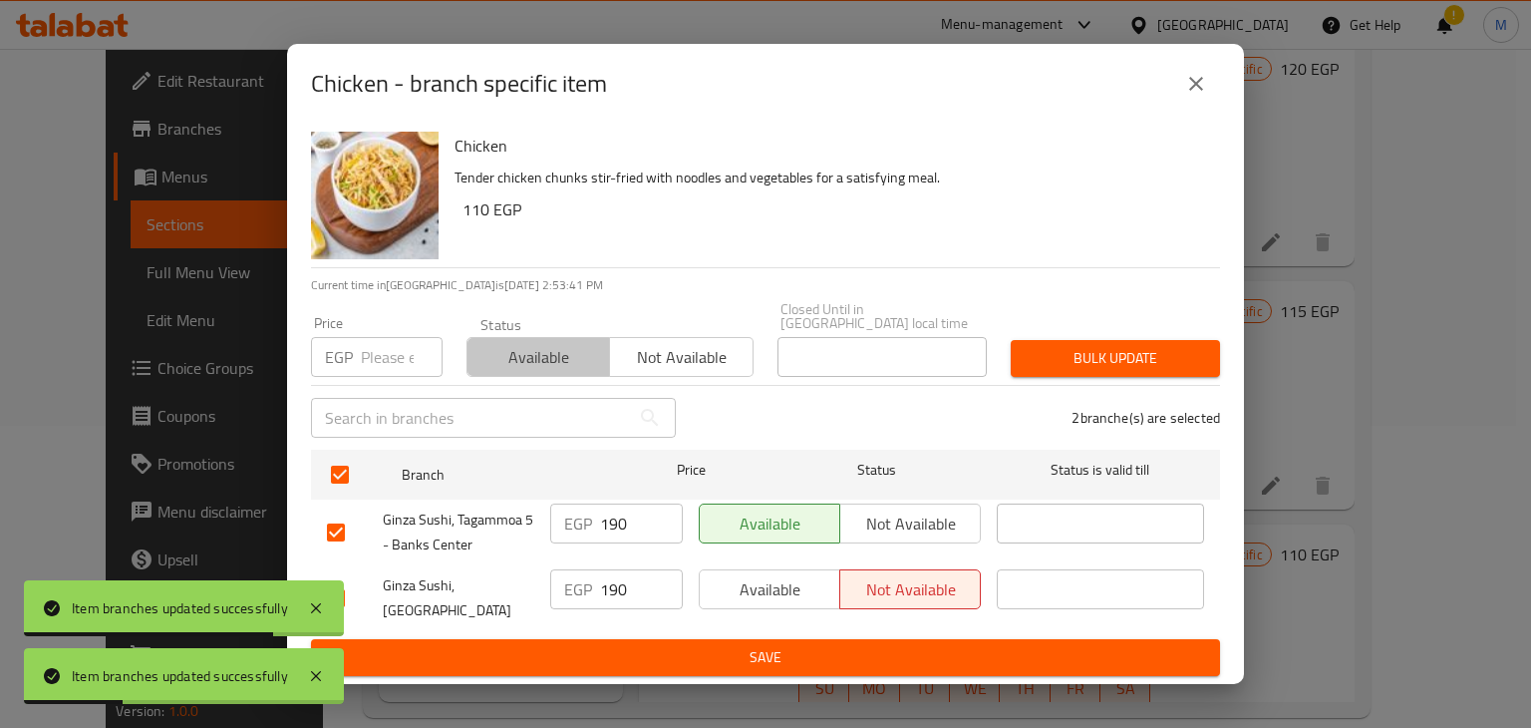
click at [505, 365] on span "Available" at bounding box center [538, 357] width 127 height 29
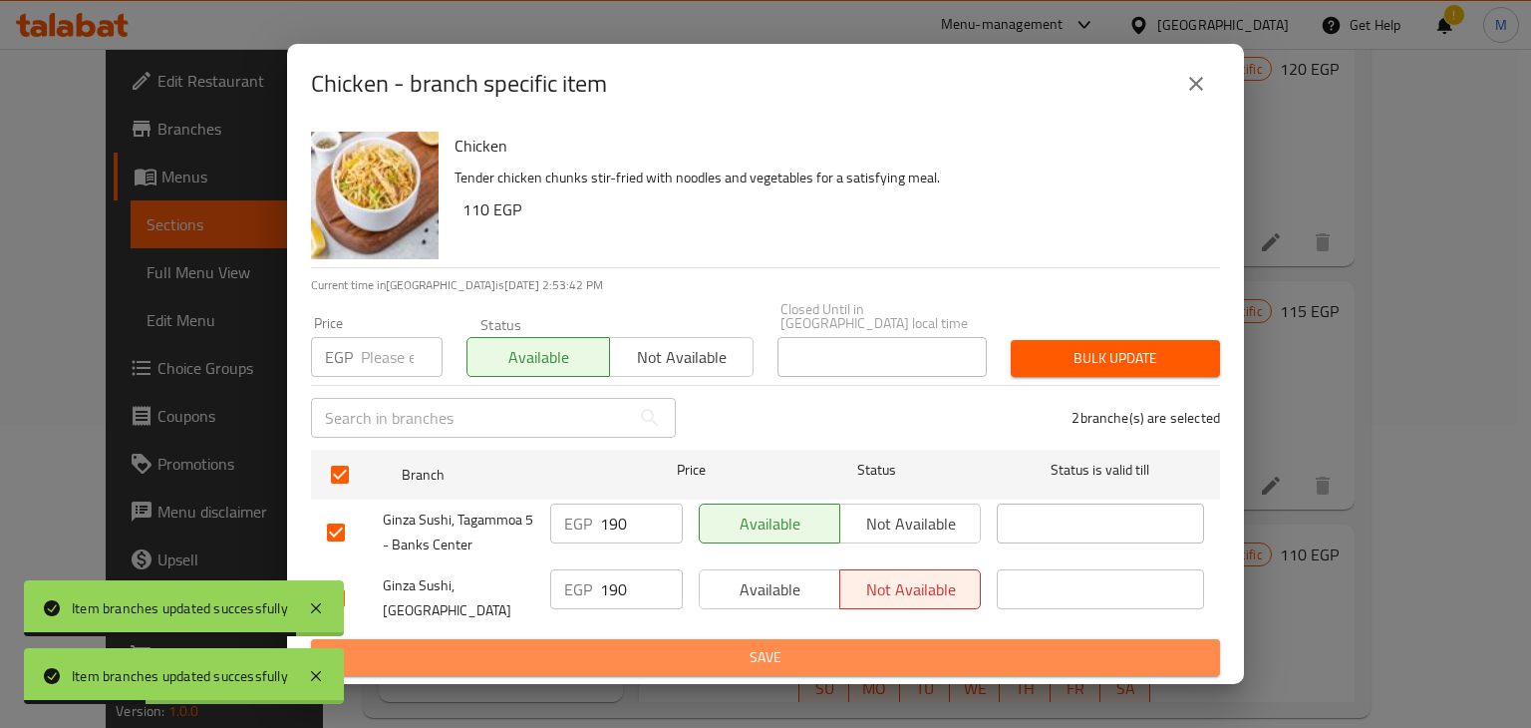
click at [591, 645] on span "Save" at bounding box center [765, 657] width 877 height 25
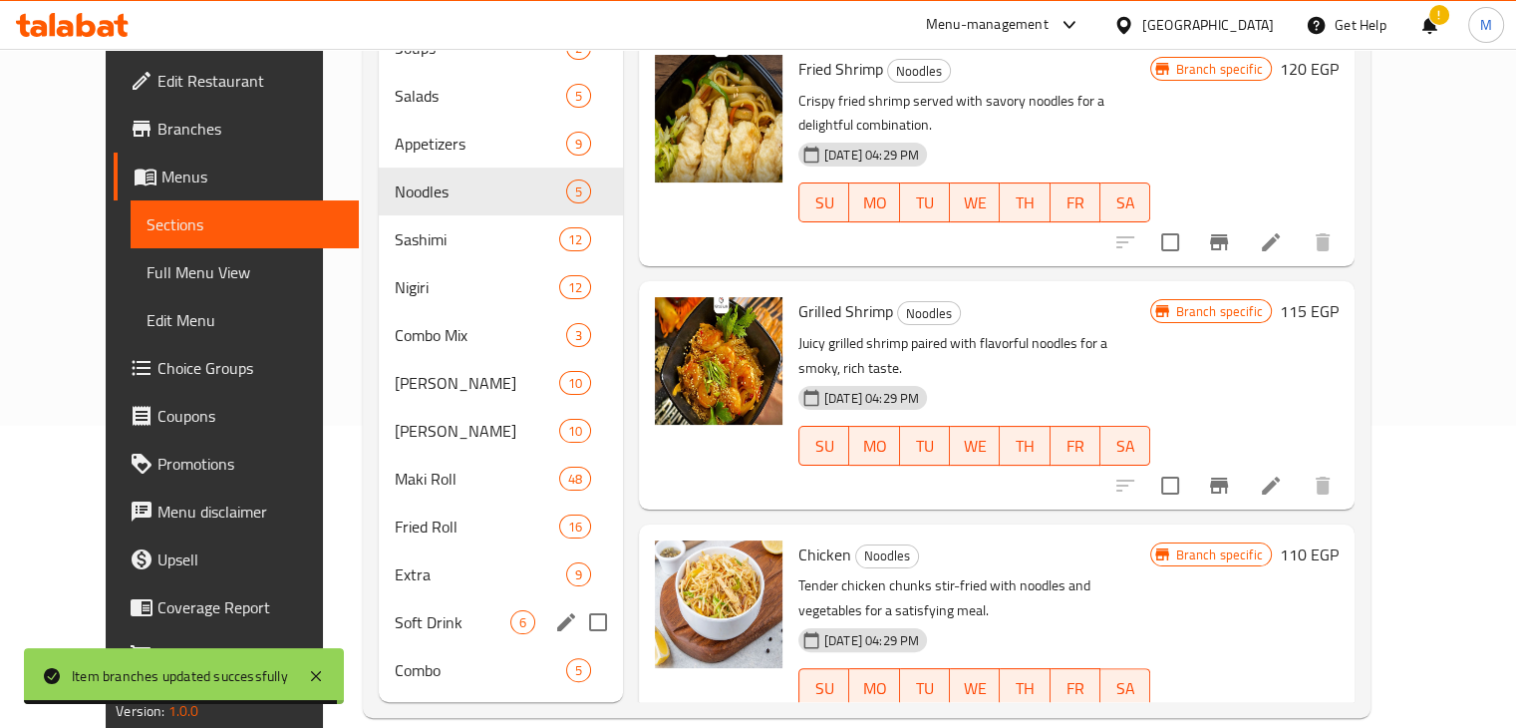
click at [44, 37] on div at bounding box center [72, 25] width 145 height 40
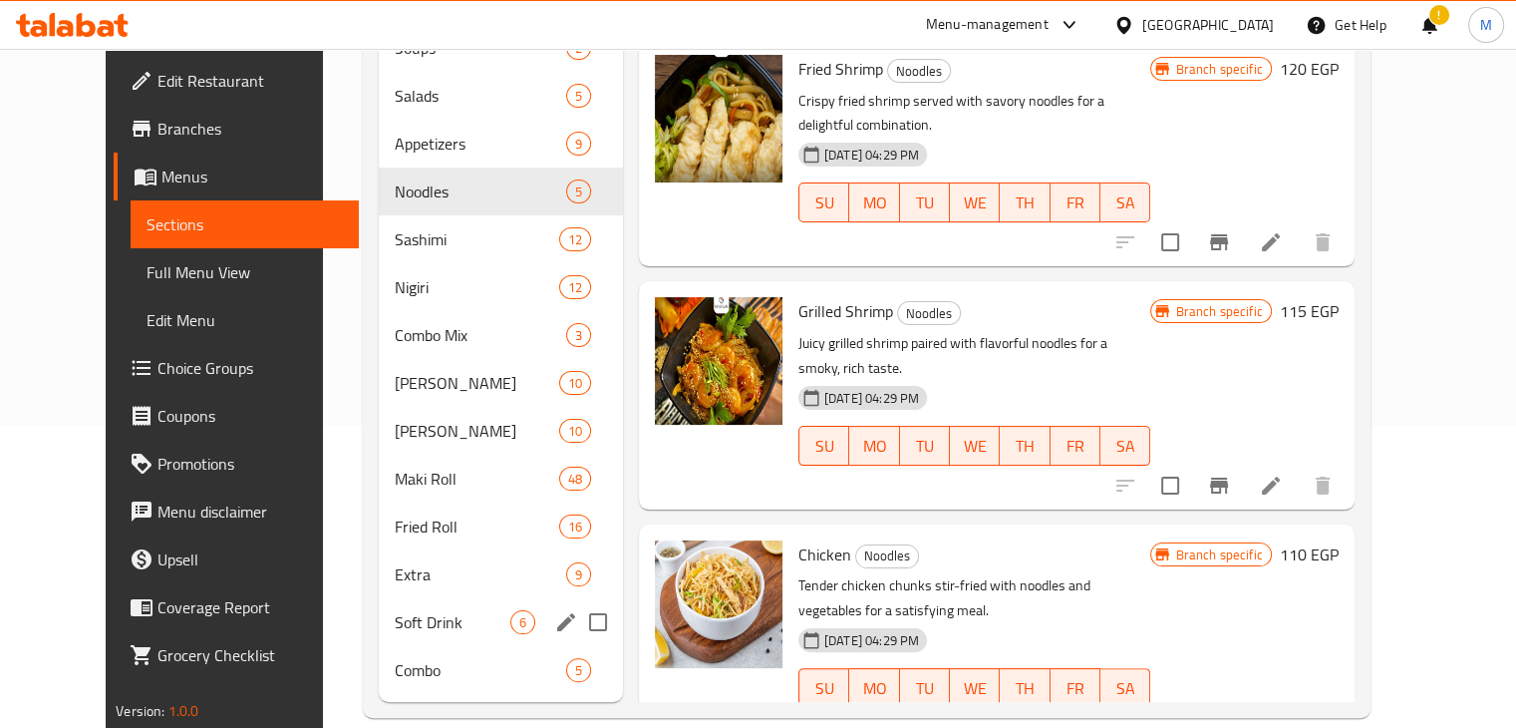
click at [89, 21] on icon at bounding box center [86, 25] width 19 height 24
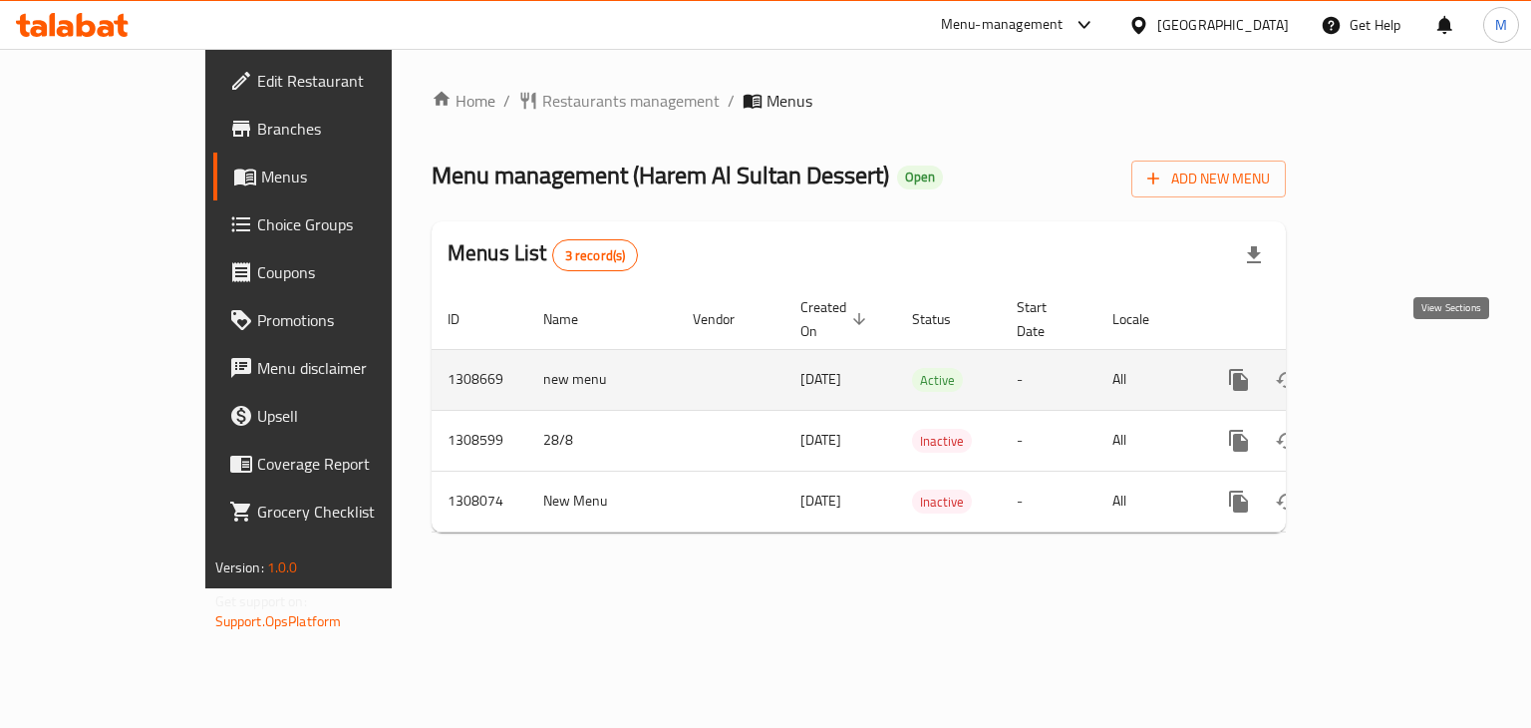
click at [1394, 368] on icon "enhanced table" at bounding box center [1382, 380] width 24 height 24
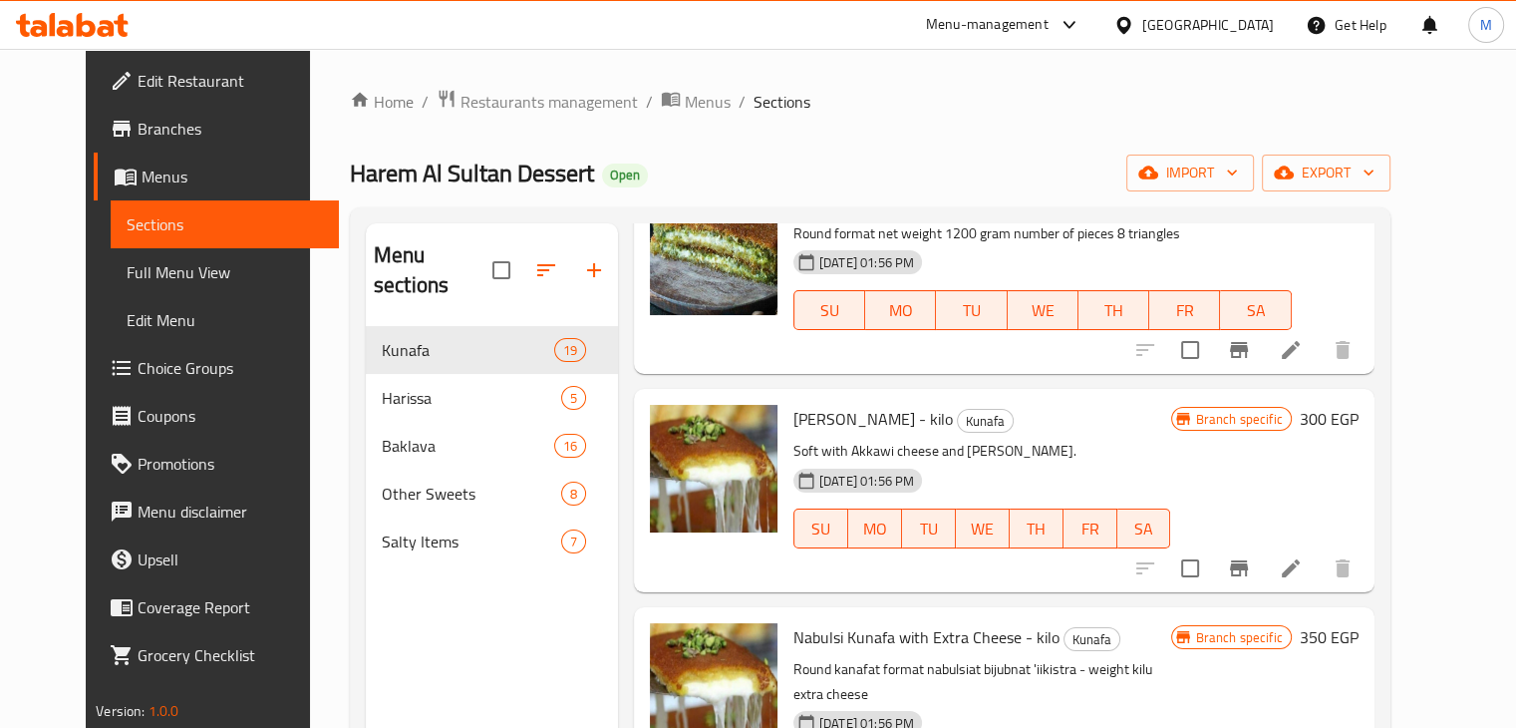
scroll to position [2318, 0]
